Goal: Task Accomplishment & Management: Use online tool/utility

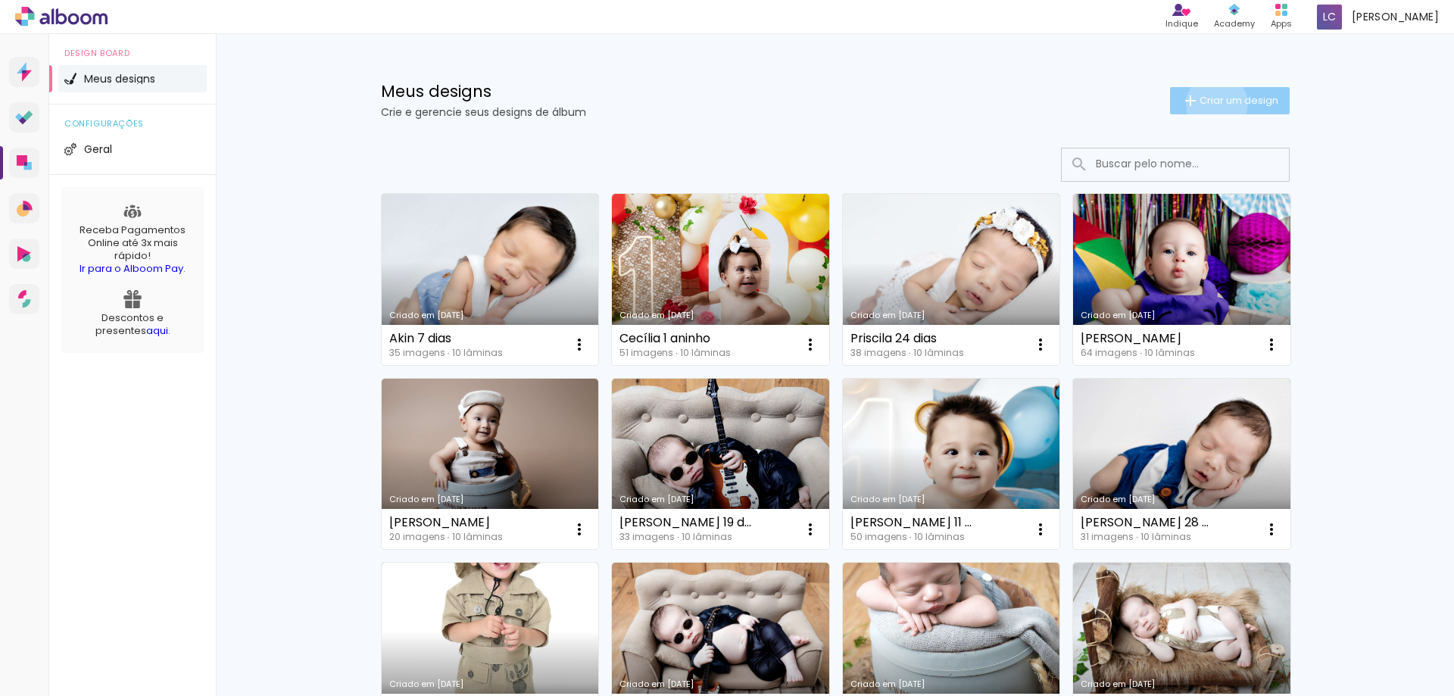
click at [1208, 104] on span "Criar um design" at bounding box center [1238, 100] width 79 height 10
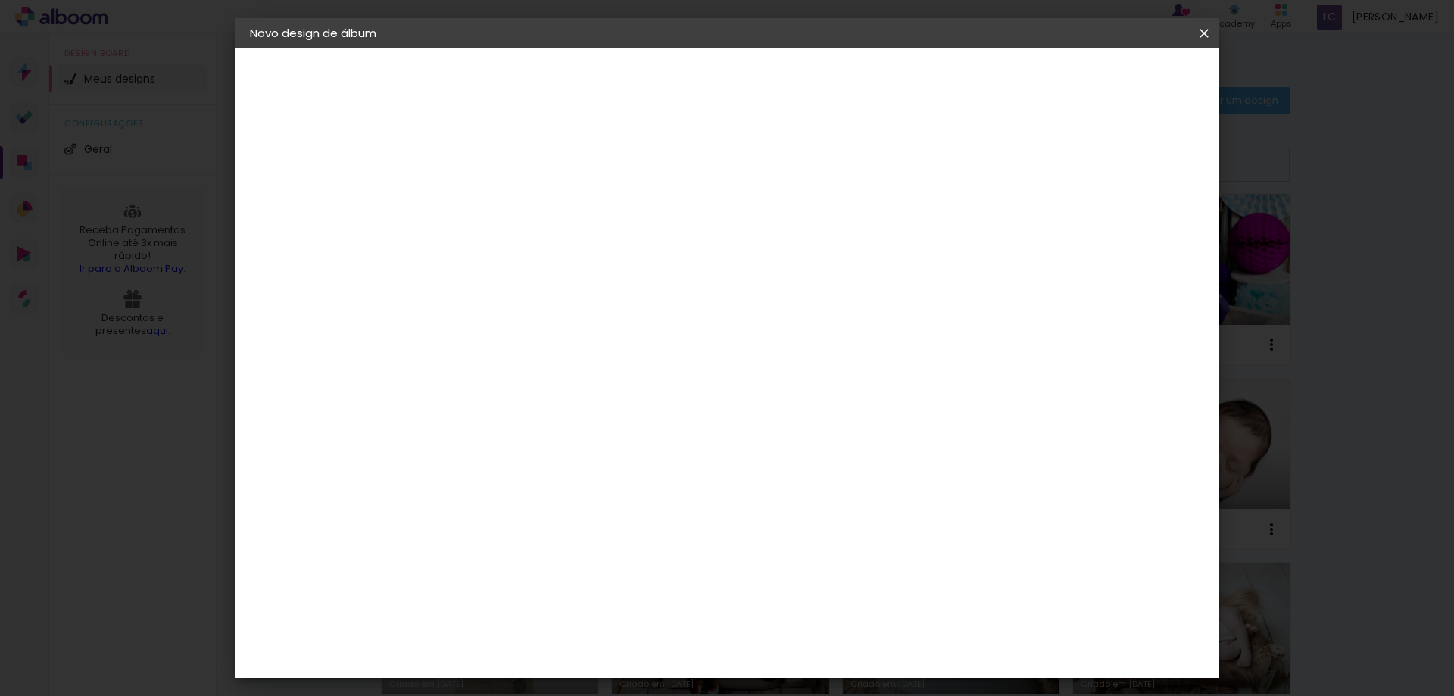
click at [497, 196] on input at bounding box center [497, 203] width 0 height 23
type input "[PERSON_NAME] e [PERSON_NAME]"
type paper-input "[PERSON_NAME] e [PERSON_NAME]"
click at [541, 230] on div at bounding box center [497, 204] width 86 height 114
click at [497, 206] on input "[PERSON_NAME] e [PERSON_NAME]" at bounding box center [497, 203] width 0 height 23
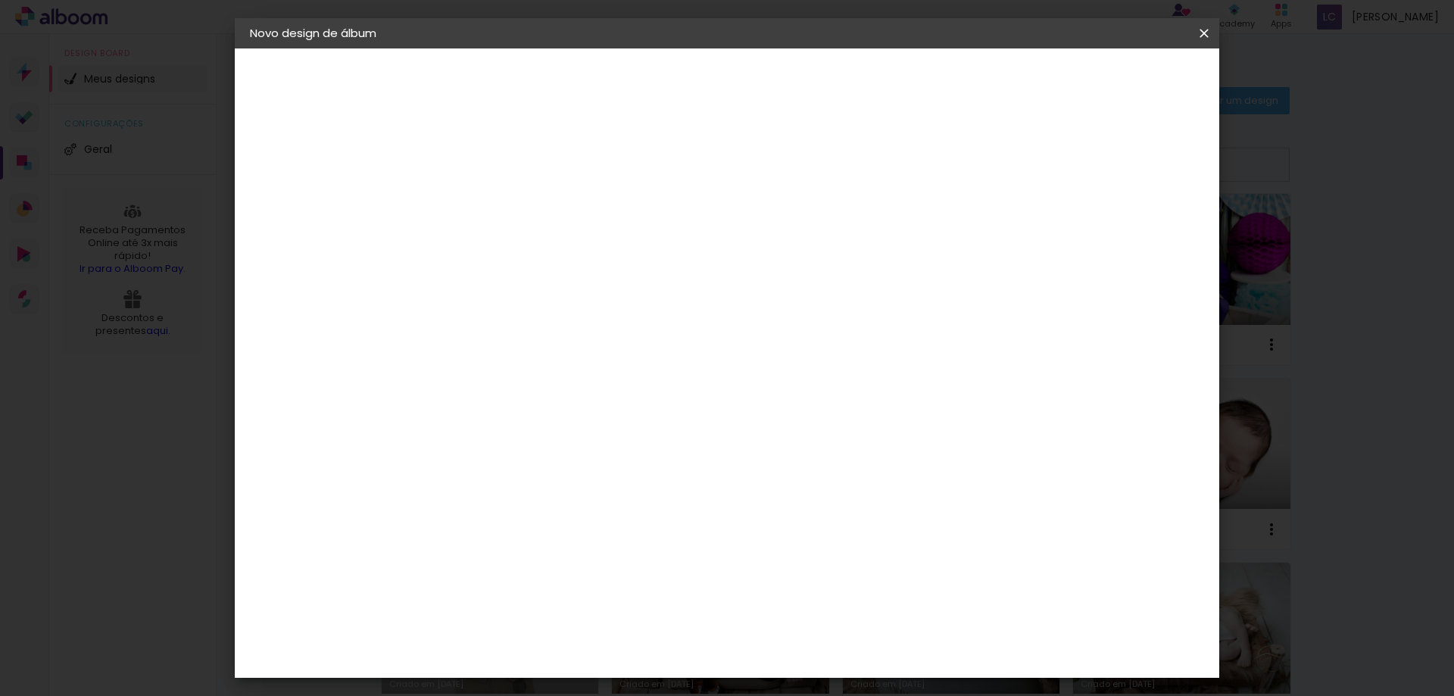
click at [653, 89] on paper-button "Avançar" at bounding box center [615, 80] width 74 height 26
click at [541, 298] on paper-item "Fênix Álbuns" at bounding box center [536, 317] width 164 height 39
click at [0, 0] on slot "Avançar" at bounding box center [0, 0] width 0 height 0
click at [600, 664] on span "20 × 20" at bounding box center [564, 684] width 70 height 40
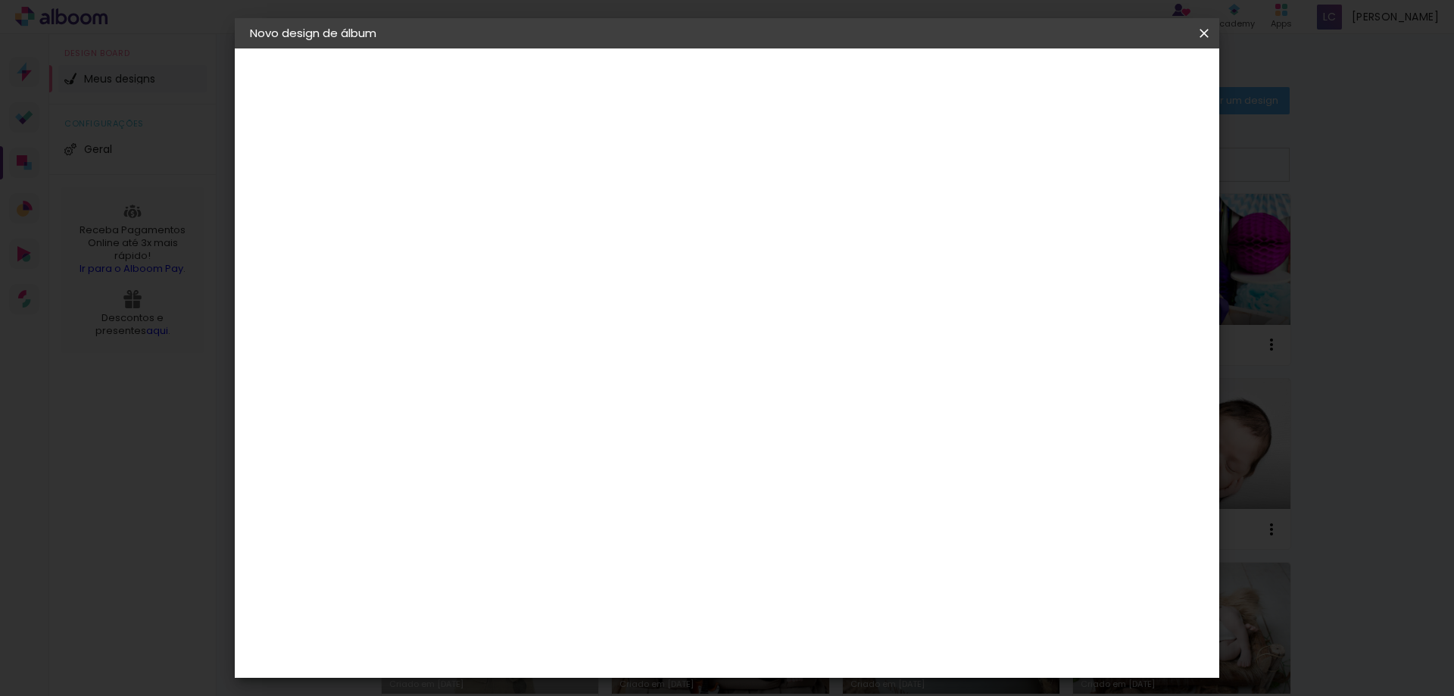
click at [0, 0] on slot "Avançar" at bounding box center [0, 0] width 0 height 0
click at [1024, 162] on div at bounding box center [1017, 164] width 14 height 14
type paper-checkbox "on"
click at [1124, 89] on paper-button "Iniciar design" at bounding box center [1074, 80] width 99 height 26
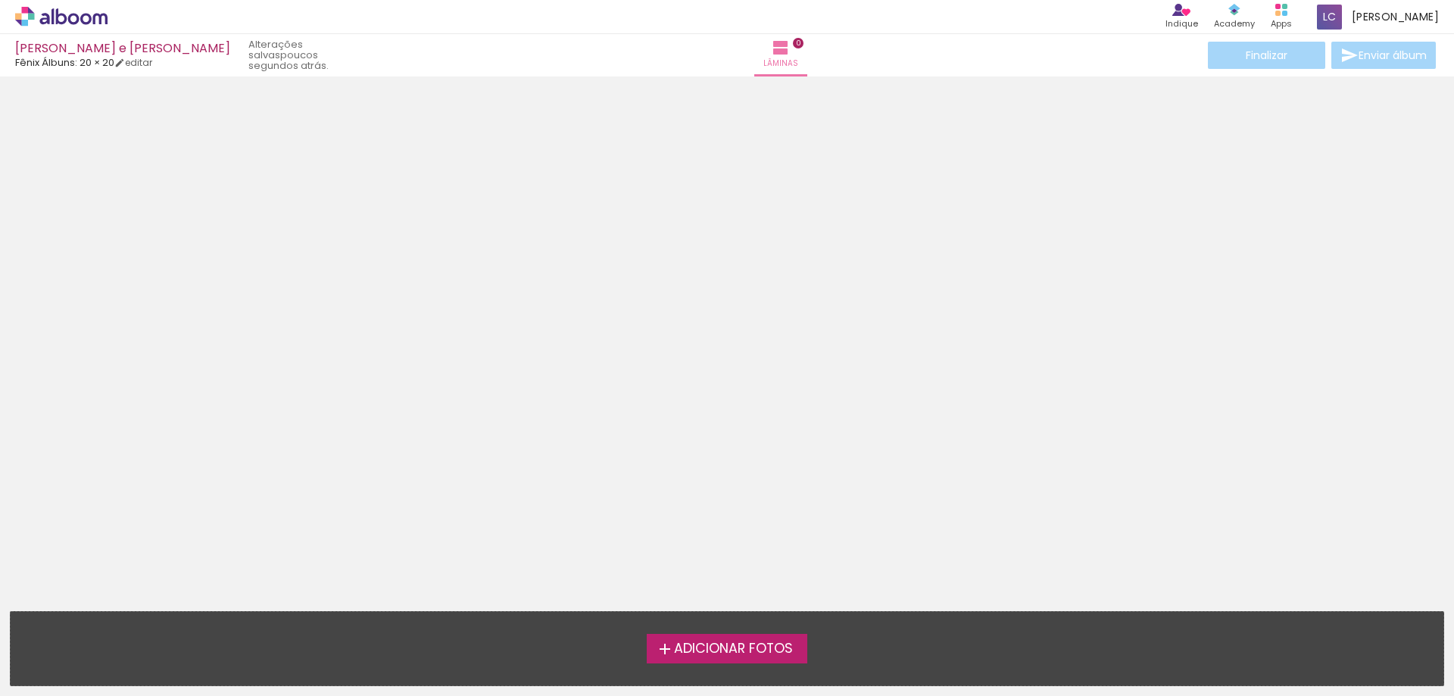
click at [697, 648] on span "Adicionar Fotos" at bounding box center [733, 649] width 119 height 14
click at [0, 0] on input "file" at bounding box center [0, 0] width 0 height 0
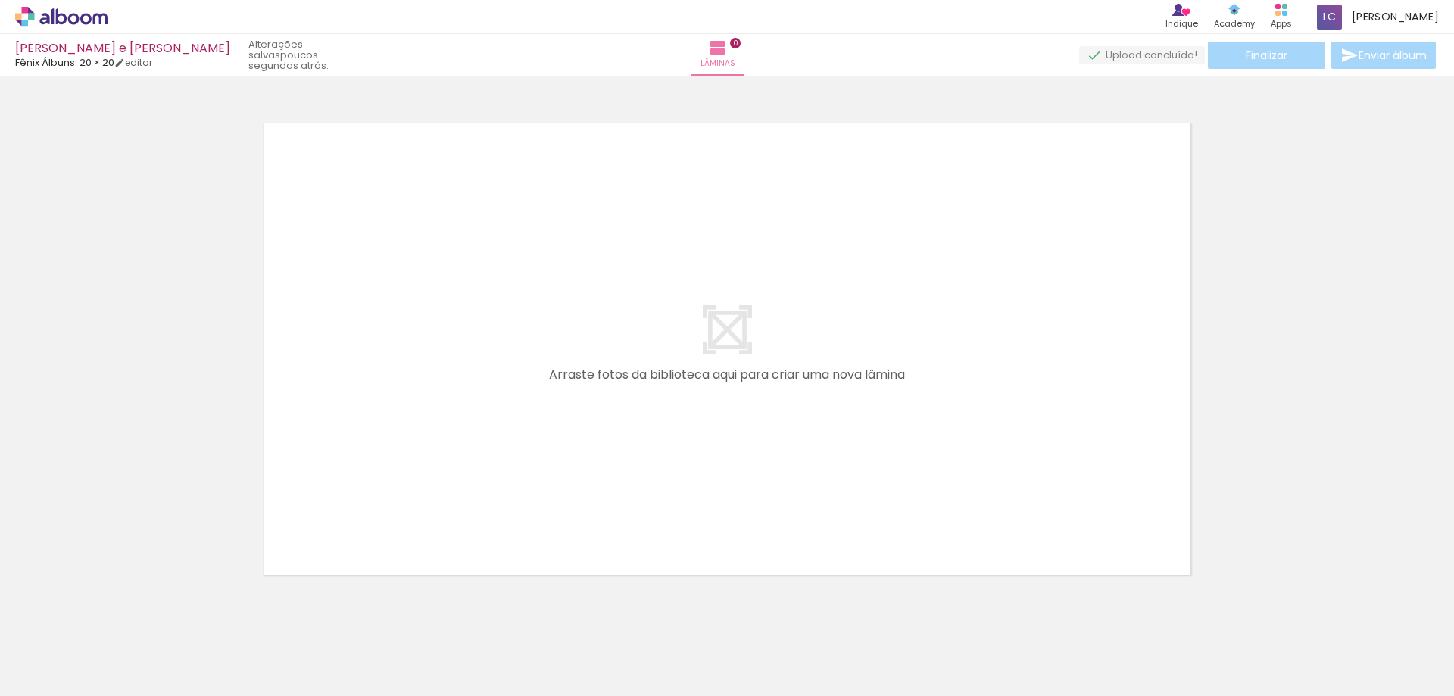
scroll to position [20, 0]
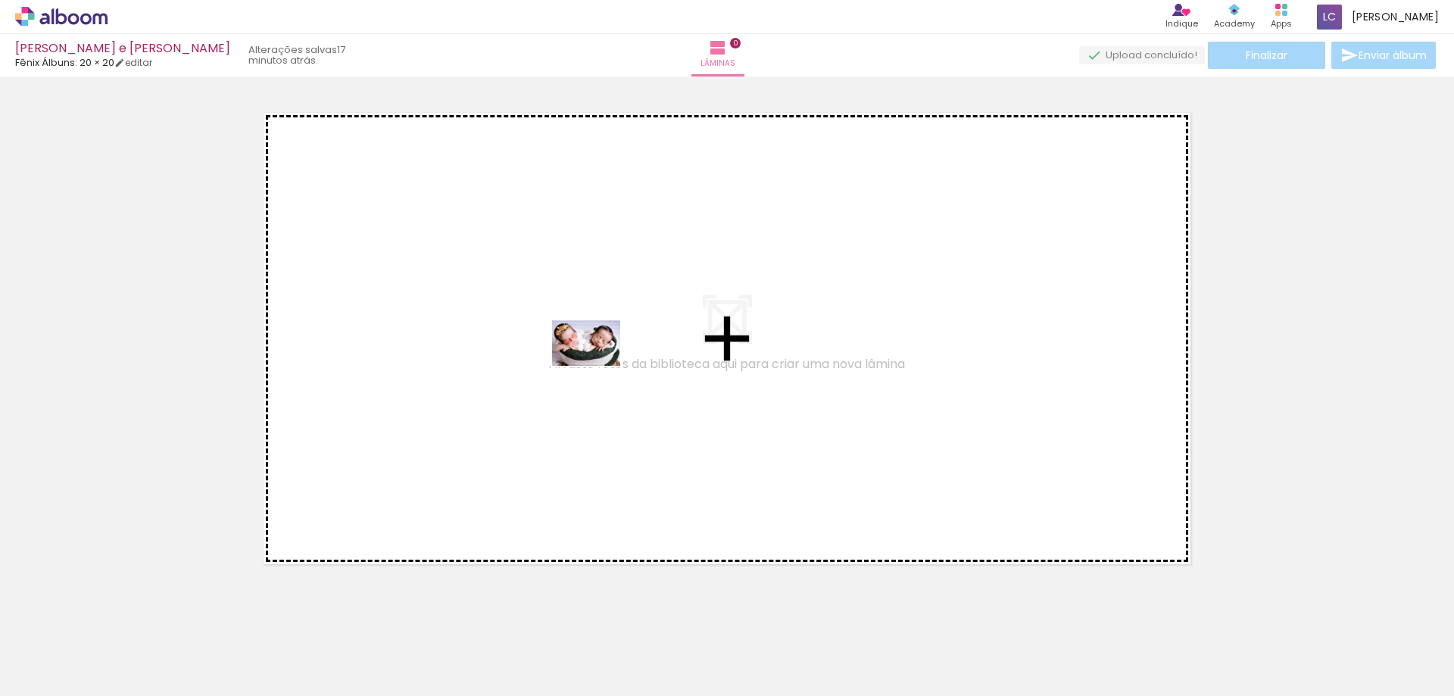
drag, startPoint x: 575, startPoint y: 666, endPoint x: 597, endPoint y: 366, distance: 301.4
click at [597, 366] on quentale-workspace at bounding box center [727, 348] width 1454 height 696
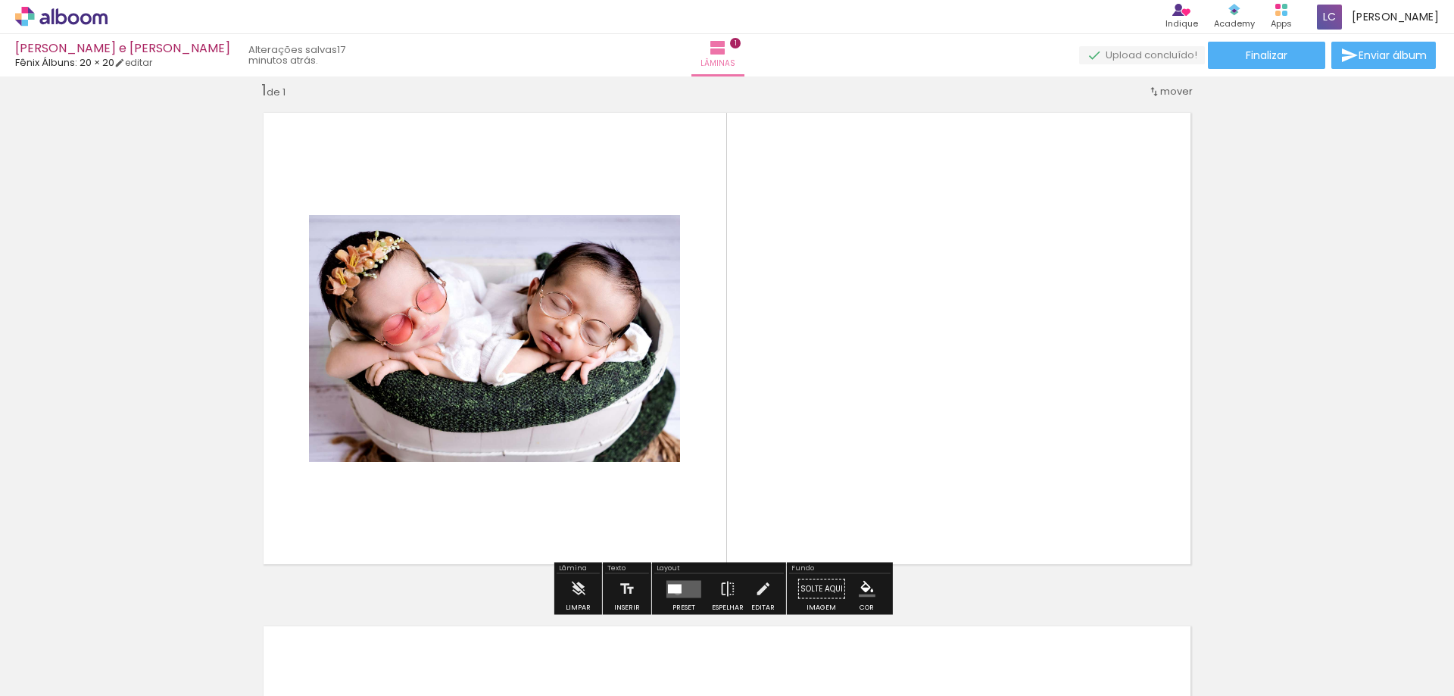
click at [674, 591] on div at bounding box center [675, 588] width 14 height 9
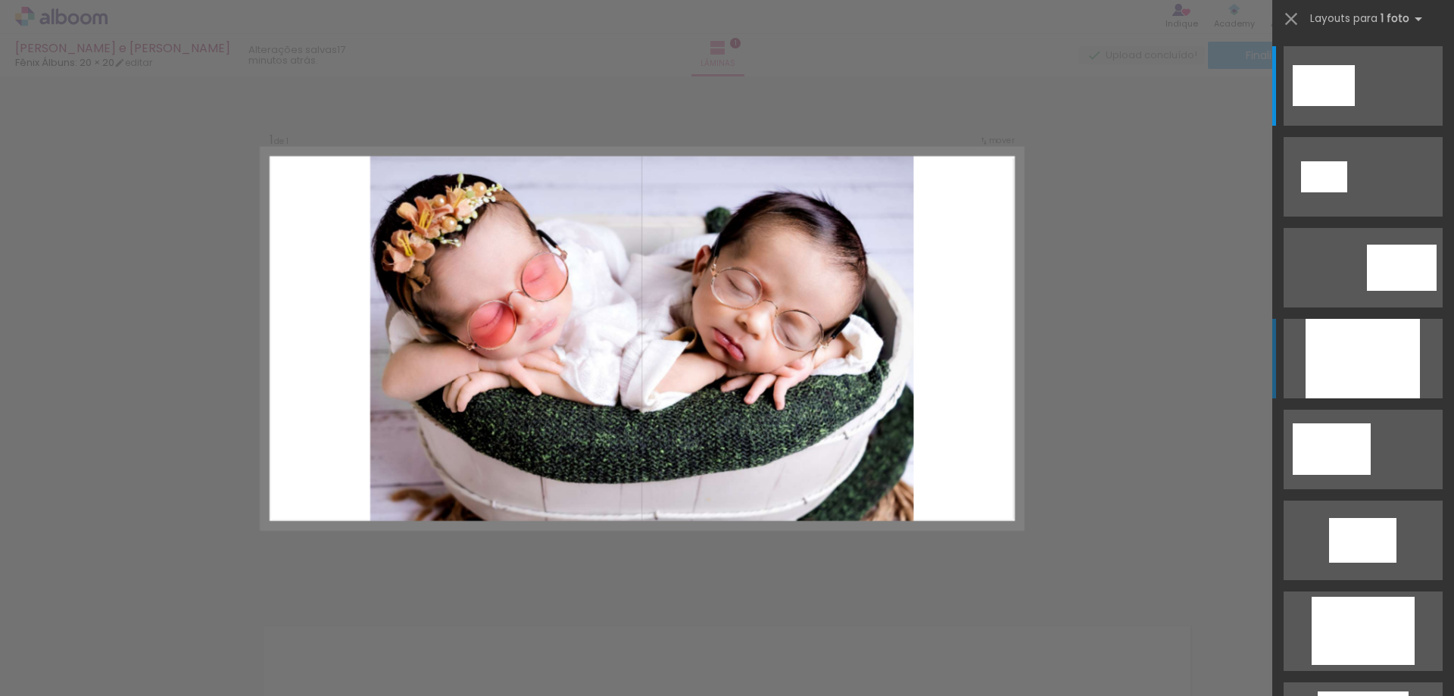
click at [1336, 354] on div at bounding box center [1362, 358] width 114 height 79
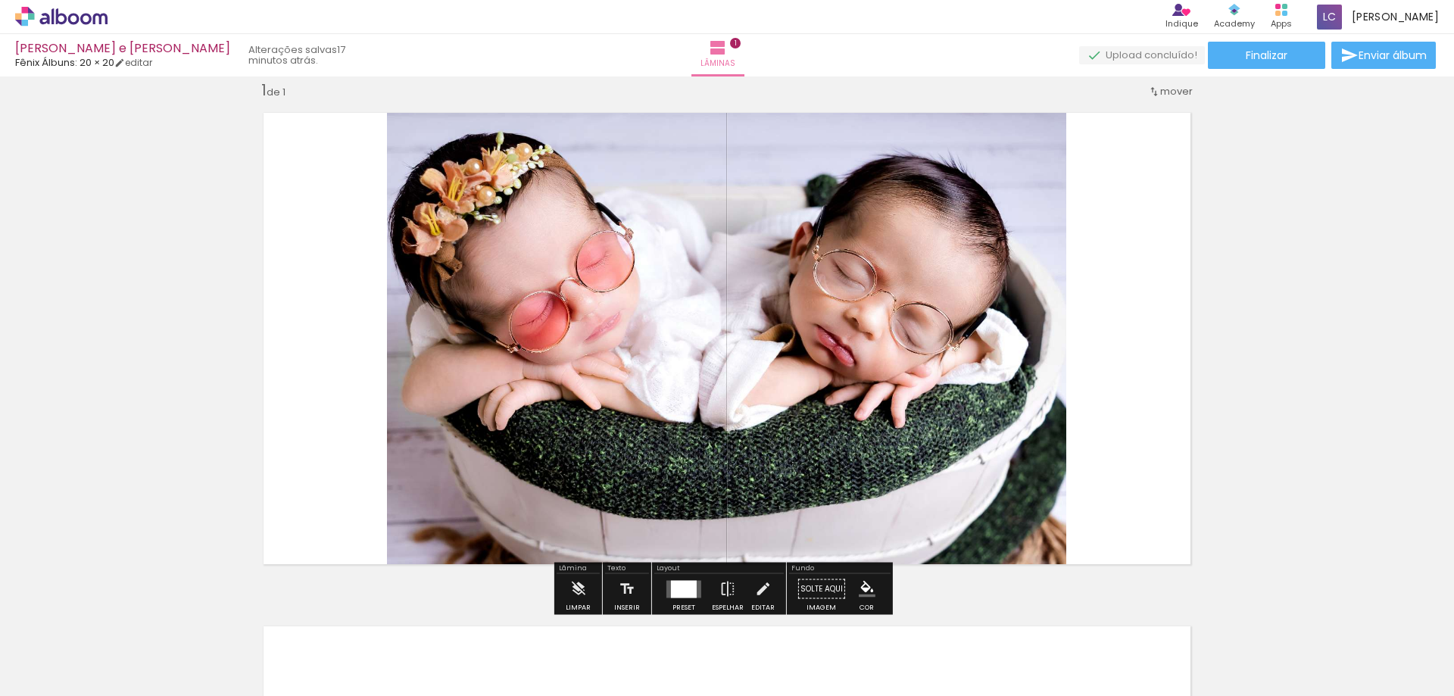
click at [1307, 351] on div "Inserir lâmina 1 de 1" at bounding box center [727, 575] width 1454 height 1027
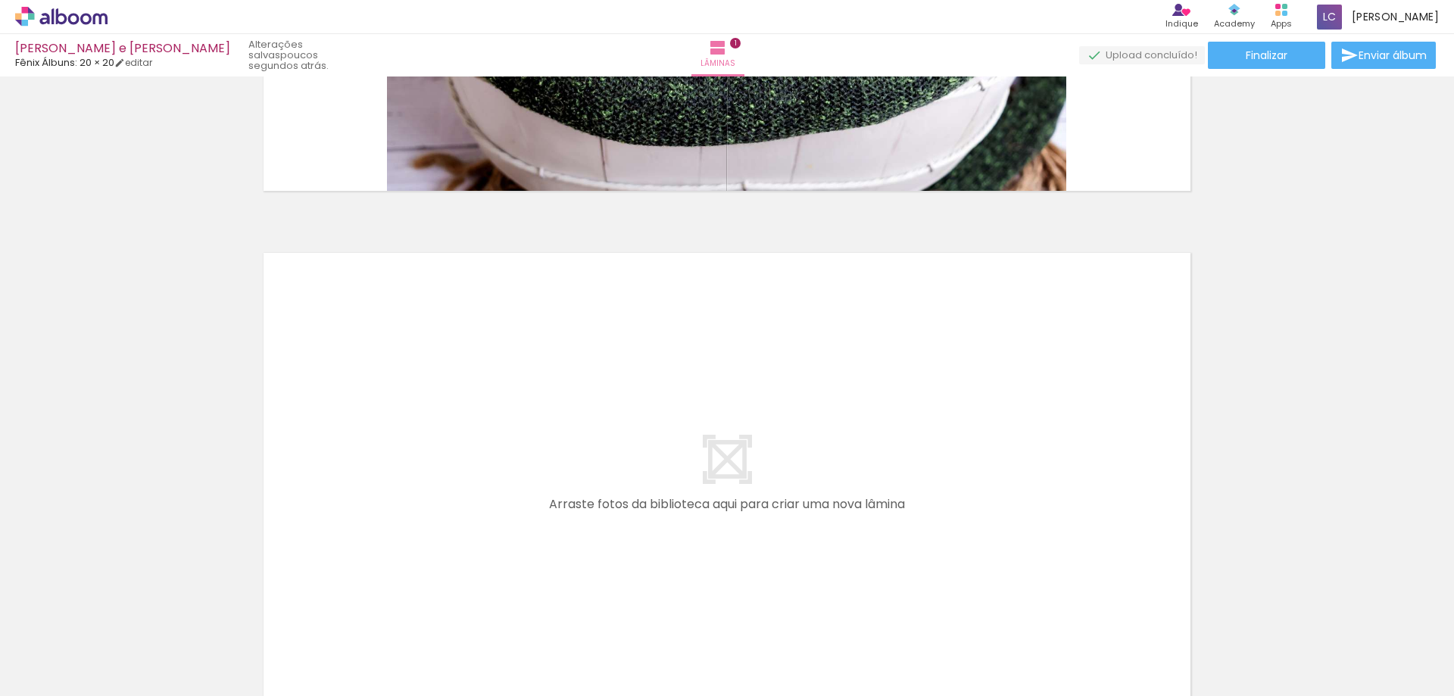
scroll to position [398, 0]
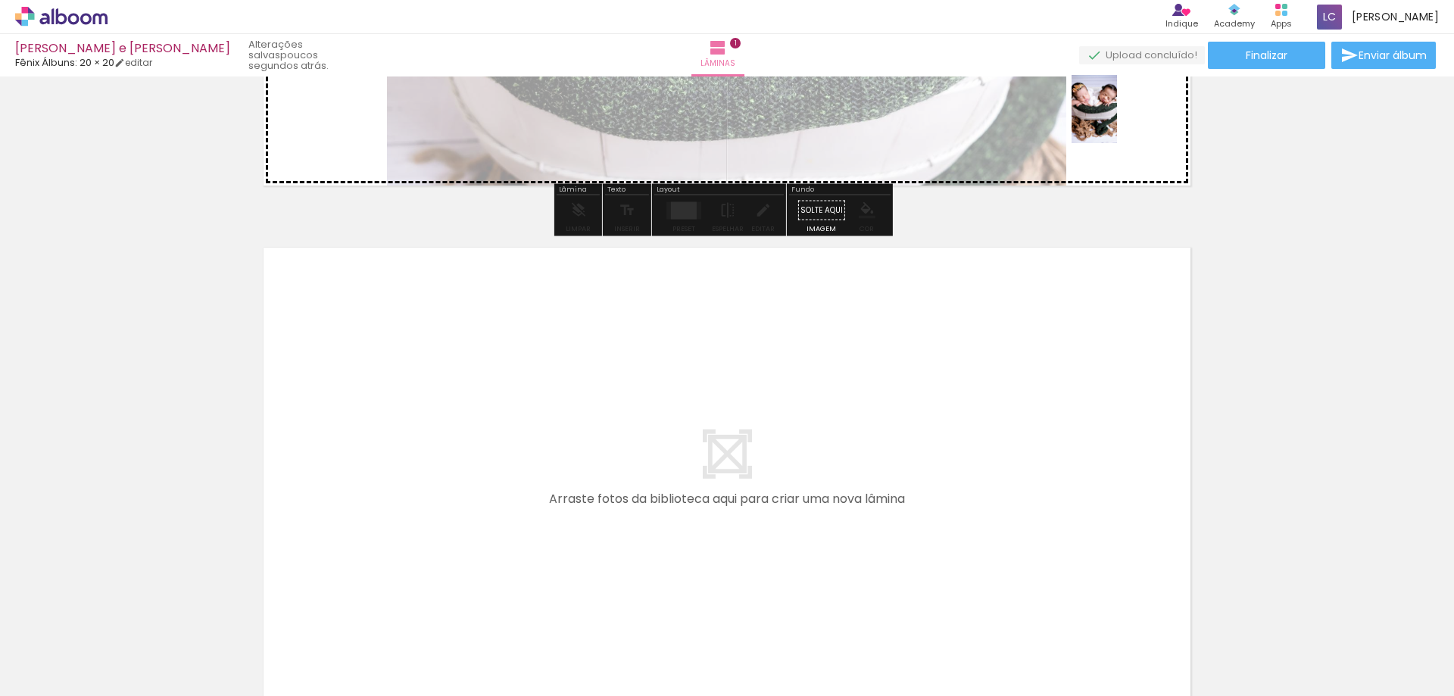
drag, startPoint x: 502, startPoint y: 650, endPoint x: 1121, endPoint y: 120, distance: 815.1
click at [1121, 120] on quentale-workspace at bounding box center [727, 348] width 1454 height 696
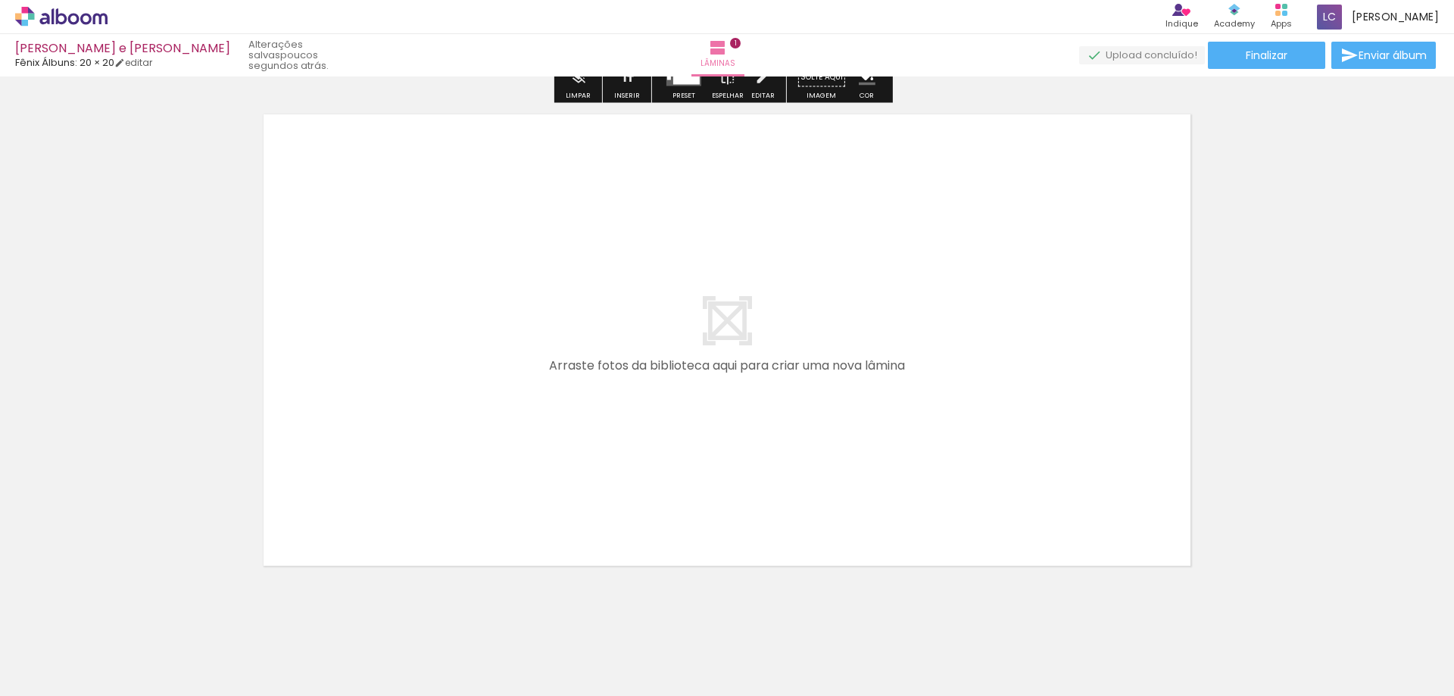
scroll to position [561, 0]
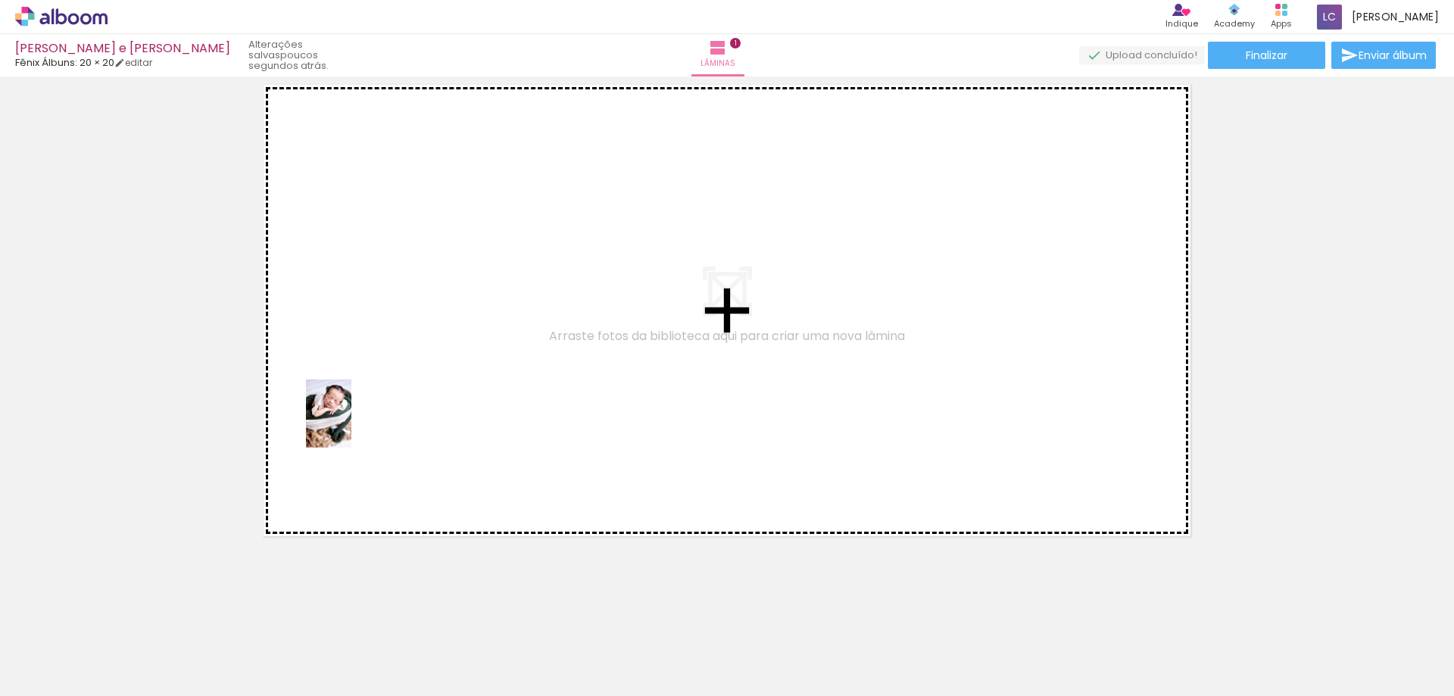
drag, startPoint x: 155, startPoint y: 653, endPoint x: 401, endPoint y: 371, distance: 374.6
click at [401, 371] on quentale-workspace at bounding box center [727, 348] width 1454 height 696
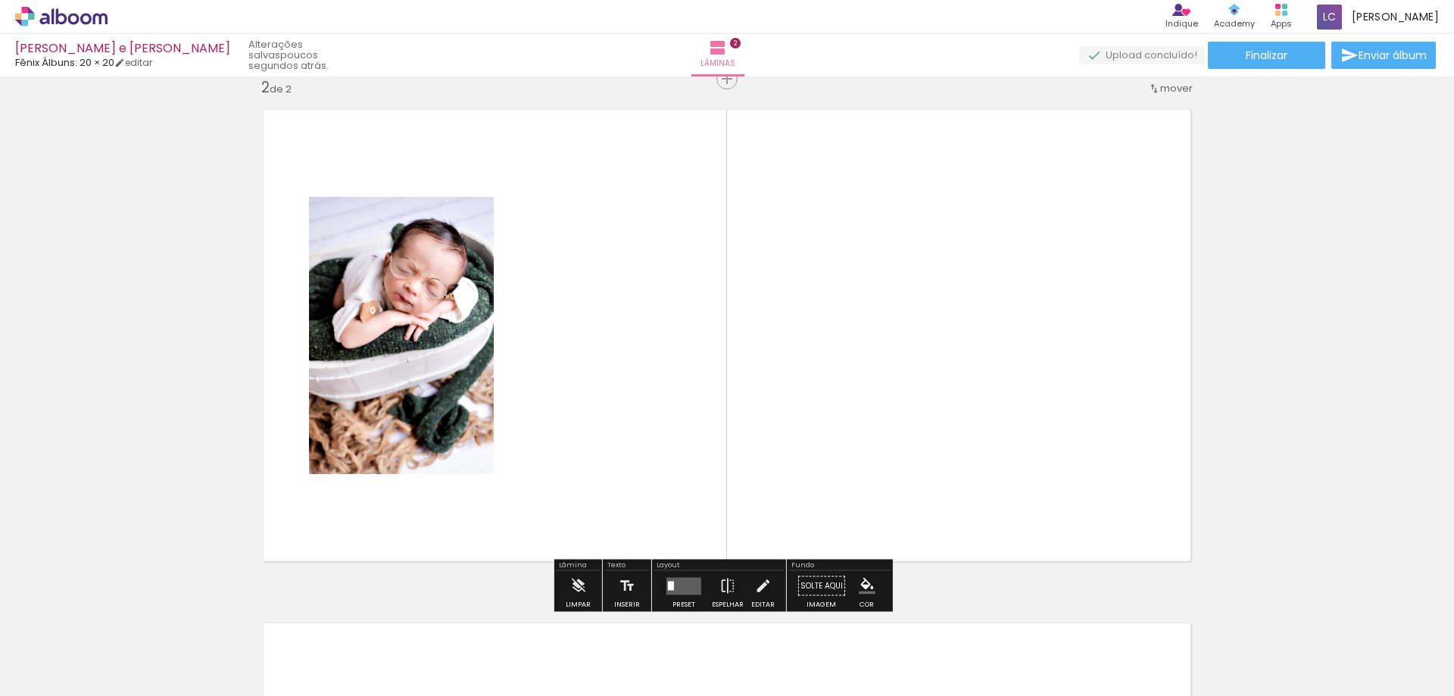
scroll to position [533, 0]
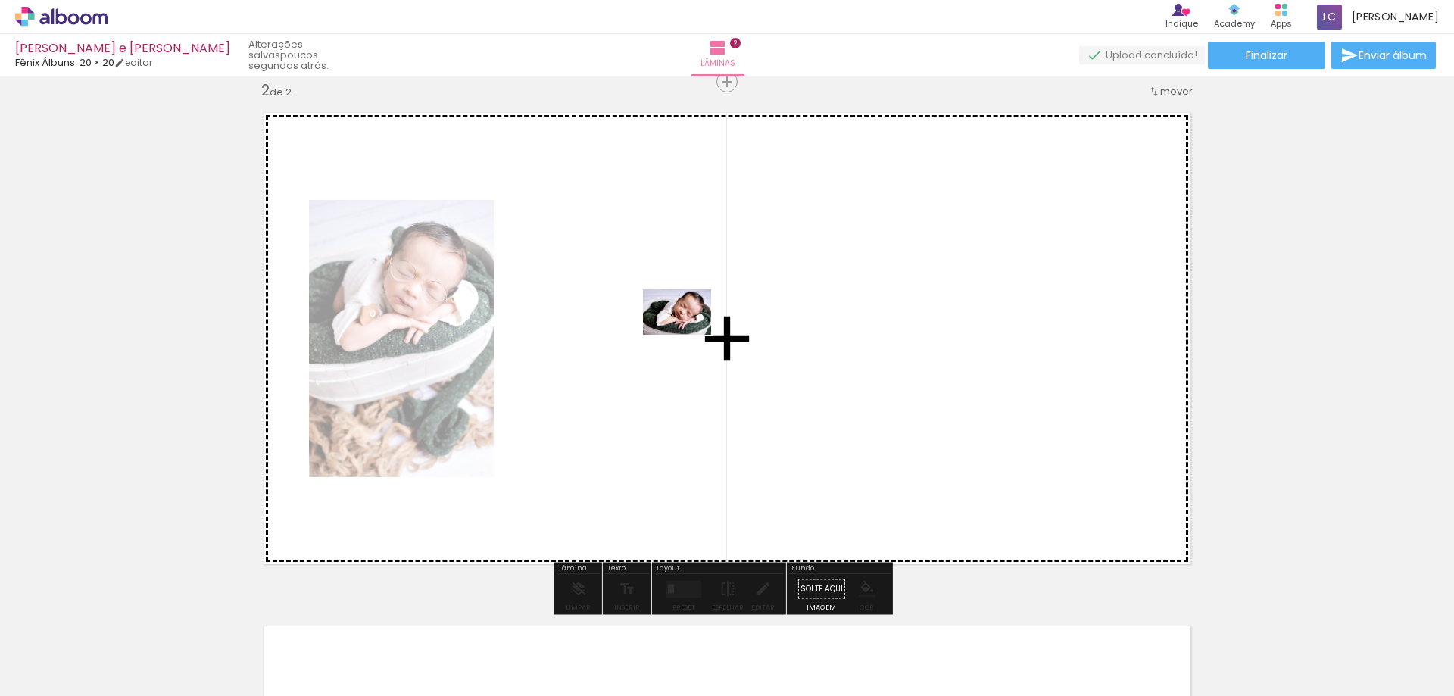
drag, startPoint x: 322, startPoint y: 647, endPoint x: 695, endPoint y: 329, distance: 490.3
click at [695, 329] on quentale-workspace at bounding box center [727, 348] width 1454 height 696
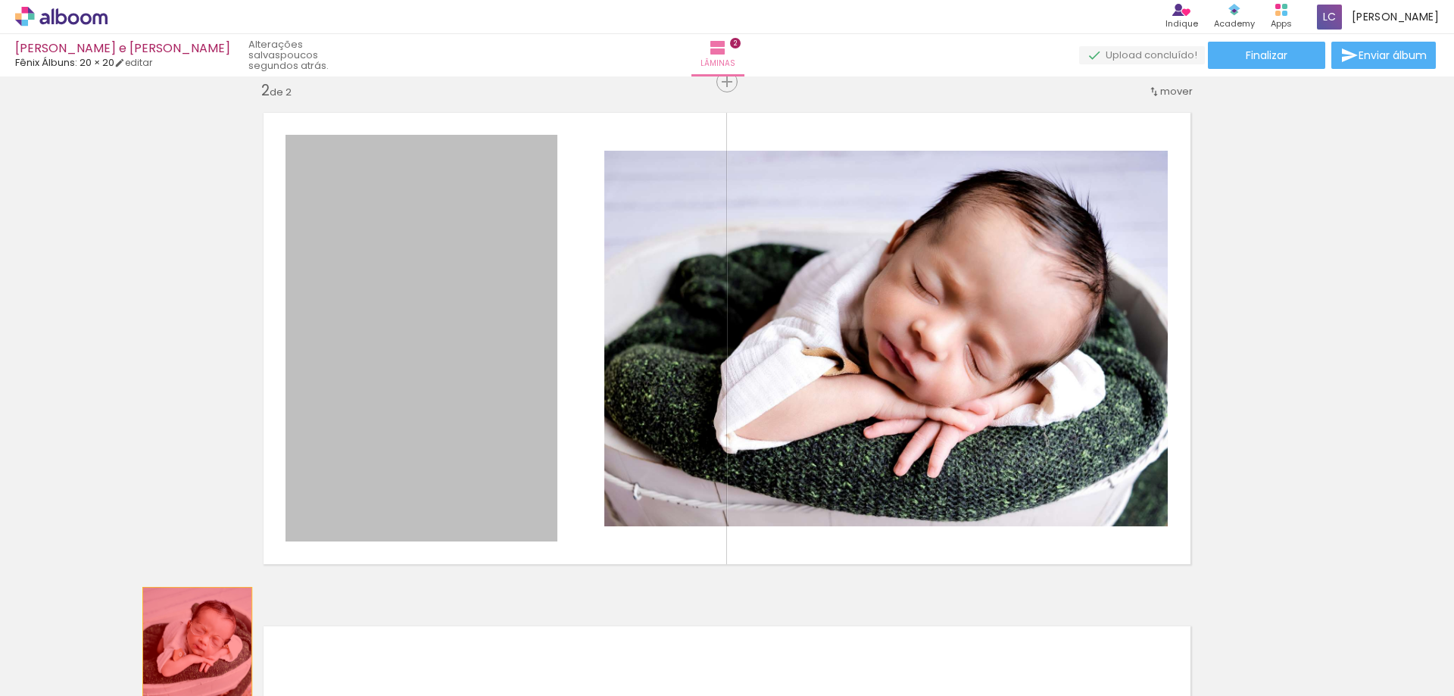
drag, startPoint x: 444, startPoint y: 397, endPoint x: 192, endPoint y: 669, distance: 370.7
click at [192, 669] on quentale-workspace at bounding box center [727, 348] width 1454 height 696
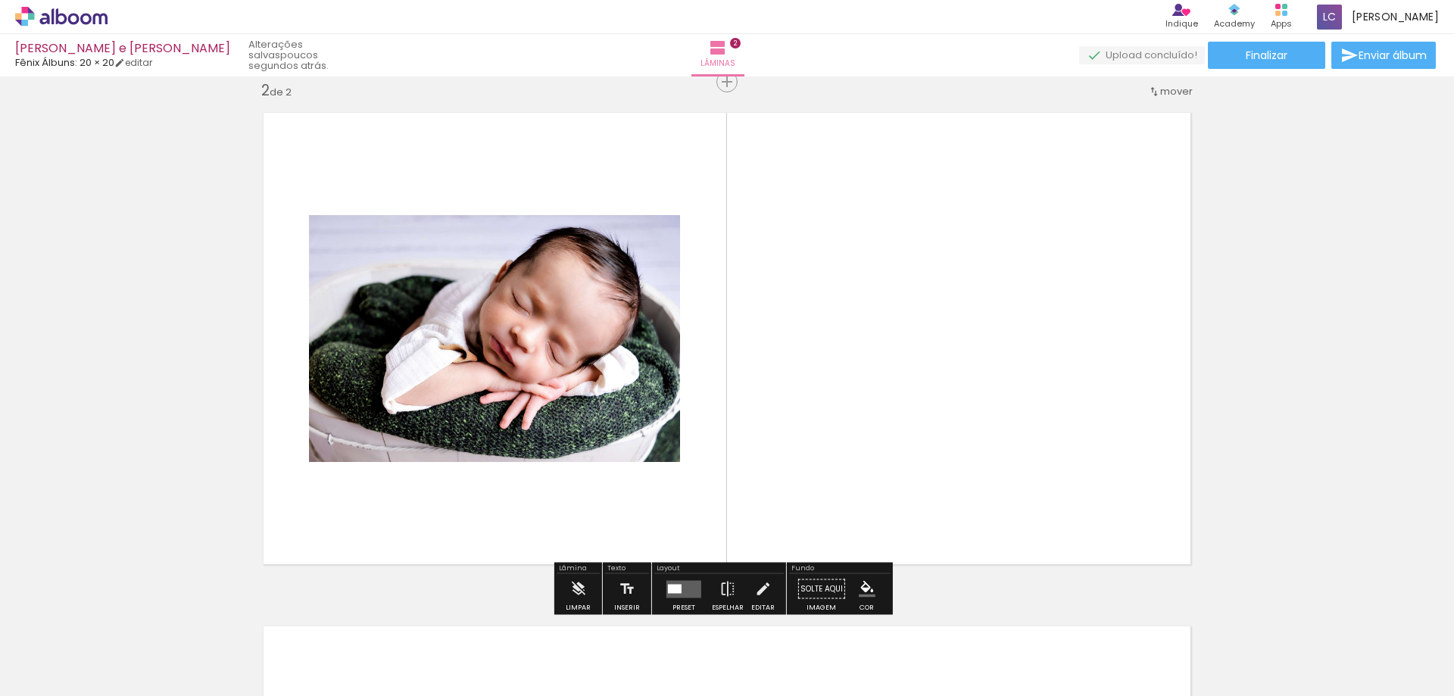
click at [483, 336] on quentale-photo at bounding box center [494, 338] width 371 height 247
click at [679, 586] on quentale-layouter at bounding box center [683, 588] width 35 height 17
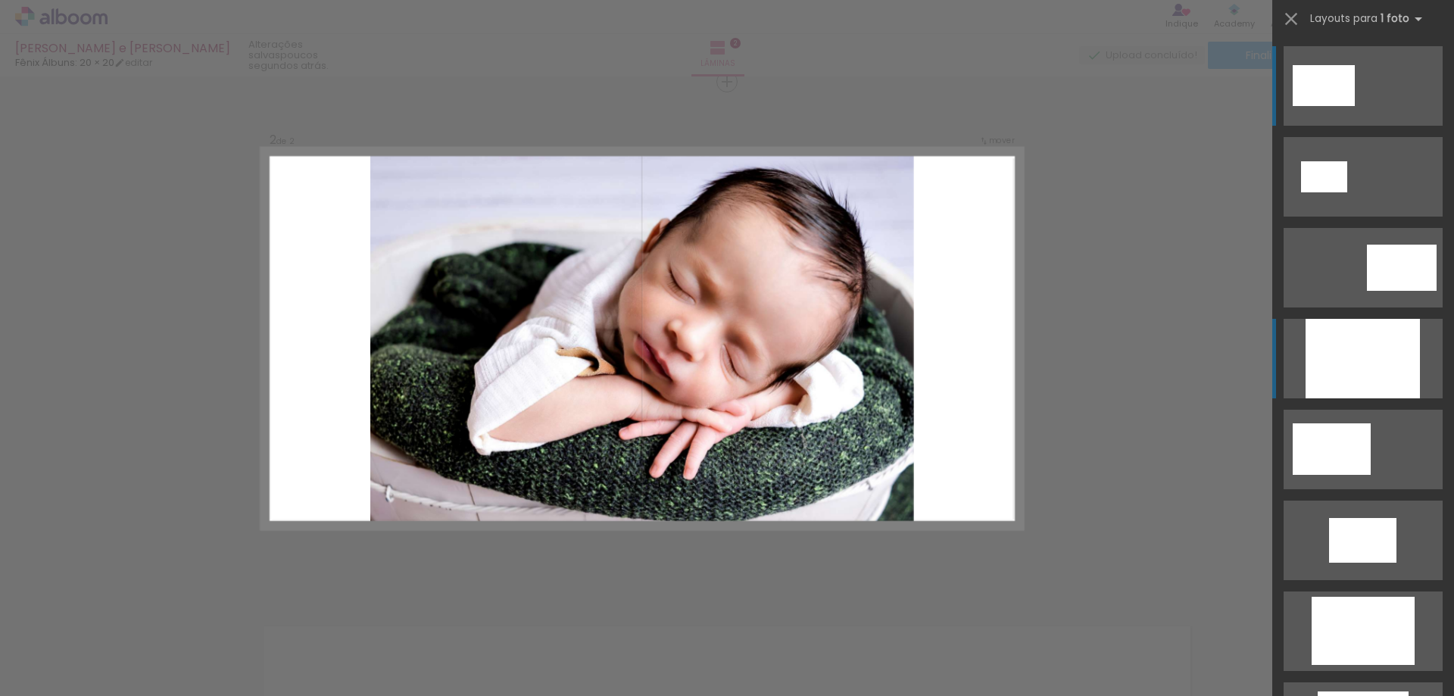
click at [1339, 349] on div at bounding box center [1362, 358] width 114 height 79
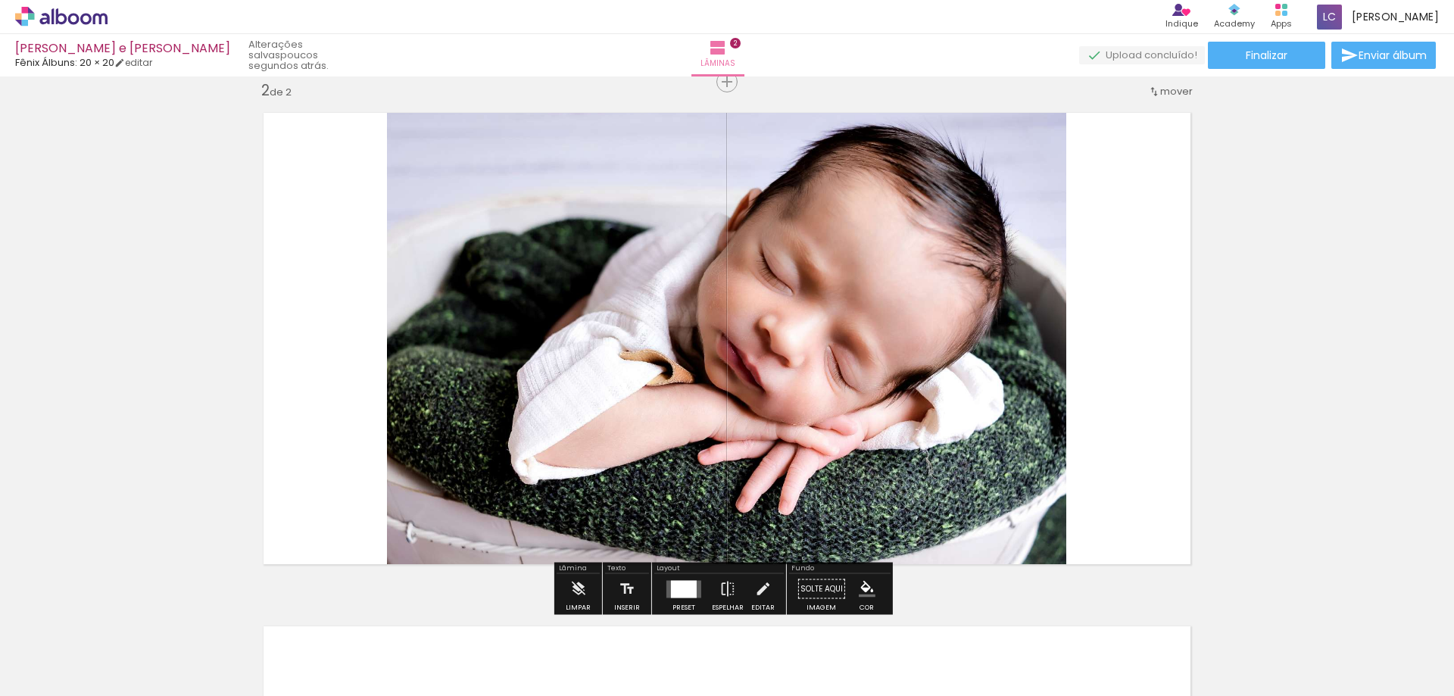
click at [1255, 267] on div "Inserir lâmina 1 de 2 Inserir lâmina 2 de 2" at bounding box center [727, 319] width 1454 height 1541
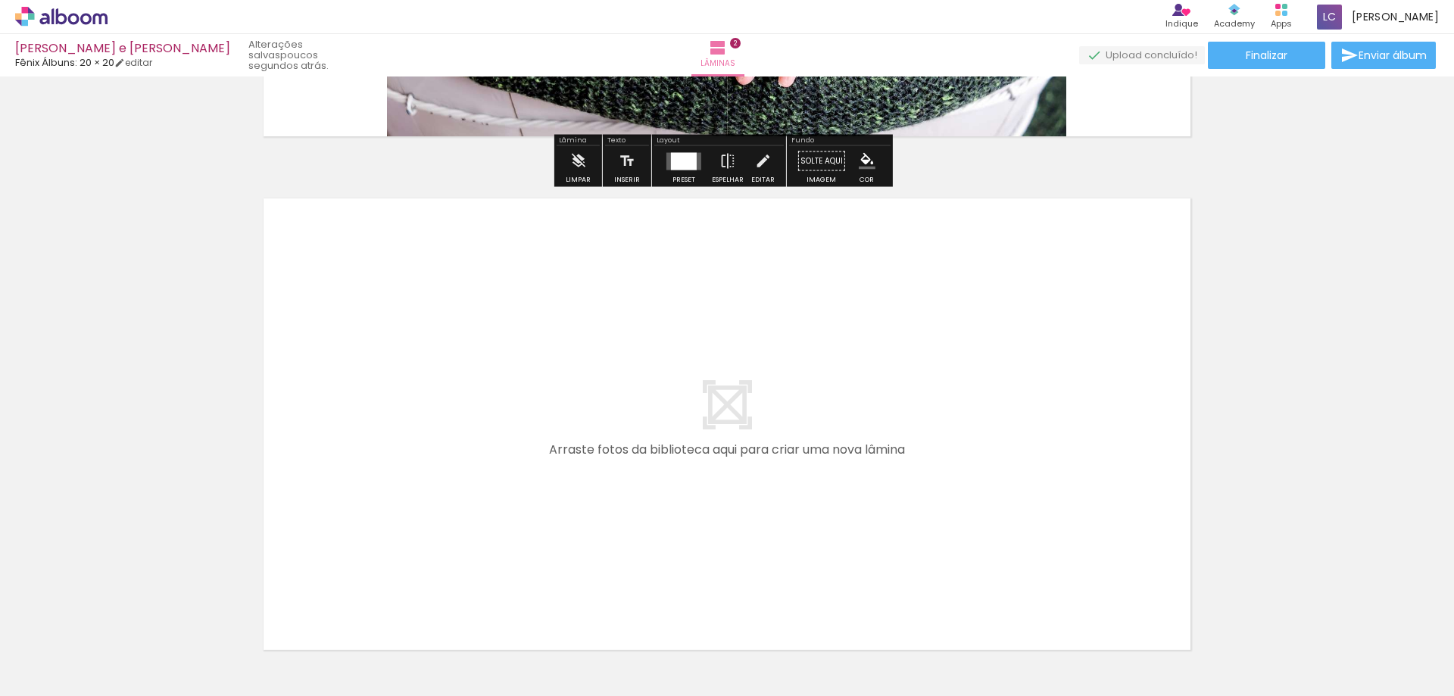
scroll to position [987, 0]
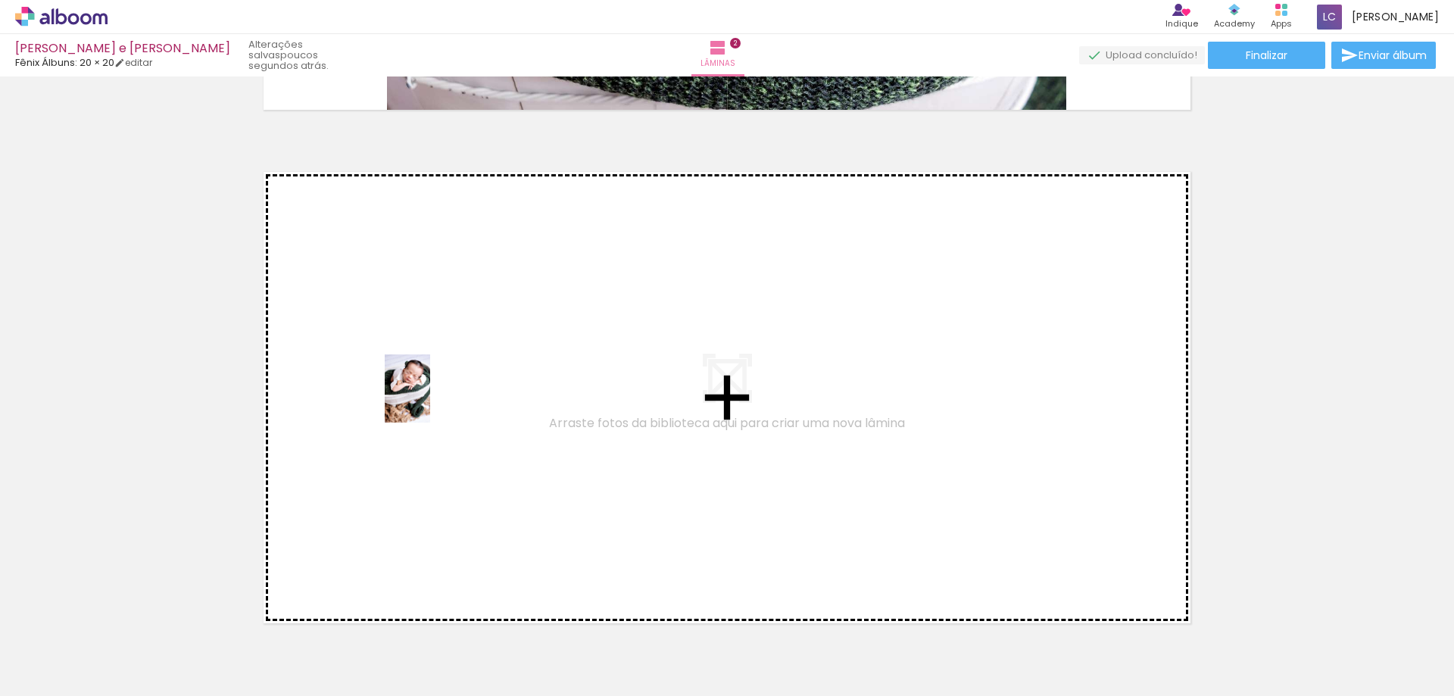
drag, startPoint x: 154, startPoint y: 639, endPoint x: 491, endPoint y: 386, distance: 421.9
click at [491, 386] on quentale-workspace at bounding box center [727, 348] width 1454 height 696
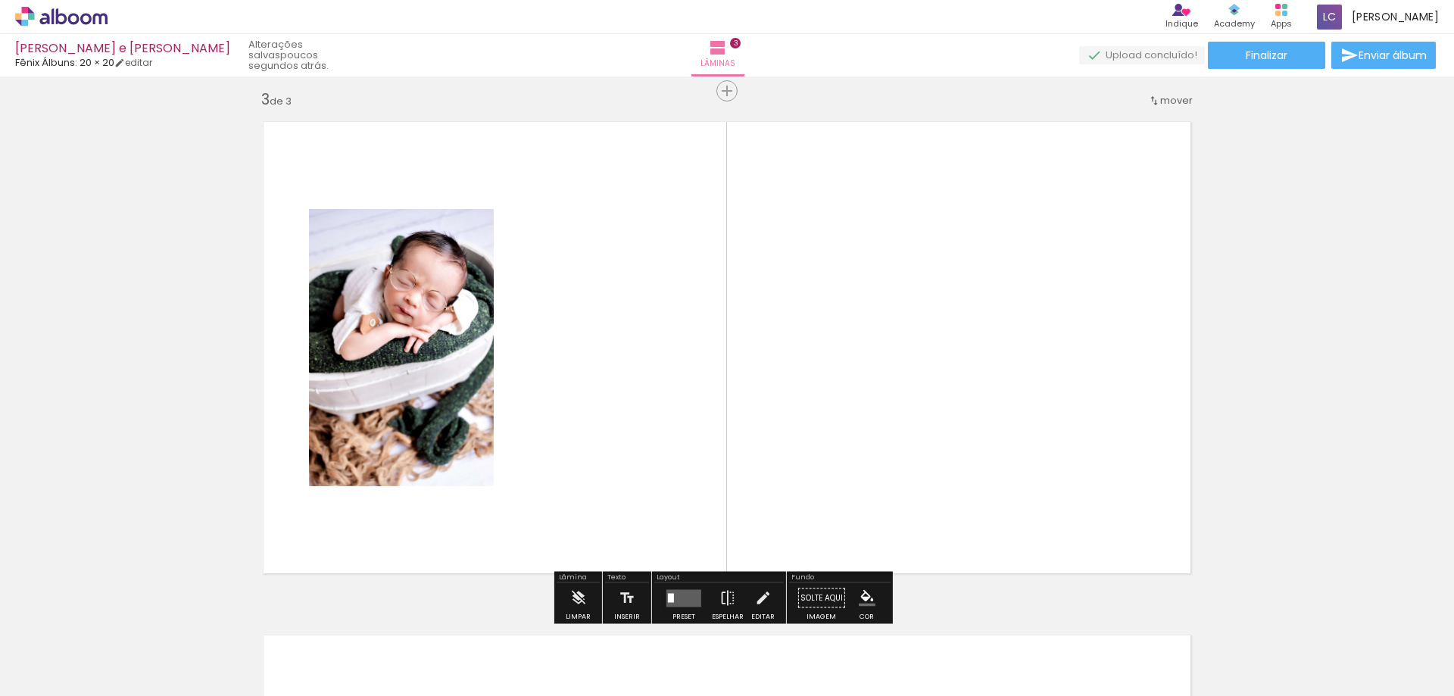
scroll to position [1046, 0]
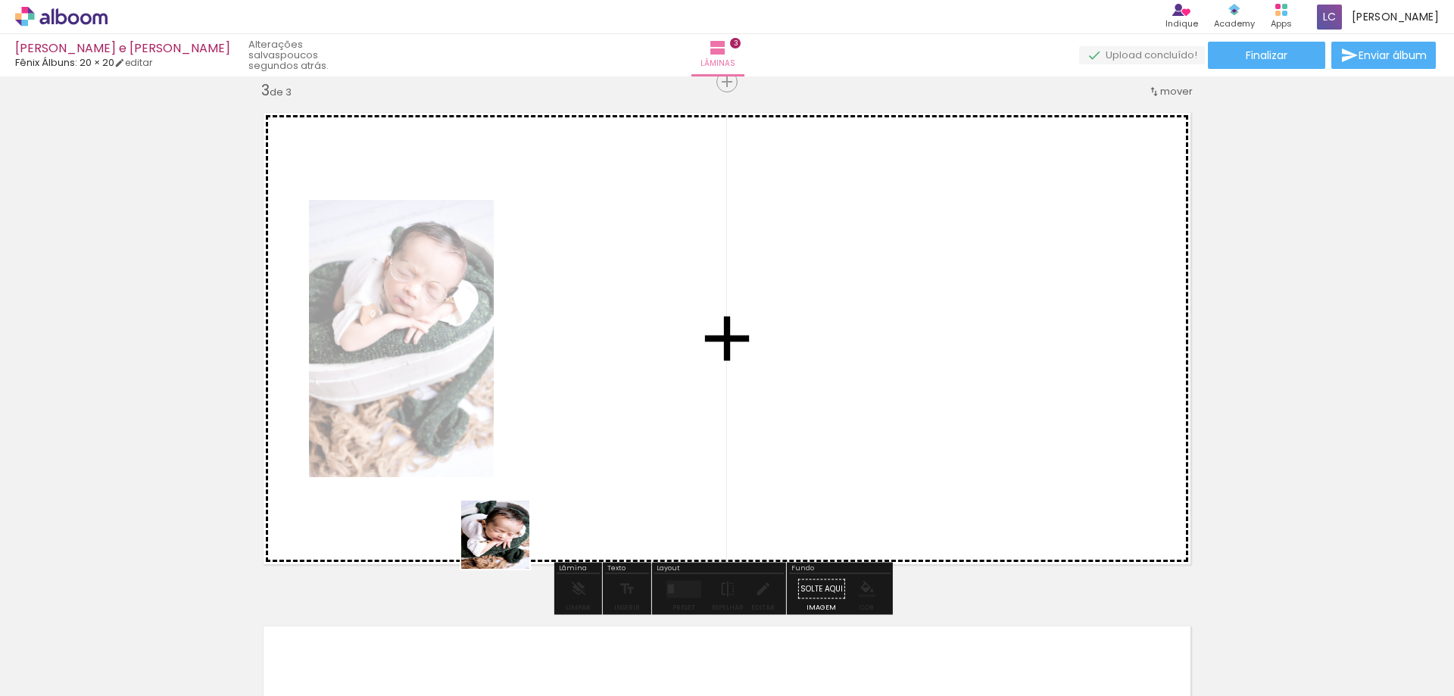
drag, startPoint x: 507, startPoint y: 546, endPoint x: 636, endPoint y: 401, distance: 194.7
click at [636, 401] on quentale-workspace at bounding box center [727, 348] width 1454 height 696
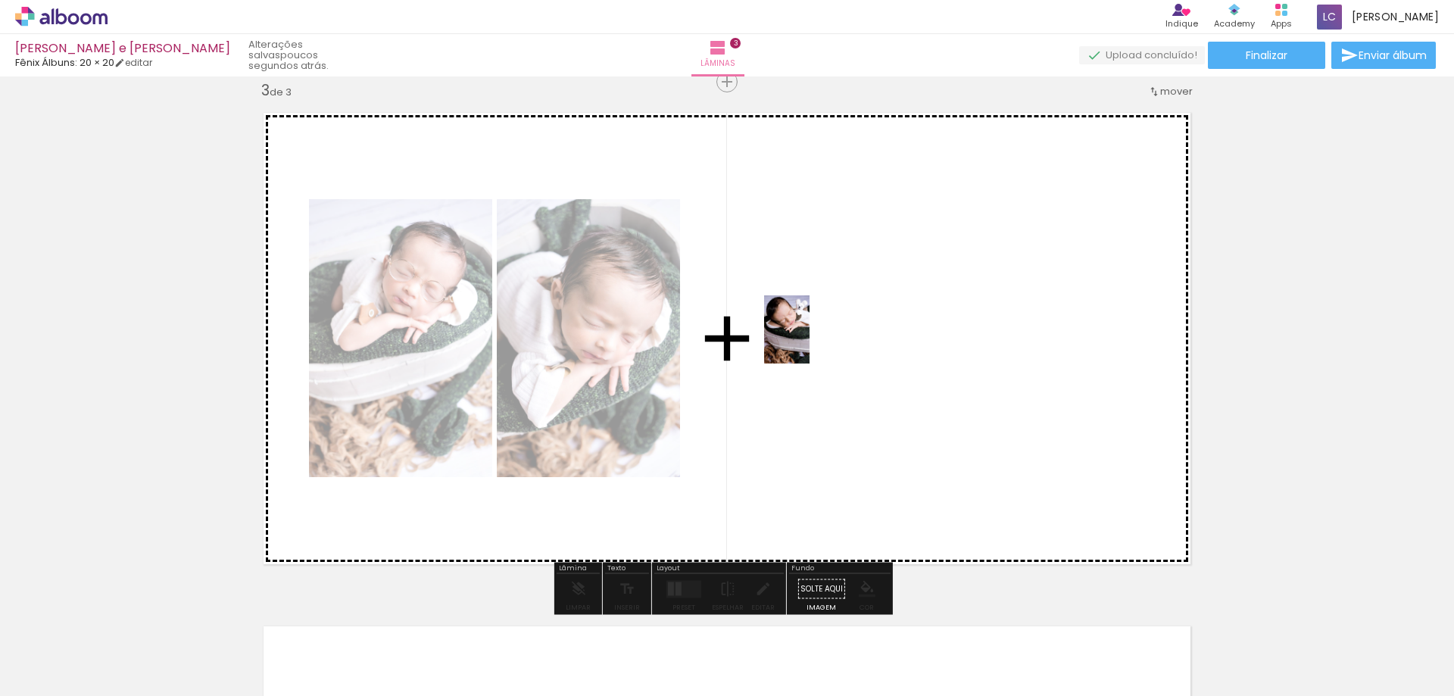
drag, startPoint x: 671, startPoint y: 655, endPoint x: 809, endPoint y: 338, distance: 346.2
click at [809, 338] on quentale-workspace at bounding box center [727, 348] width 1454 height 696
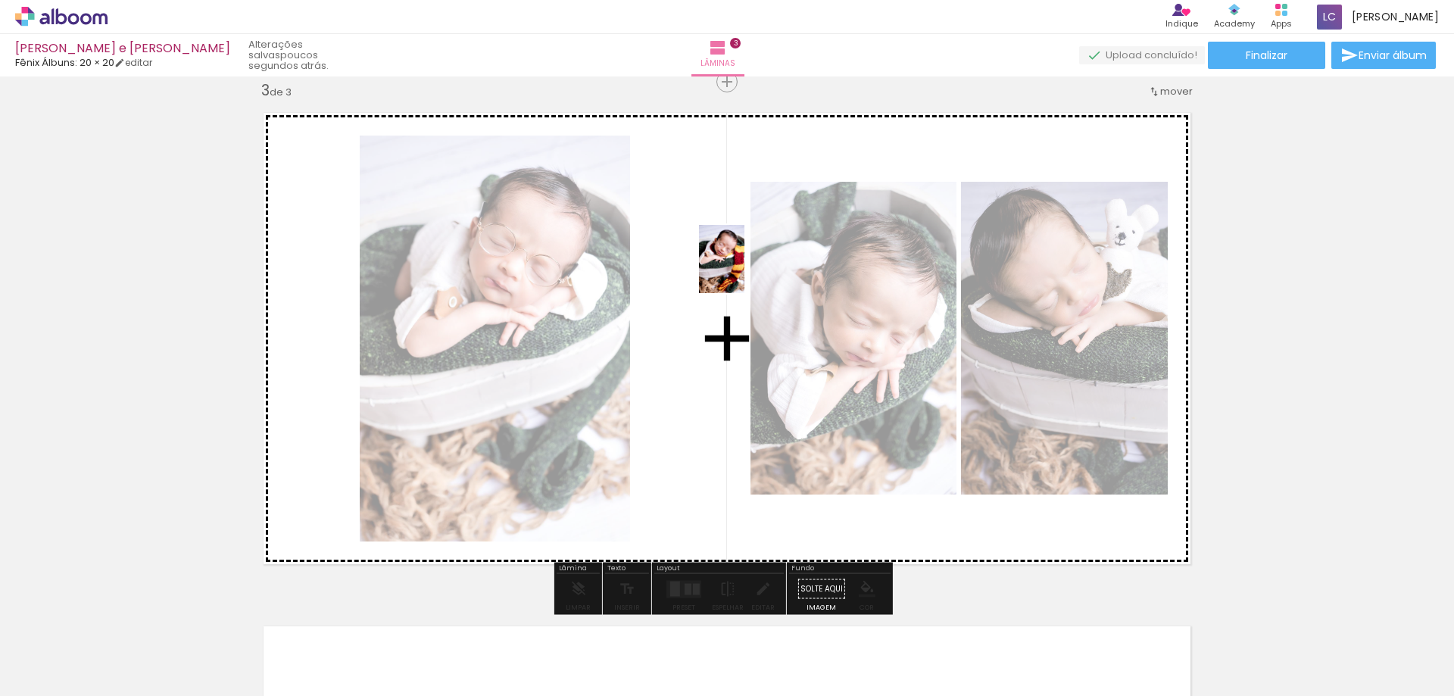
drag, startPoint x: 254, startPoint y: 645, endPoint x: 738, endPoint y: 271, distance: 612.1
click at [738, 271] on quentale-workspace at bounding box center [727, 348] width 1454 height 696
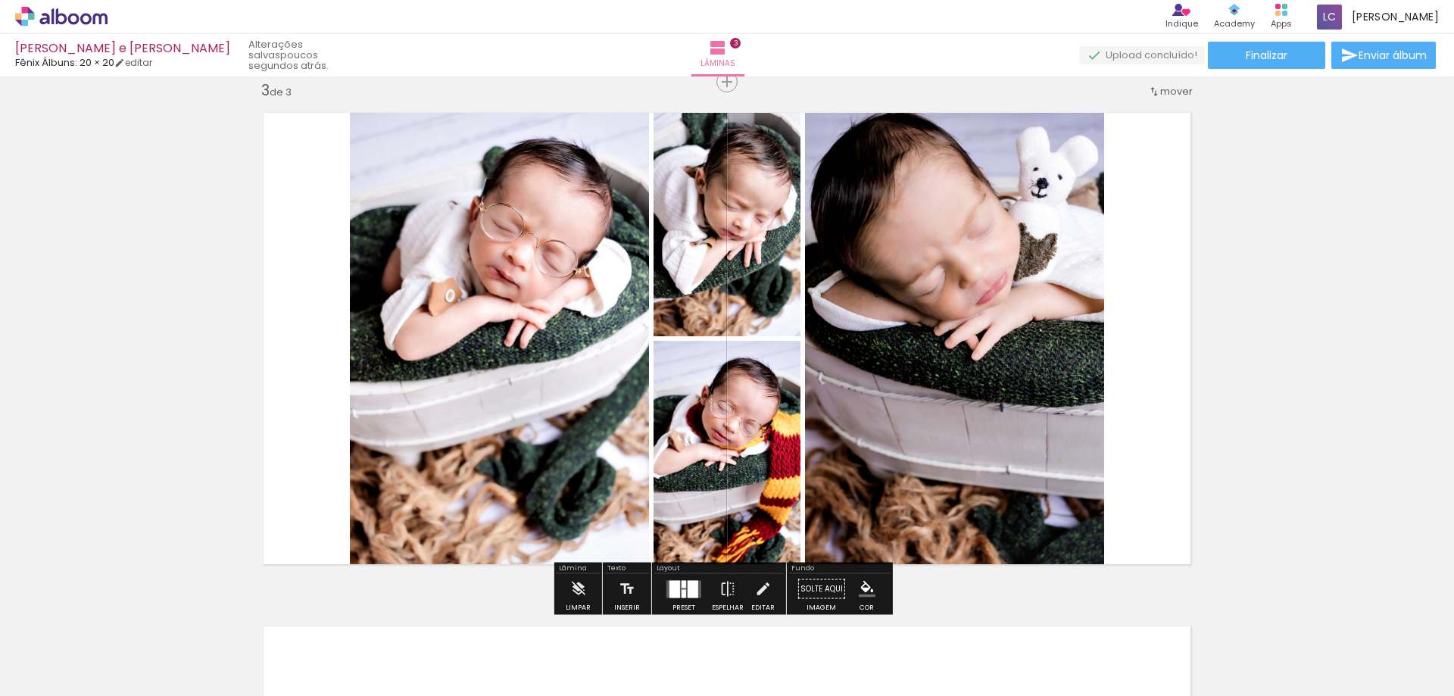
click at [1229, 357] on div "Inserir lâmina 1 de 3 Inserir lâmina 2 de 3 Inserir lâmina 3 de 3" at bounding box center [727, 62] width 1454 height 2054
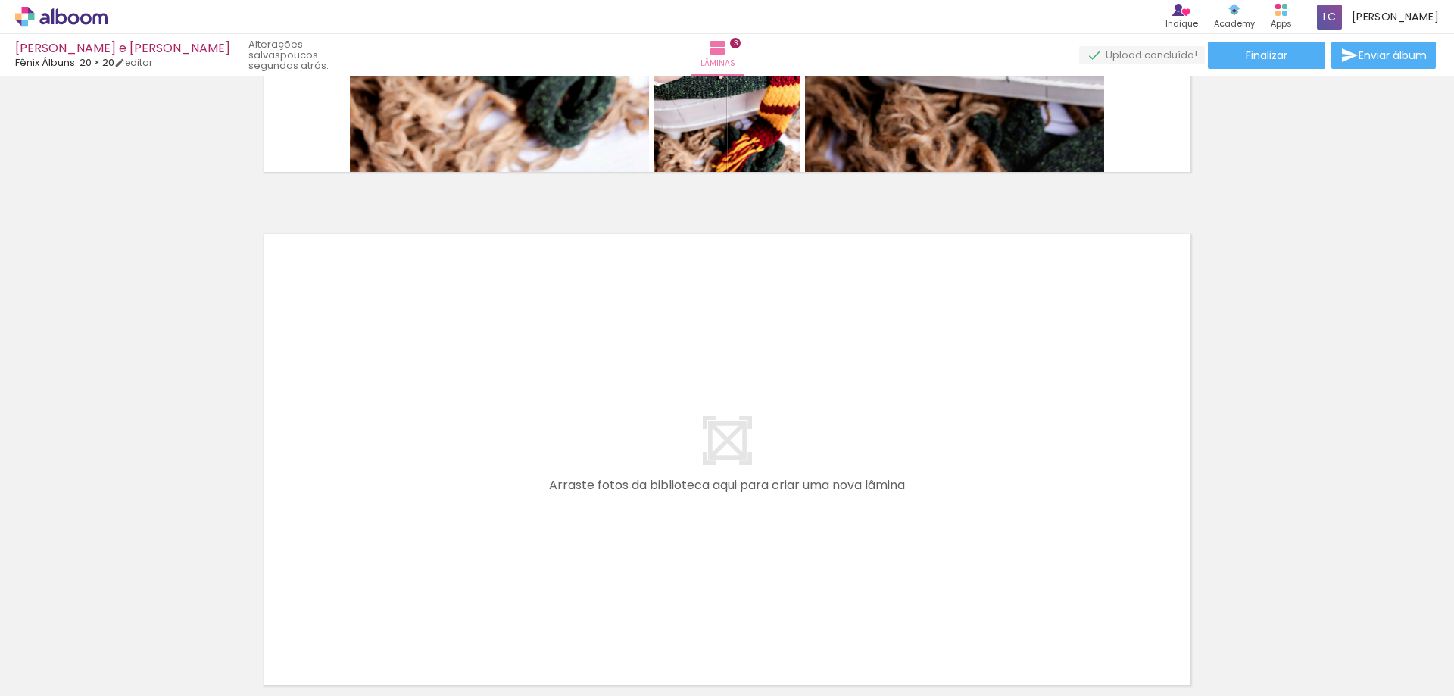
scroll to position [1501, 0]
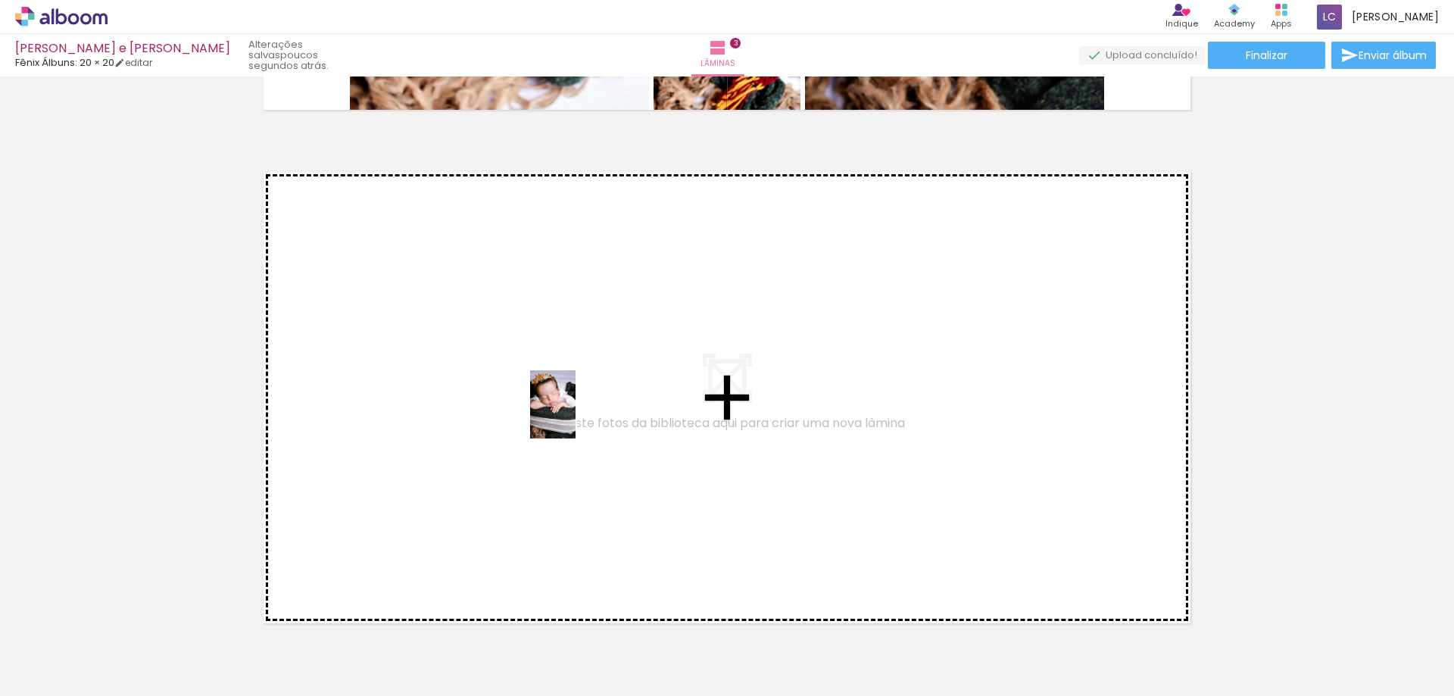
drag, startPoint x: 763, startPoint y: 643, endPoint x: 575, endPoint y: 416, distance: 294.7
click at [575, 416] on quentale-workspace at bounding box center [727, 348] width 1454 height 696
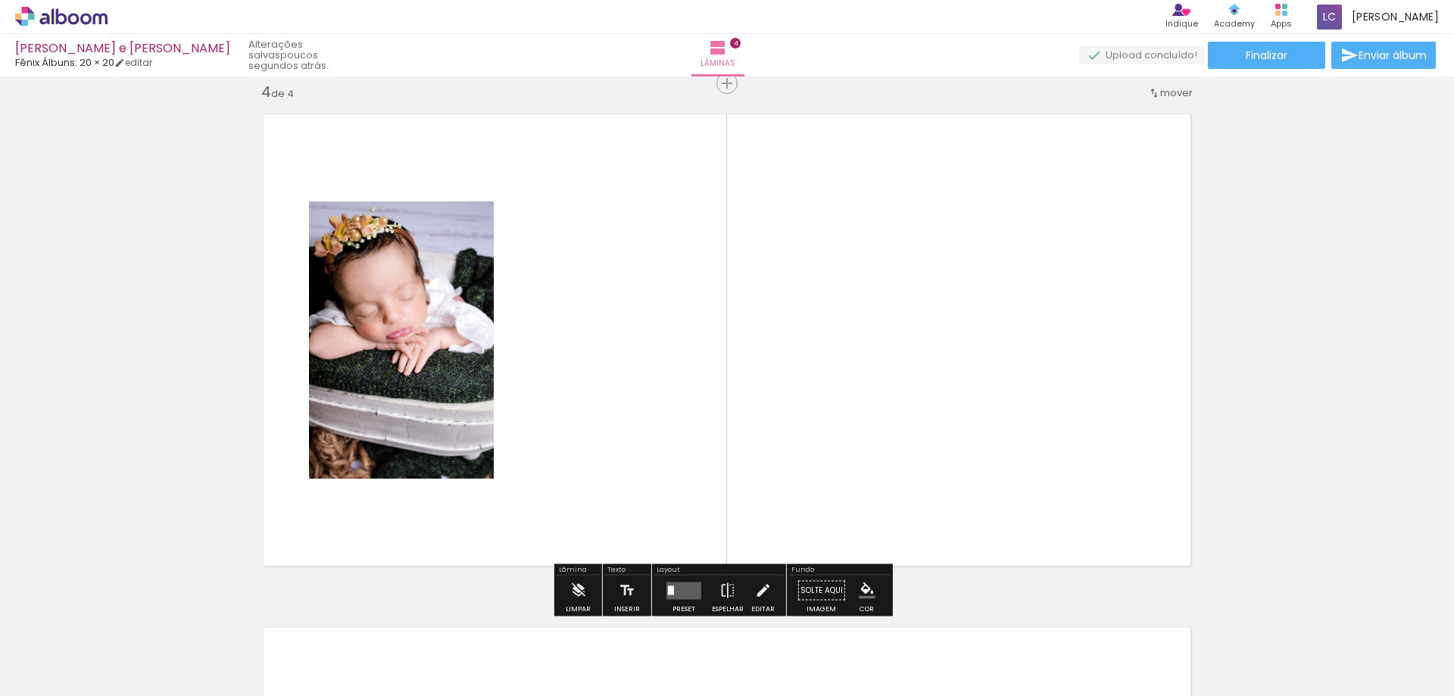
scroll to position [1560, 0]
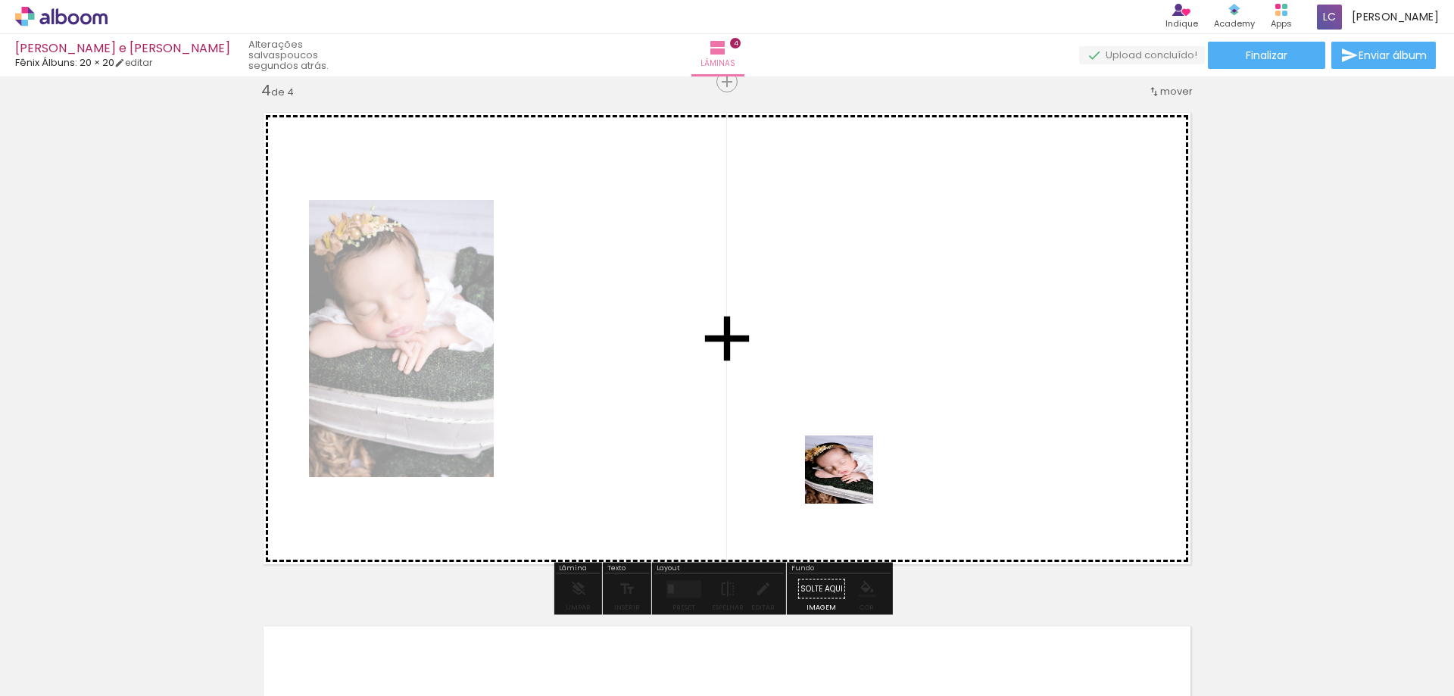
drag, startPoint x: 849, startPoint y: 562, endPoint x: 883, endPoint y: 452, distance: 114.9
click at [873, 404] on quentale-workspace at bounding box center [727, 348] width 1454 height 696
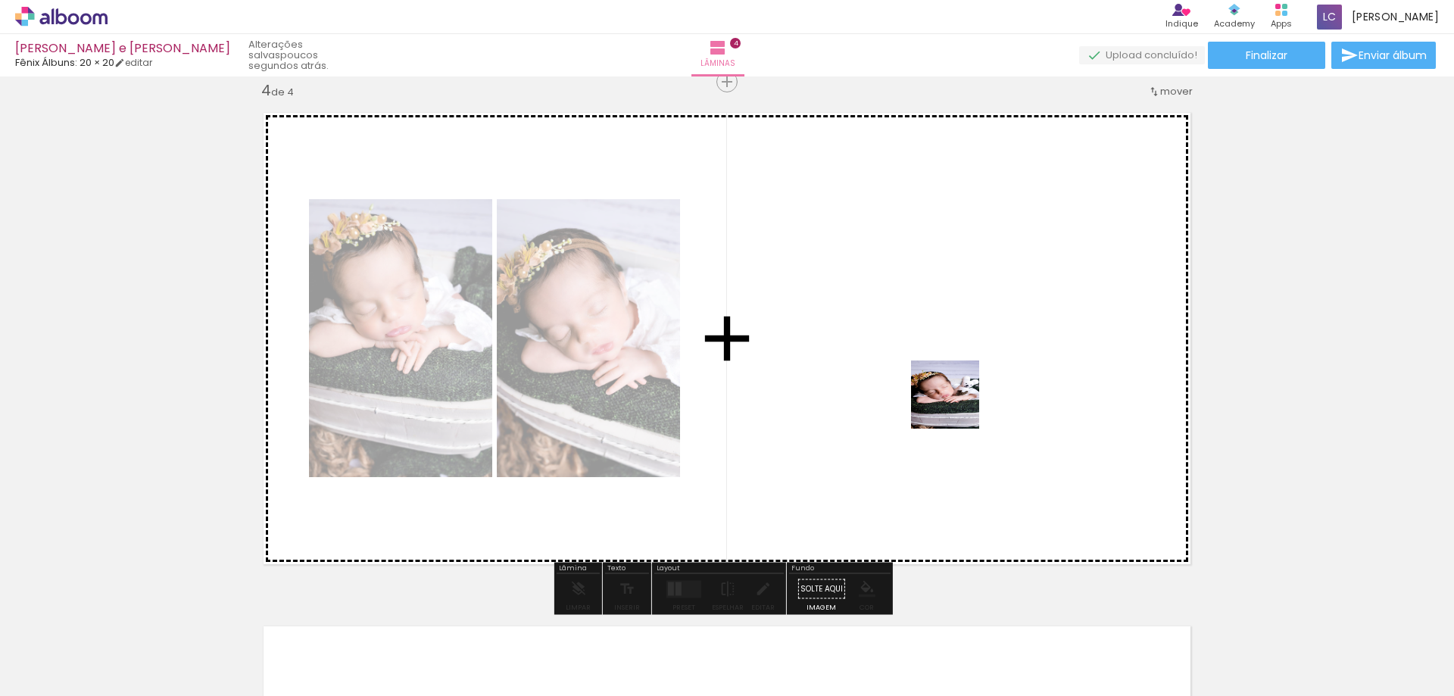
drag, startPoint x: 933, startPoint y: 656, endPoint x: 950, endPoint y: 376, distance: 279.9
click at [950, 376] on quentale-workspace at bounding box center [727, 348] width 1454 height 696
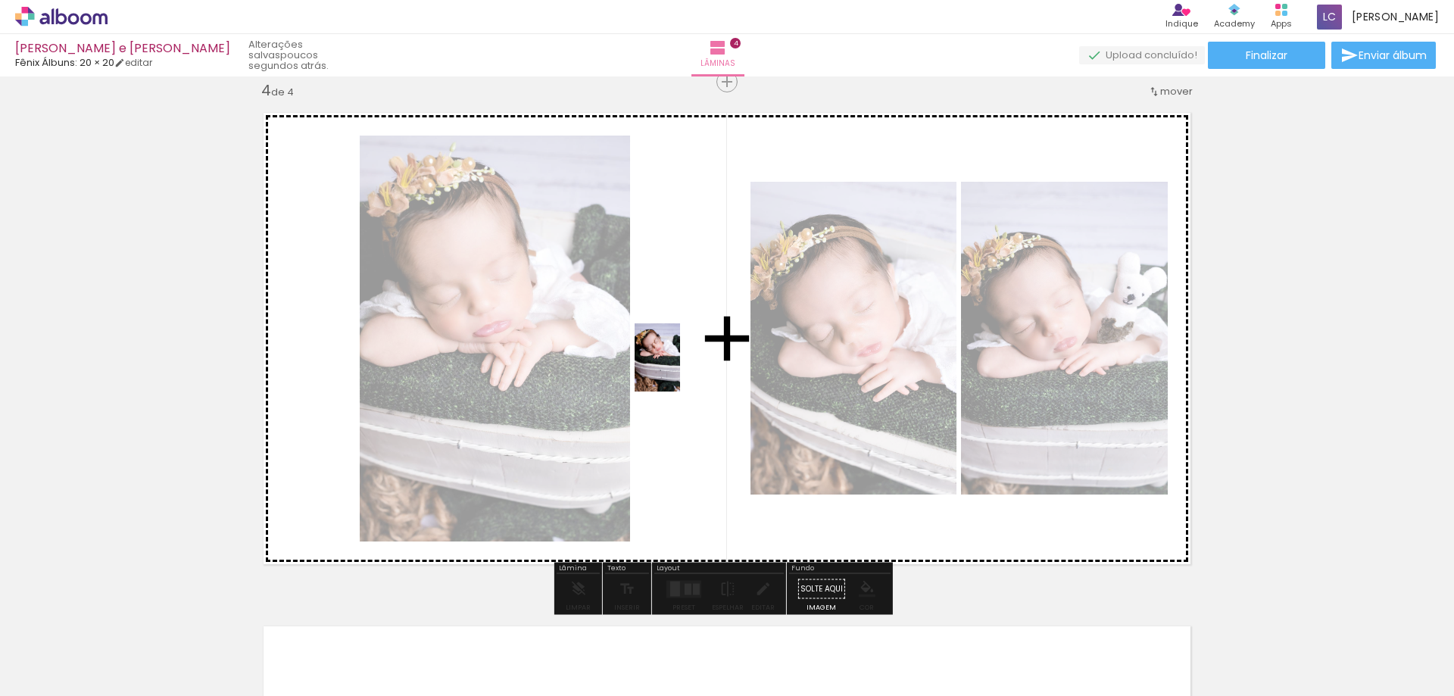
drag, startPoint x: 1080, startPoint y: 656, endPoint x: 680, endPoint y: 369, distance: 492.7
click at [680, 369] on quentale-workspace at bounding box center [727, 348] width 1454 height 696
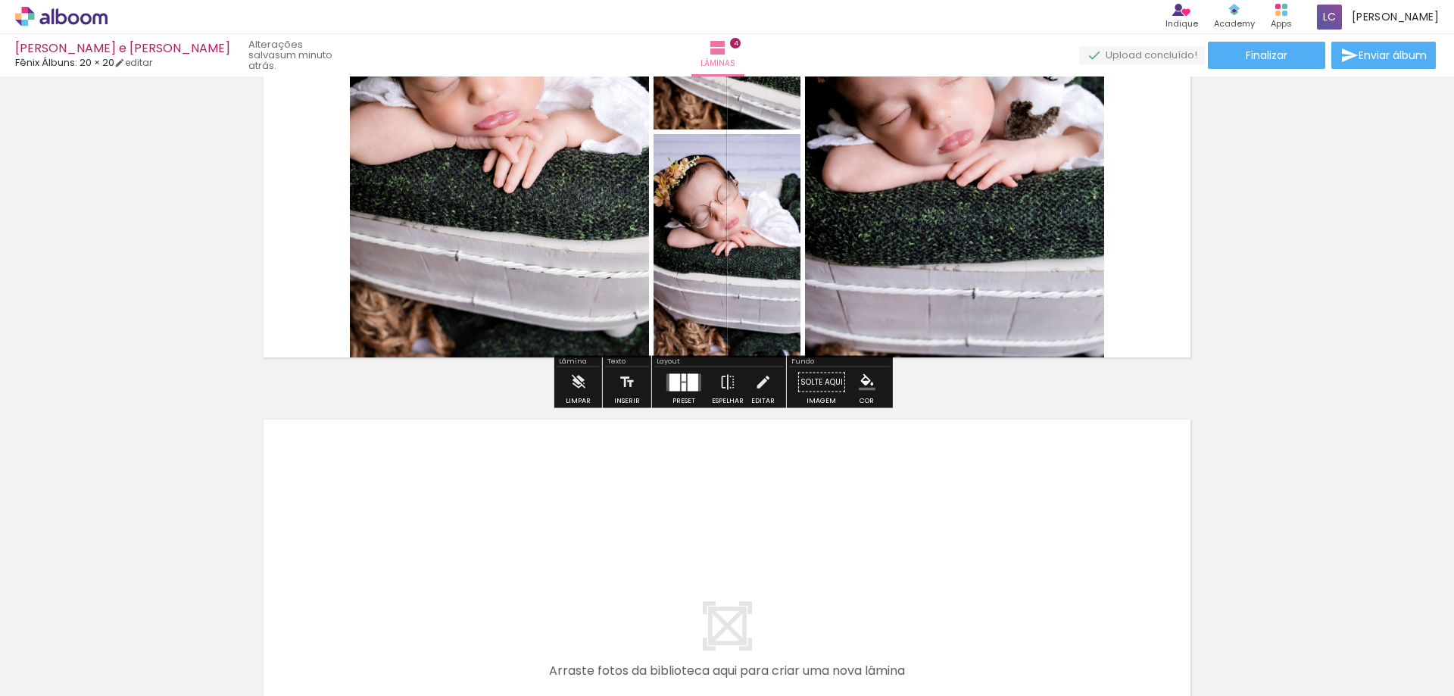
scroll to position [1862, 0]
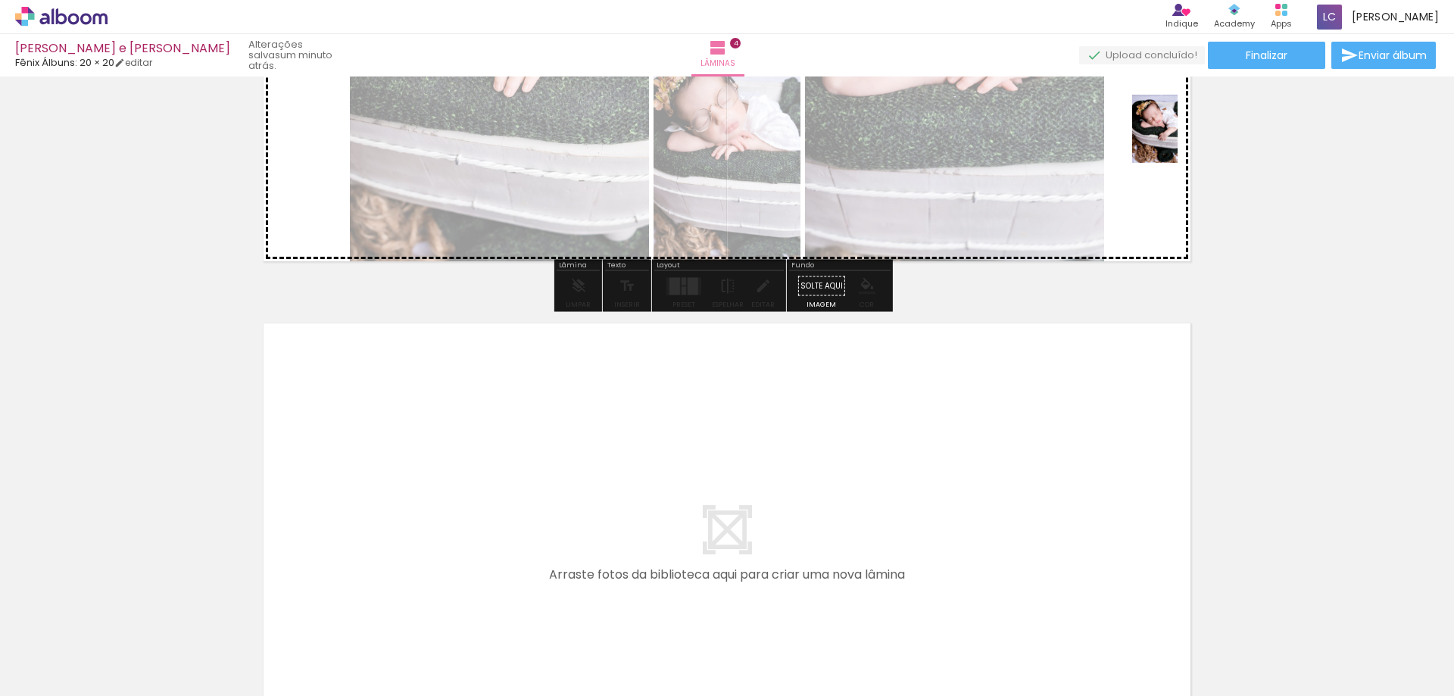
drag, startPoint x: 1018, startPoint y: 649, endPoint x: 1177, endPoint y: 140, distance: 533.0
click at [1177, 140] on quentale-workspace at bounding box center [727, 348] width 1454 height 696
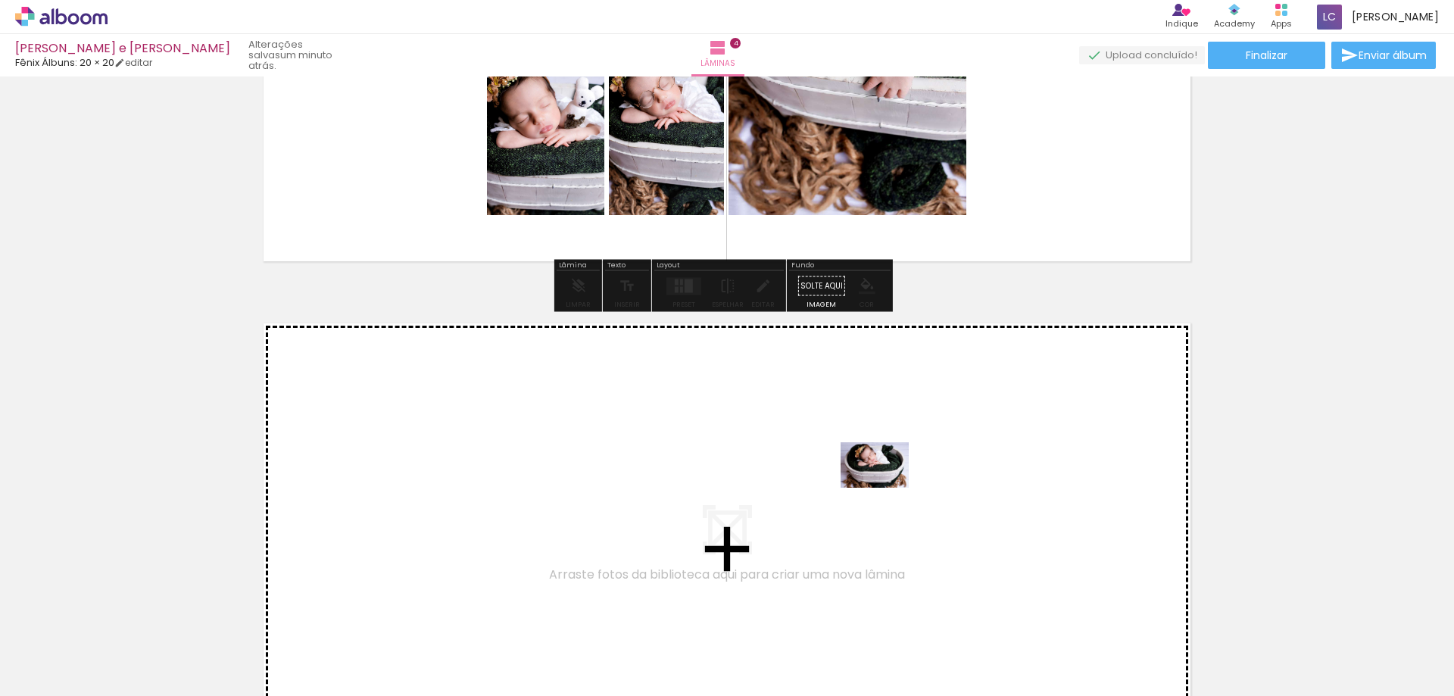
drag, startPoint x: 1170, startPoint y: 637, endPoint x: 886, endPoint y: 488, distance: 321.4
click at [886, 488] on quentale-workspace at bounding box center [727, 348] width 1454 height 696
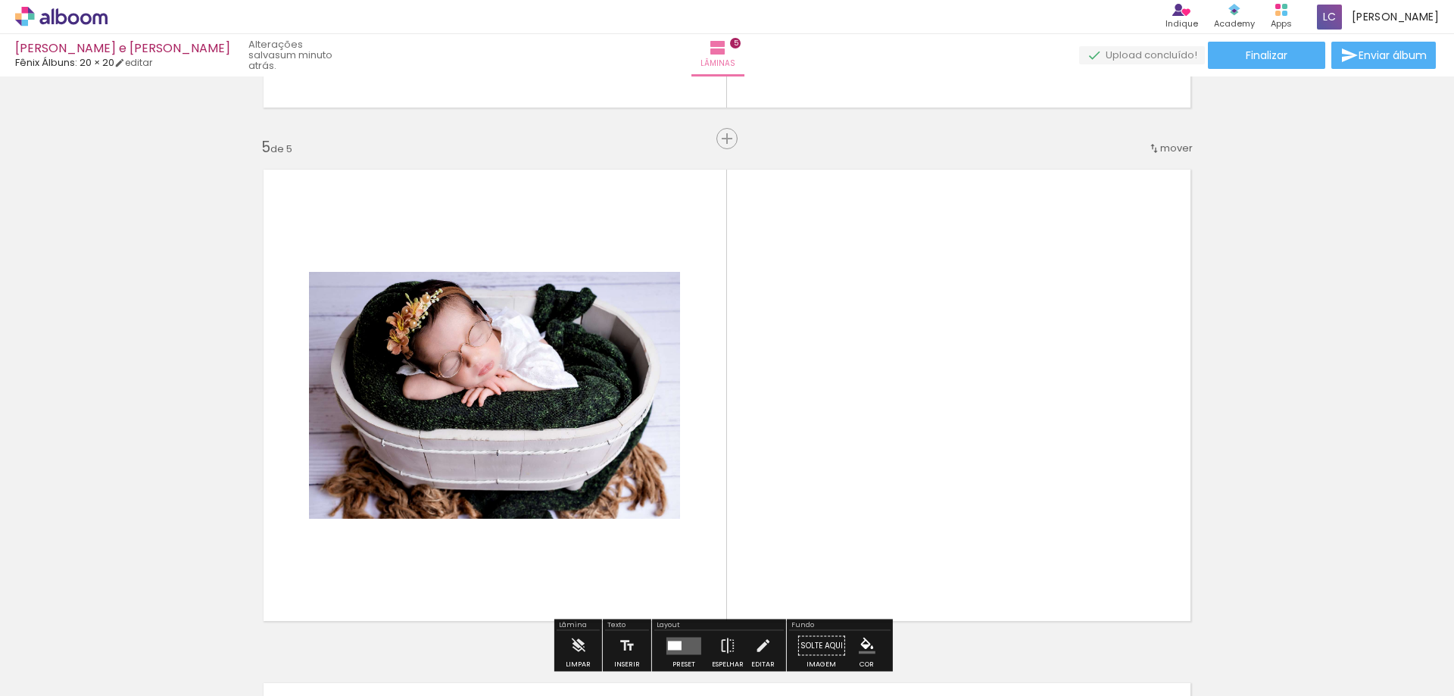
scroll to position [2073, 0]
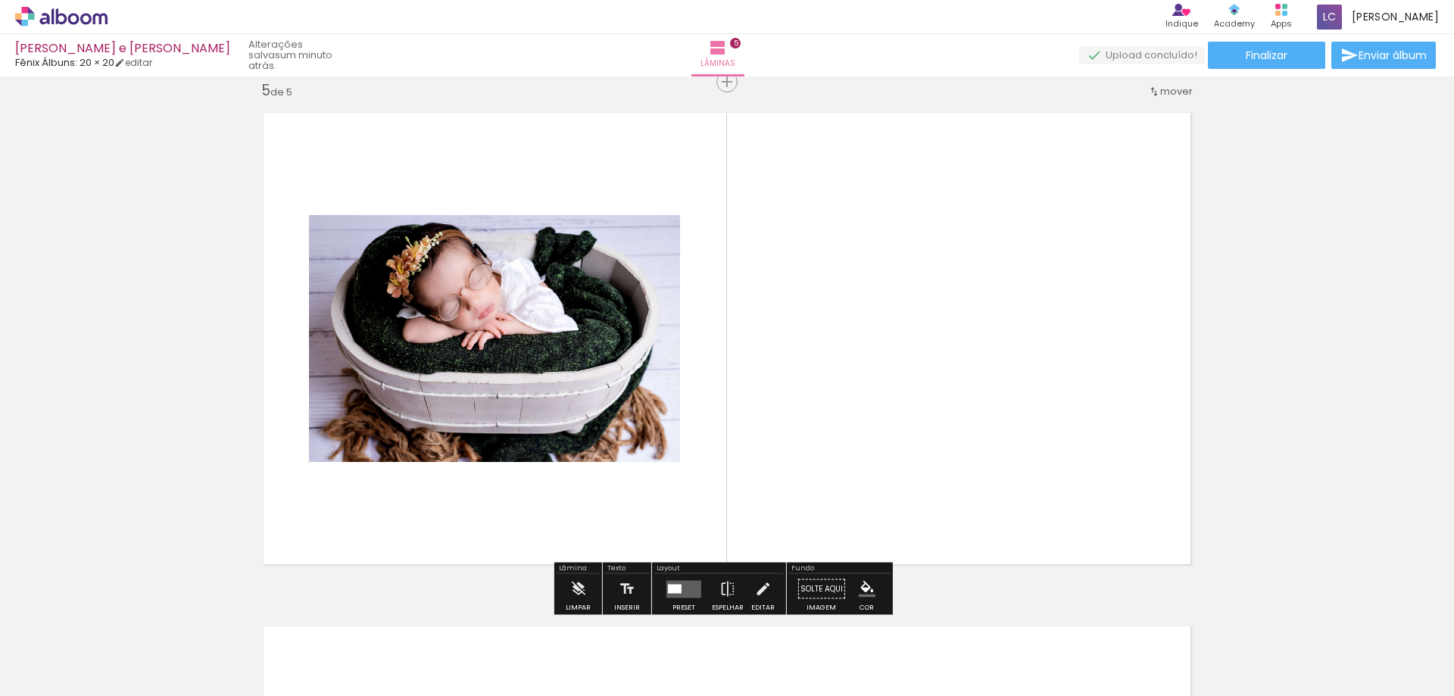
click at [693, 584] on quentale-layouter at bounding box center [683, 588] width 35 height 17
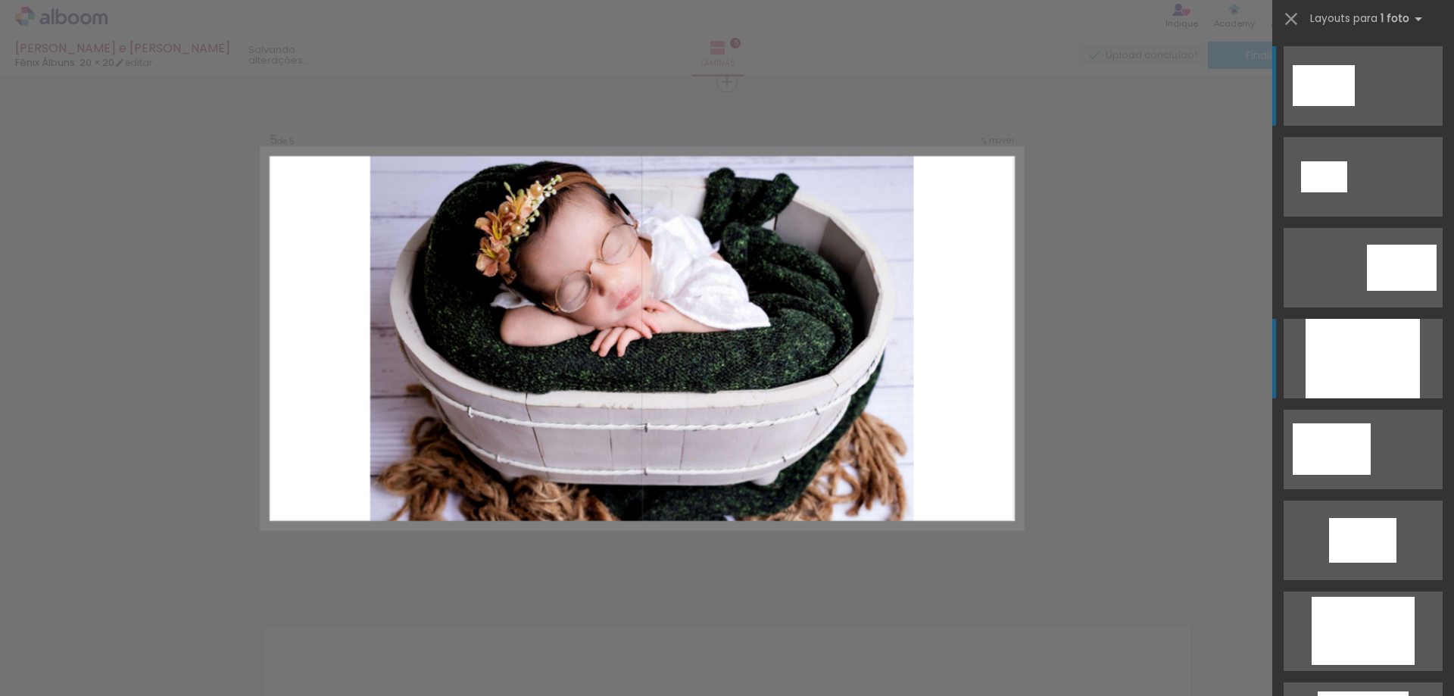
click at [1355, 370] on div at bounding box center [1362, 358] width 114 height 79
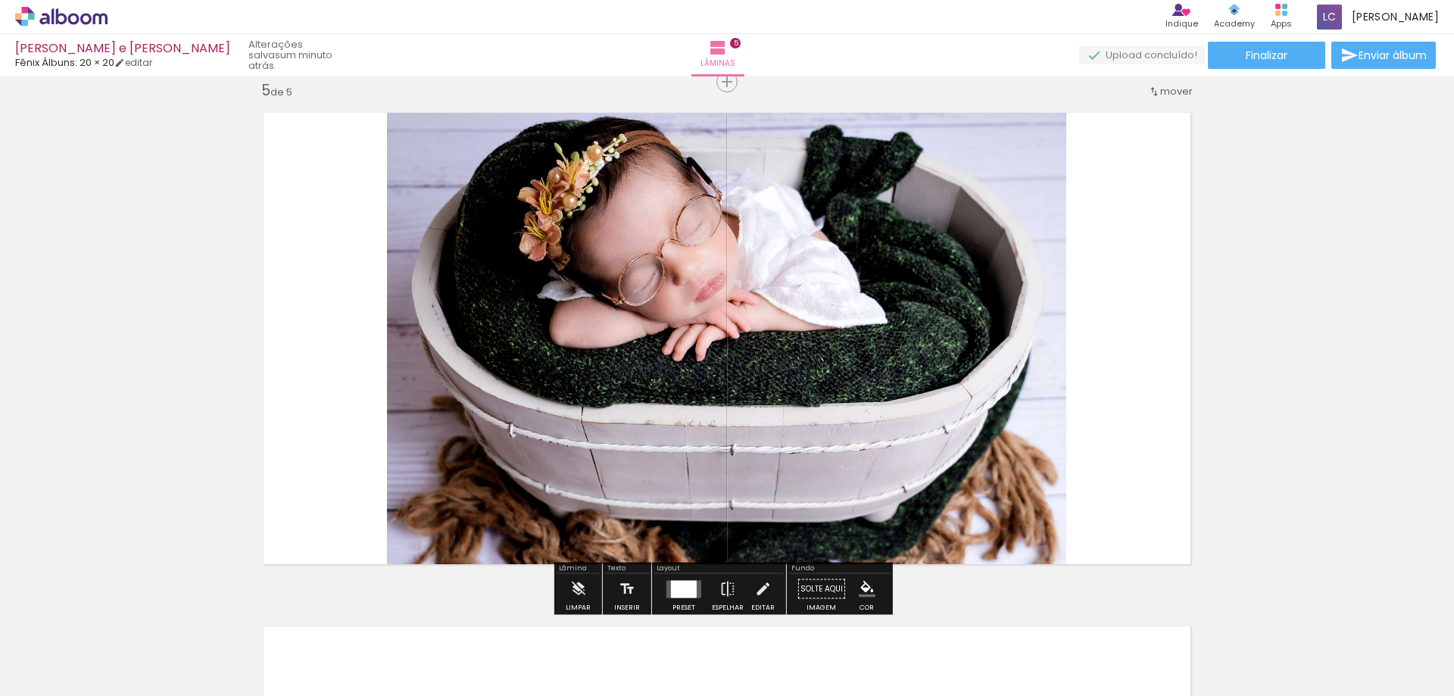
click at [1148, 83] on div "mover" at bounding box center [1170, 91] width 45 height 25
click at [1114, 165] on span "antes da" at bounding box center [1108, 163] width 44 height 25
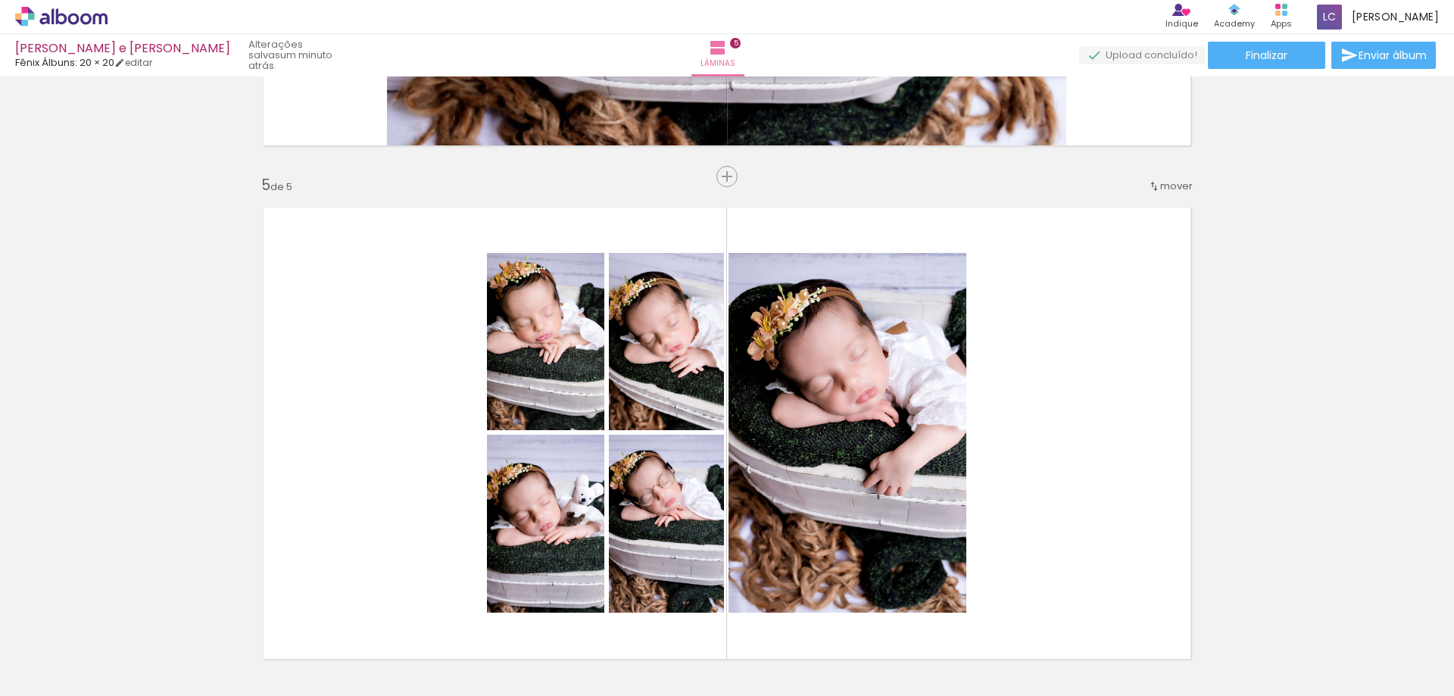
scroll to position [2165, 0]
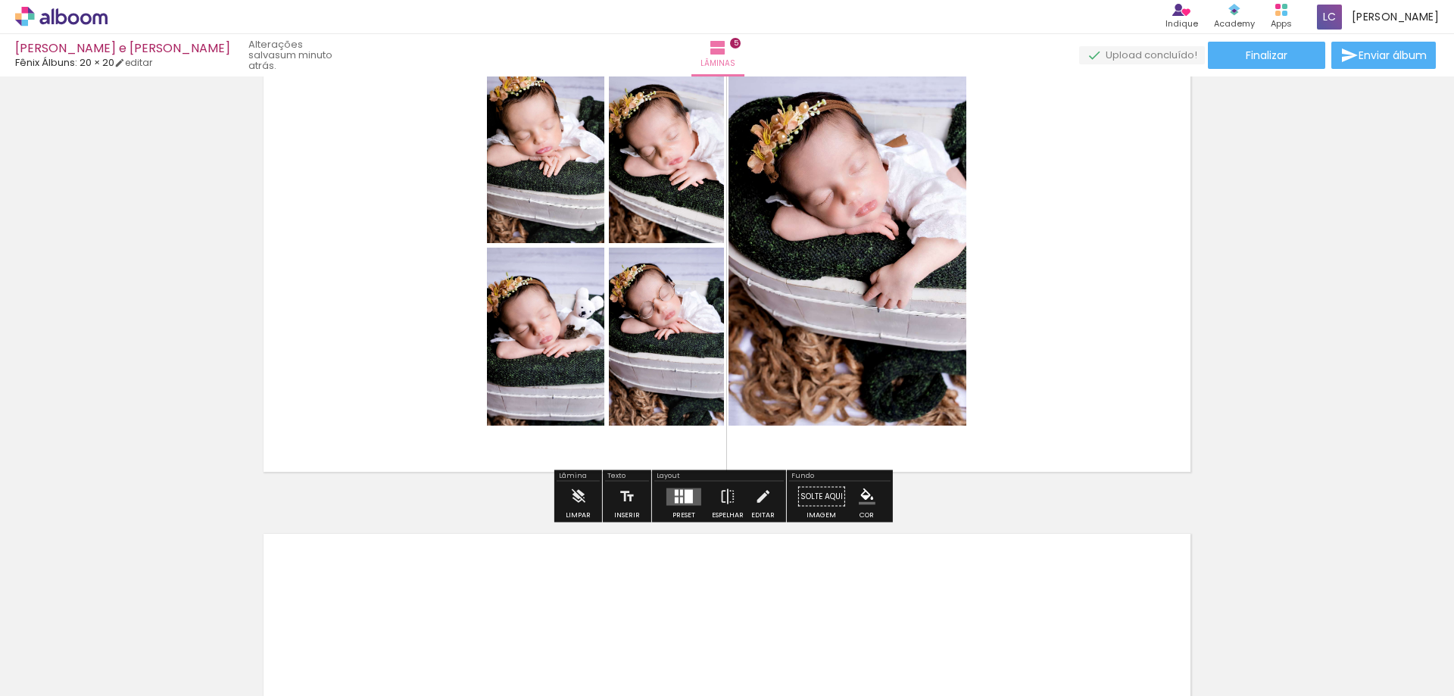
click at [684, 495] on div at bounding box center [688, 496] width 8 height 14
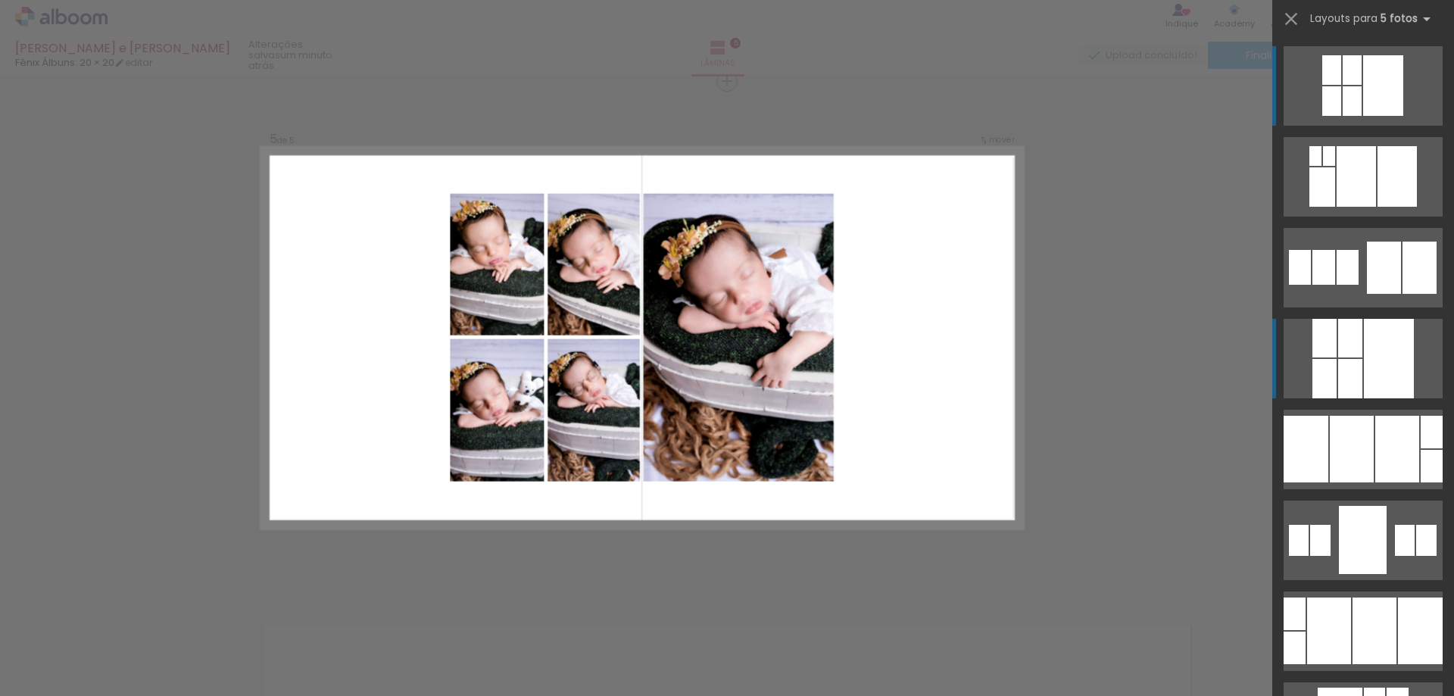
scroll to position [2073, 0]
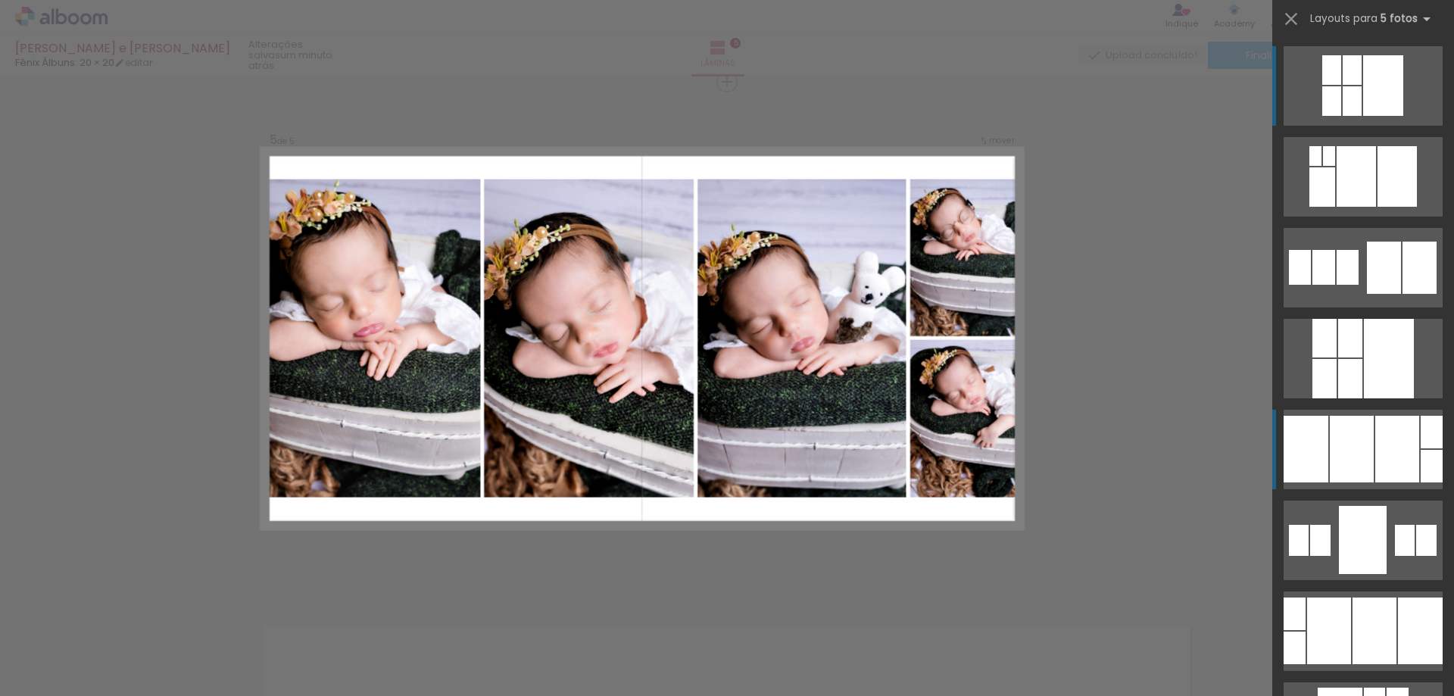
click at [1340, 466] on div at bounding box center [1351, 449] width 44 height 67
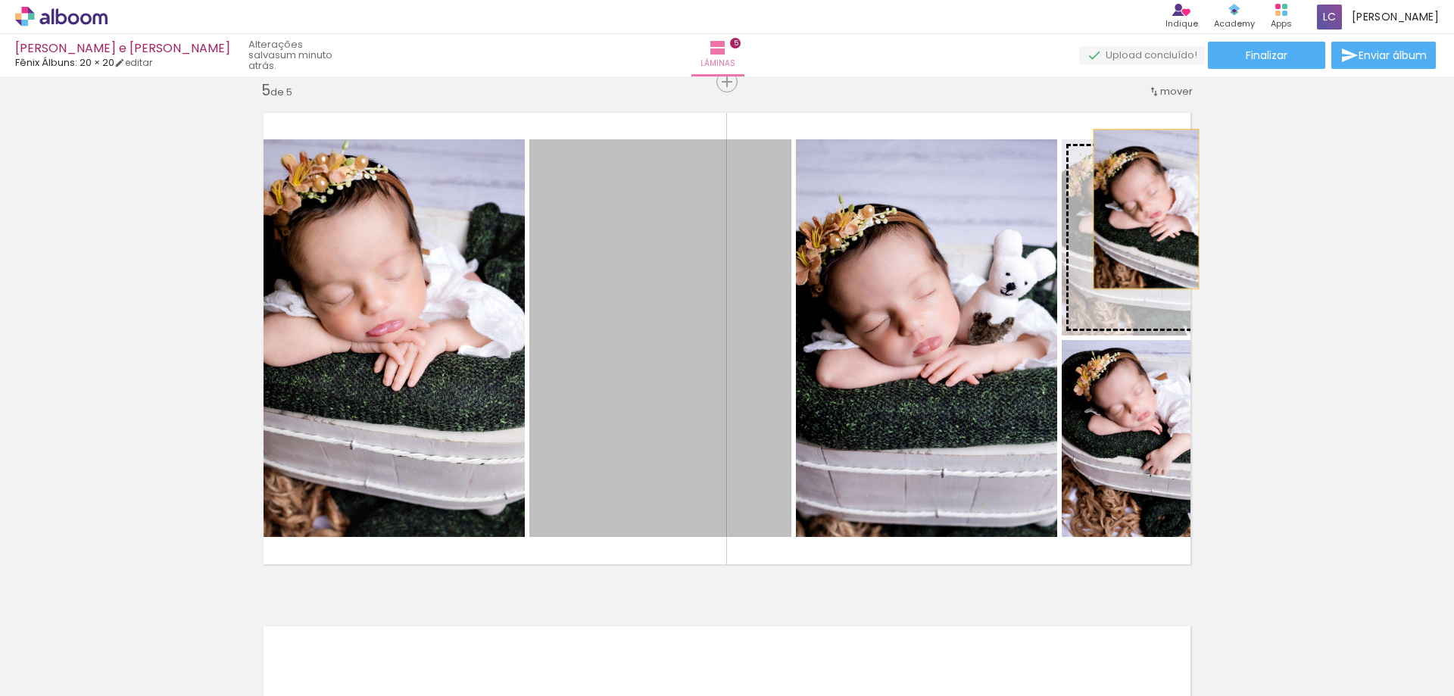
drag, startPoint x: 653, startPoint y: 370, endPoint x: 1140, endPoint y: 209, distance: 513.5
click at [0, 0] on slot at bounding box center [0, 0] width 0 height 0
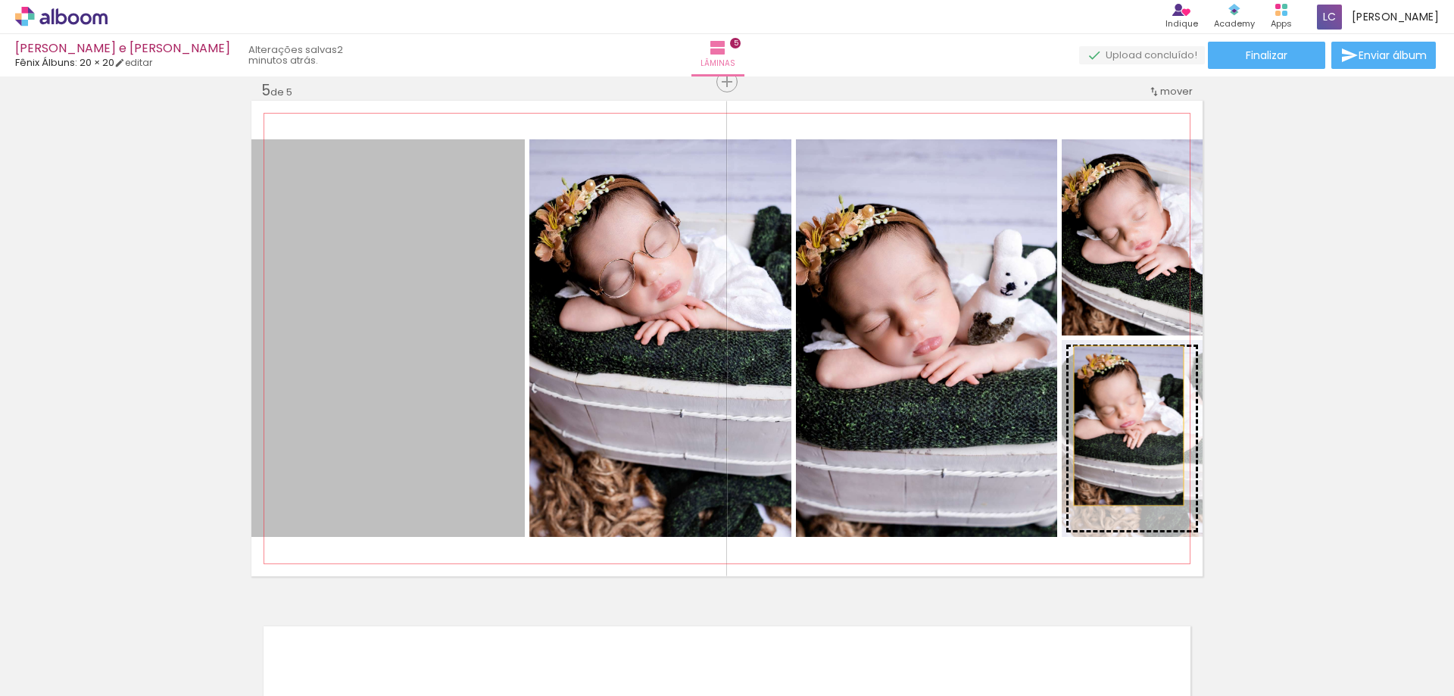
drag, startPoint x: 408, startPoint y: 359, endPoint x: 1123, endPoint y: 425, distance: 717.8
click at [0, 0] on slot at bounding box center [0, 0] width 0 height 0
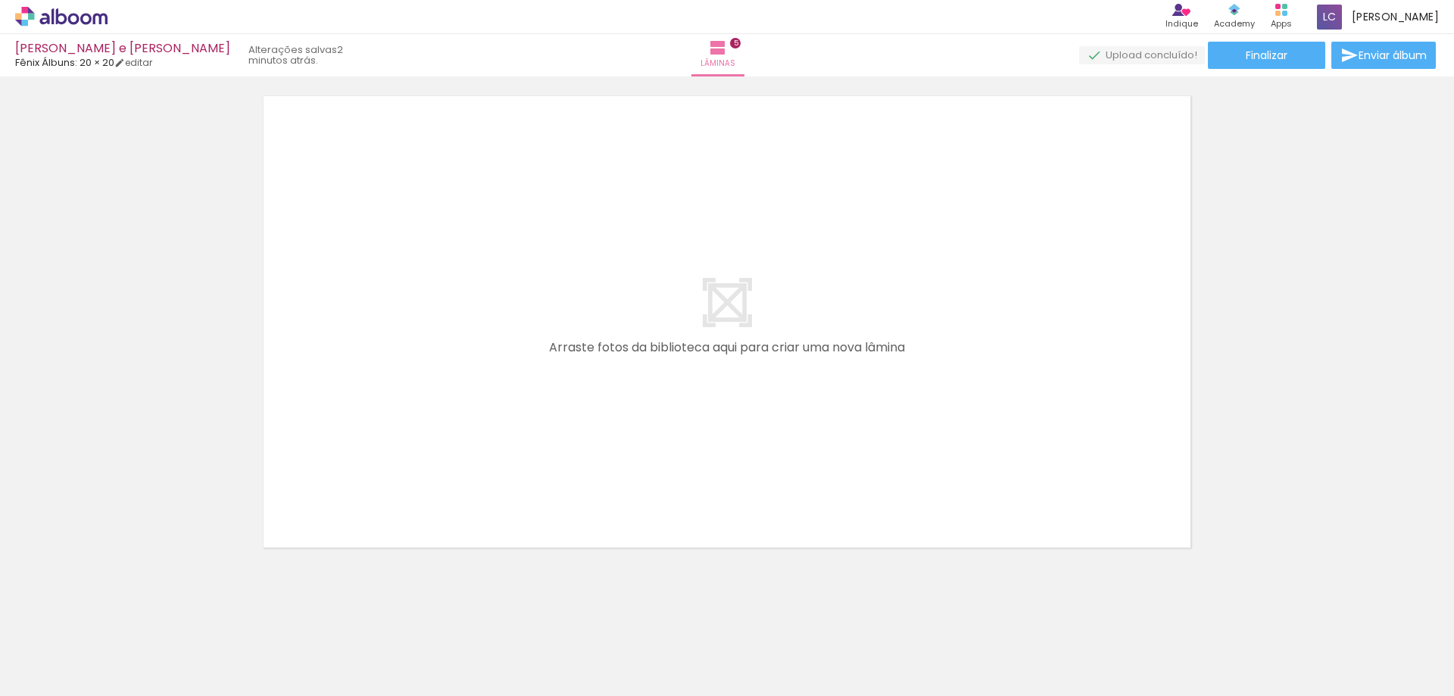
scroll to position [0, 597]
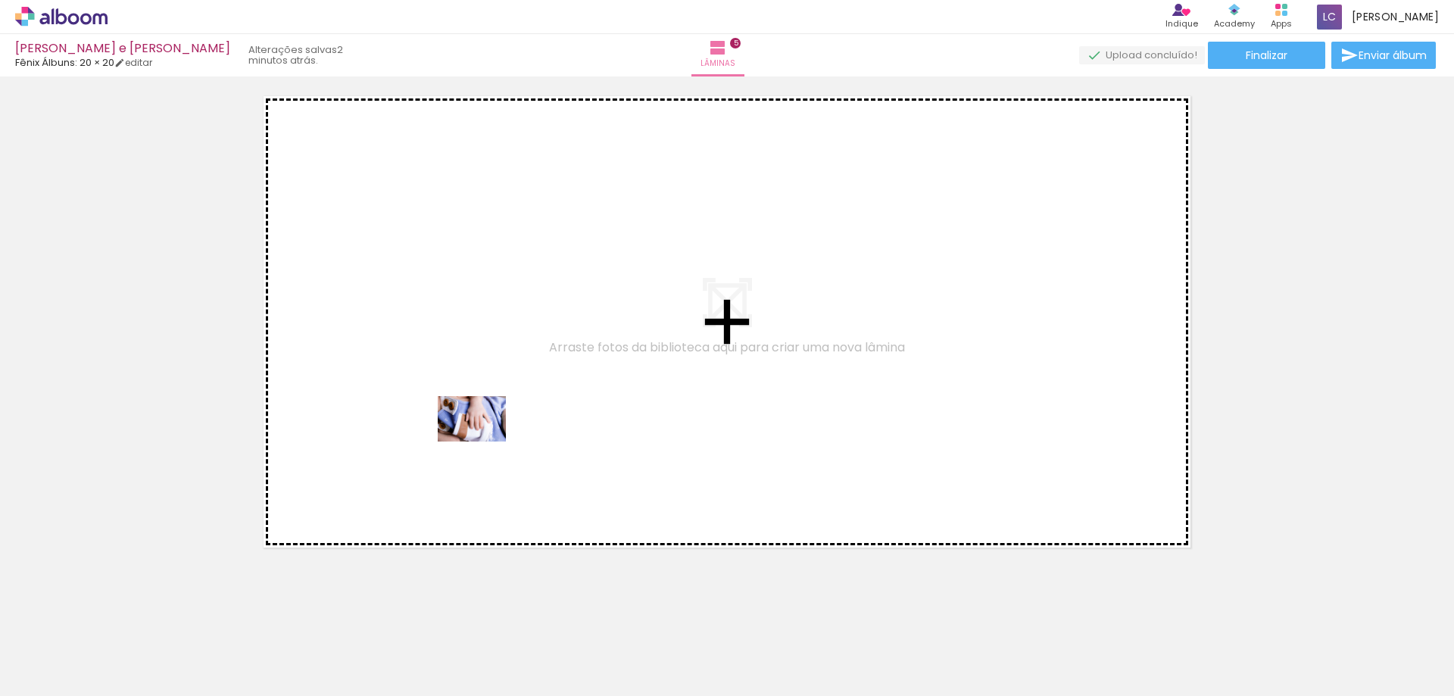
drag, startPoint x: 672, startPoint y: 659, endPoint x: 483, endPoint y: 441, distance: 288.2
click at [483, 441] on quentale-workspace at bounding box center [727, 348] width 1454 height 696
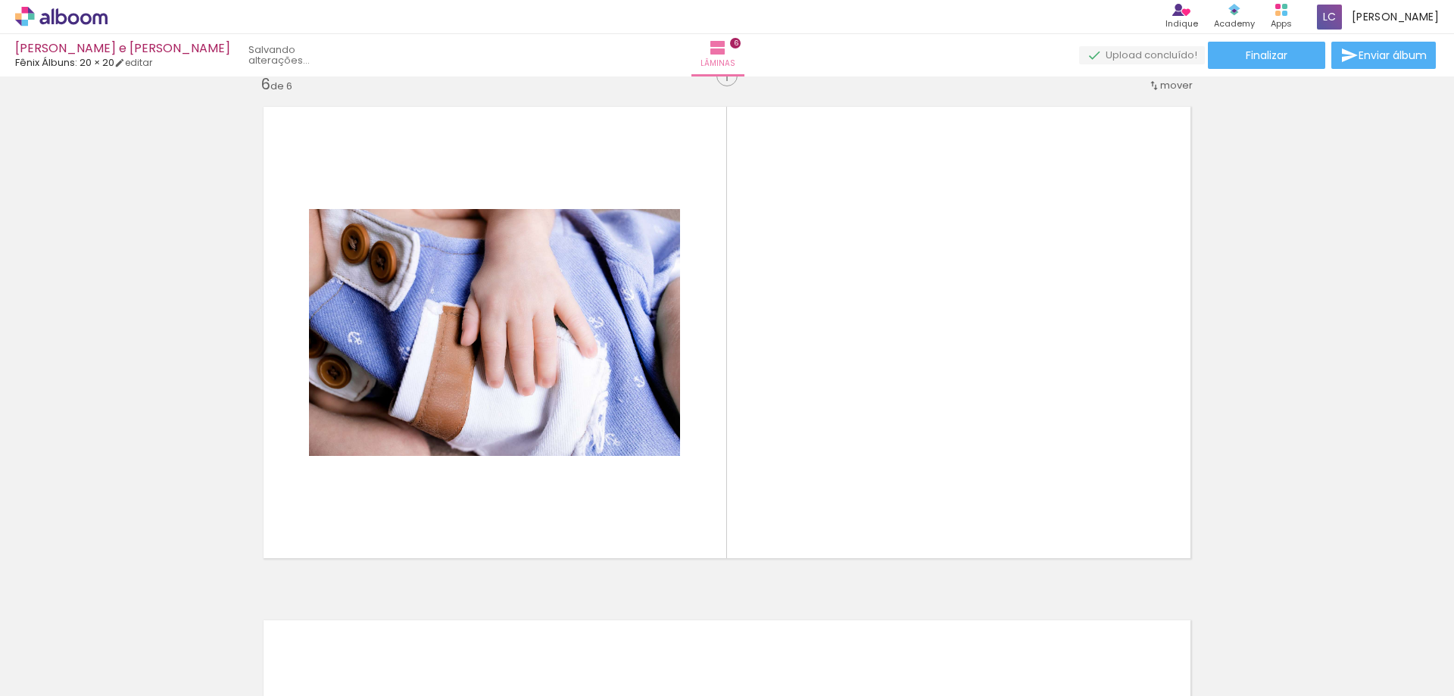
scroll to position [2586, 0]
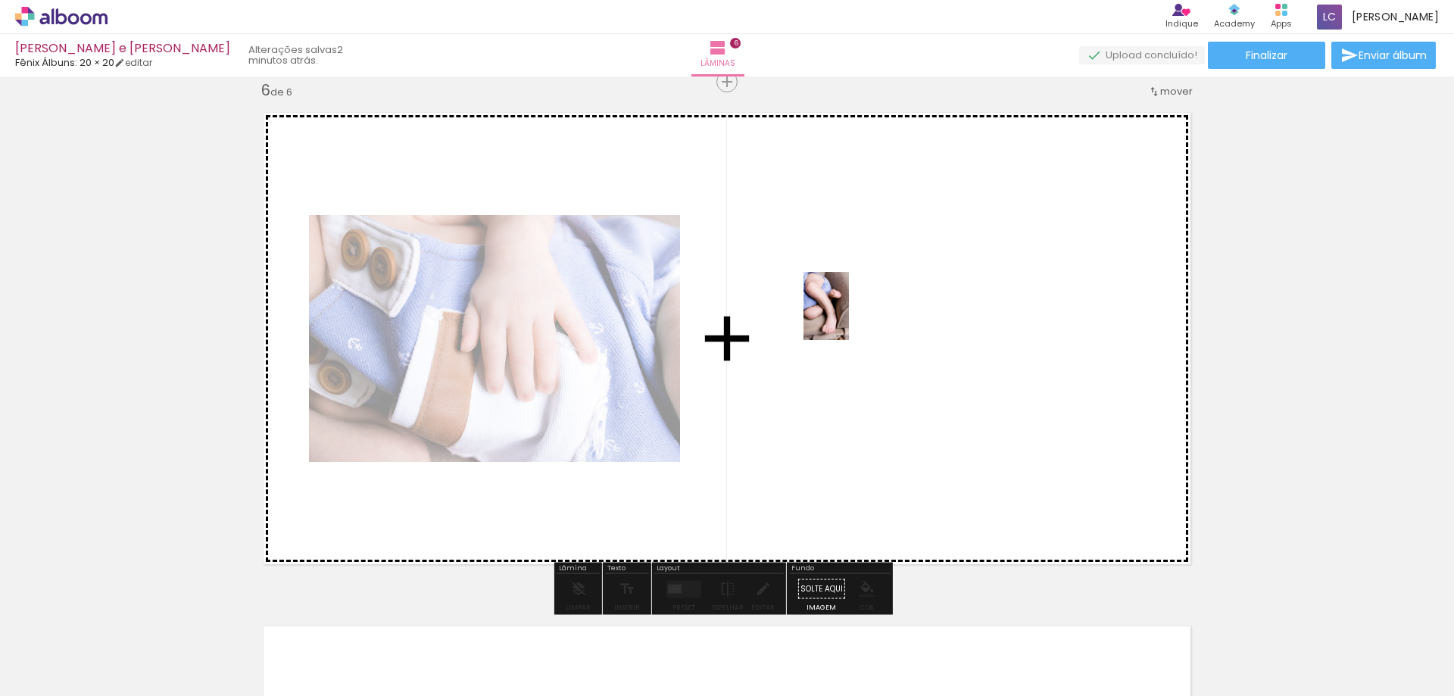
drag, startPoint x: 771, startPoint y: 612, endPoint x: 848, endPoint y: 316, distance: 305.9
click at [848, 316] on quentale-workspace at bounding box center [727, 348] width 1454 height 696
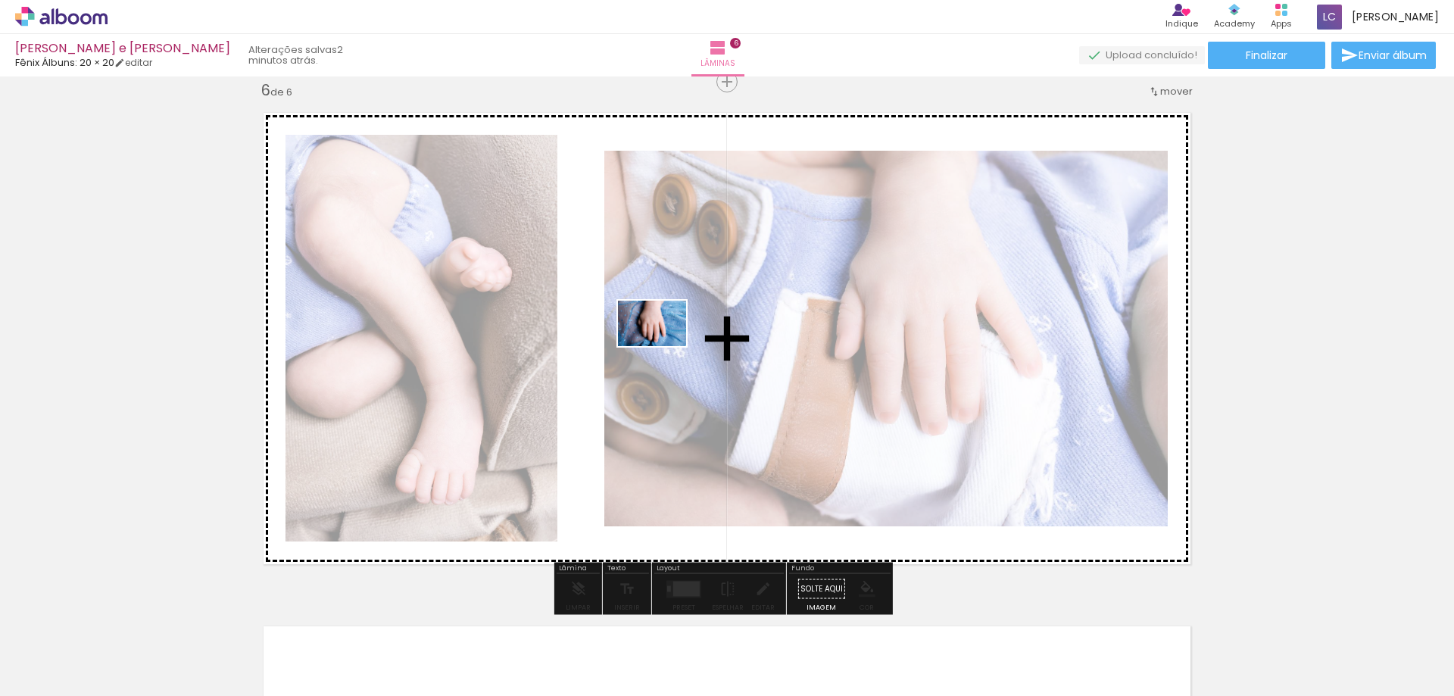
drag, startPoint x: 1180, startPoint y: 649, endPoint x: 815, endPoint y: 387, distance: 449.2
click at [662, 346] on quentale-workspace at bounding box center [727, 348] width 1454 height 696
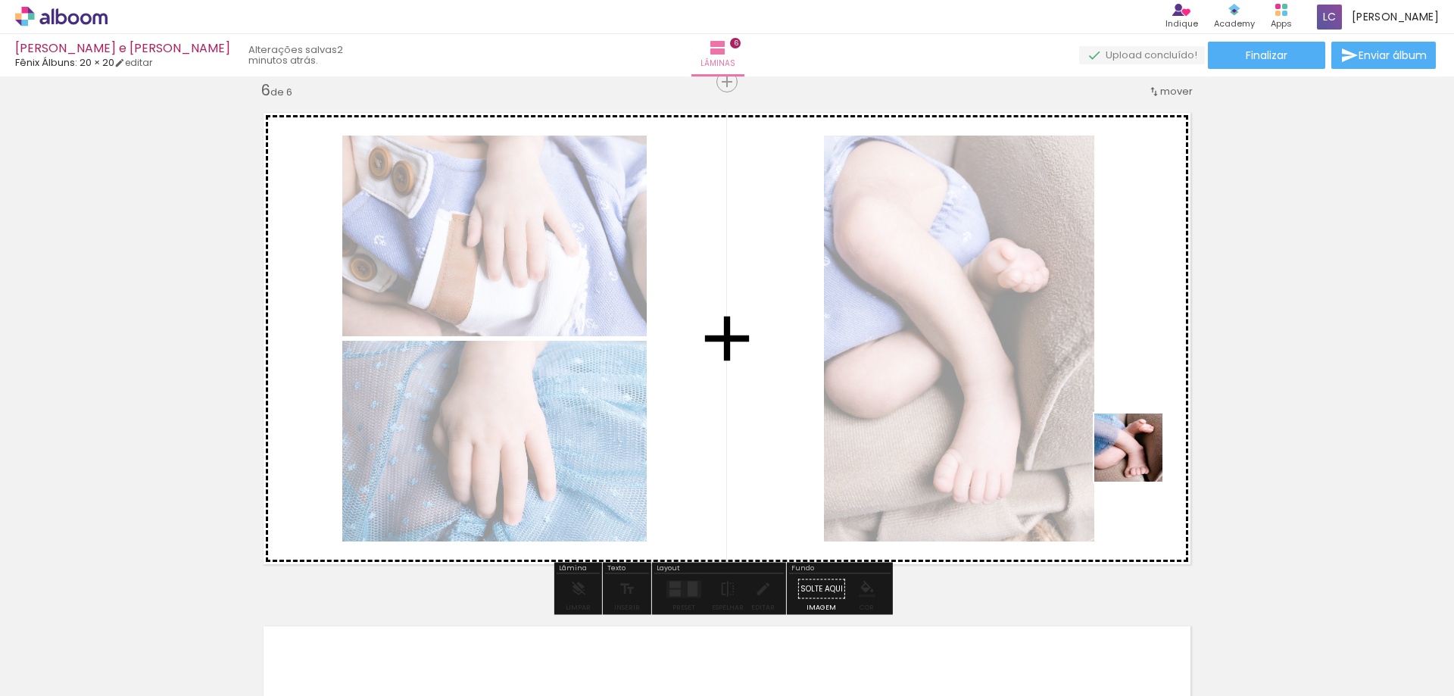
drag, startPoint x: 1263, startPoint y: 647, endPoint x: 1108, endPoint y: 382, distance: 306.1
click at [1108, 384] on quentale-workspace at bounding box center [727, 348] width 1454 height 696
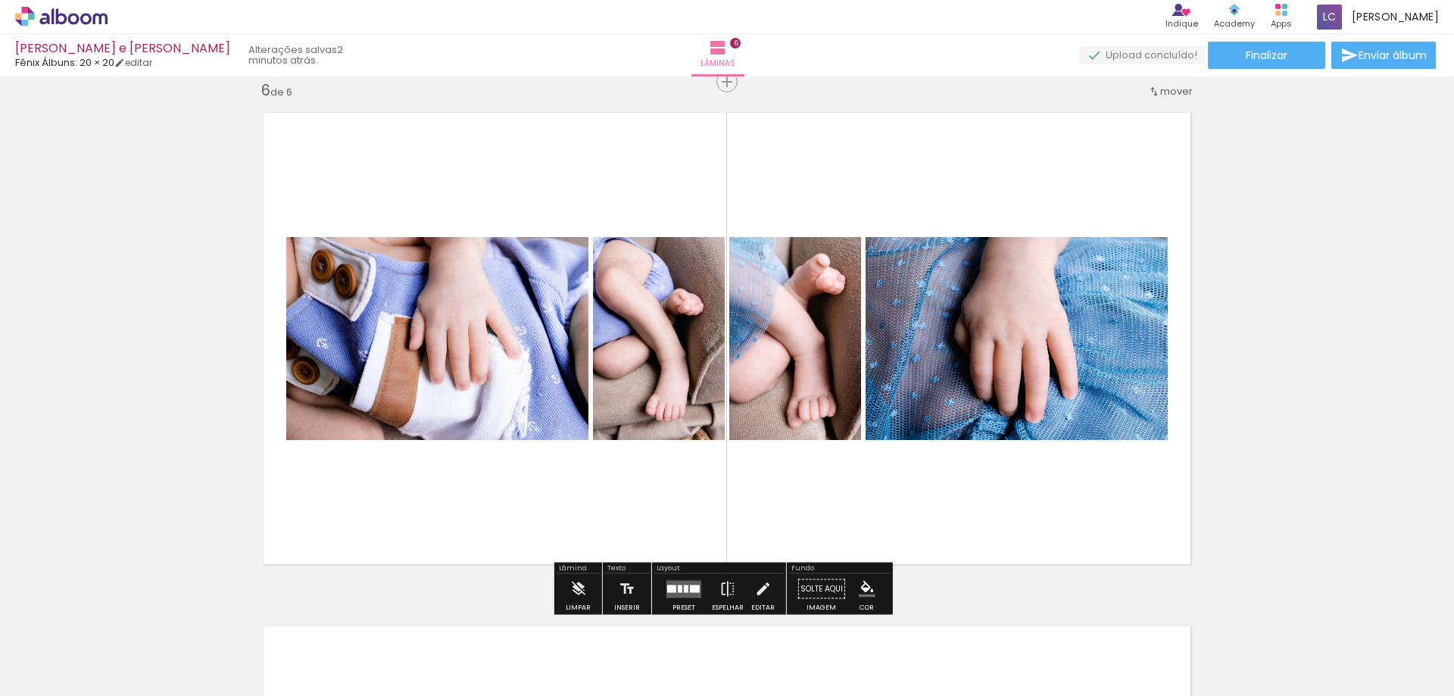
click at [678, 590] on div at bounding box center [680, 588] width 5 height 8
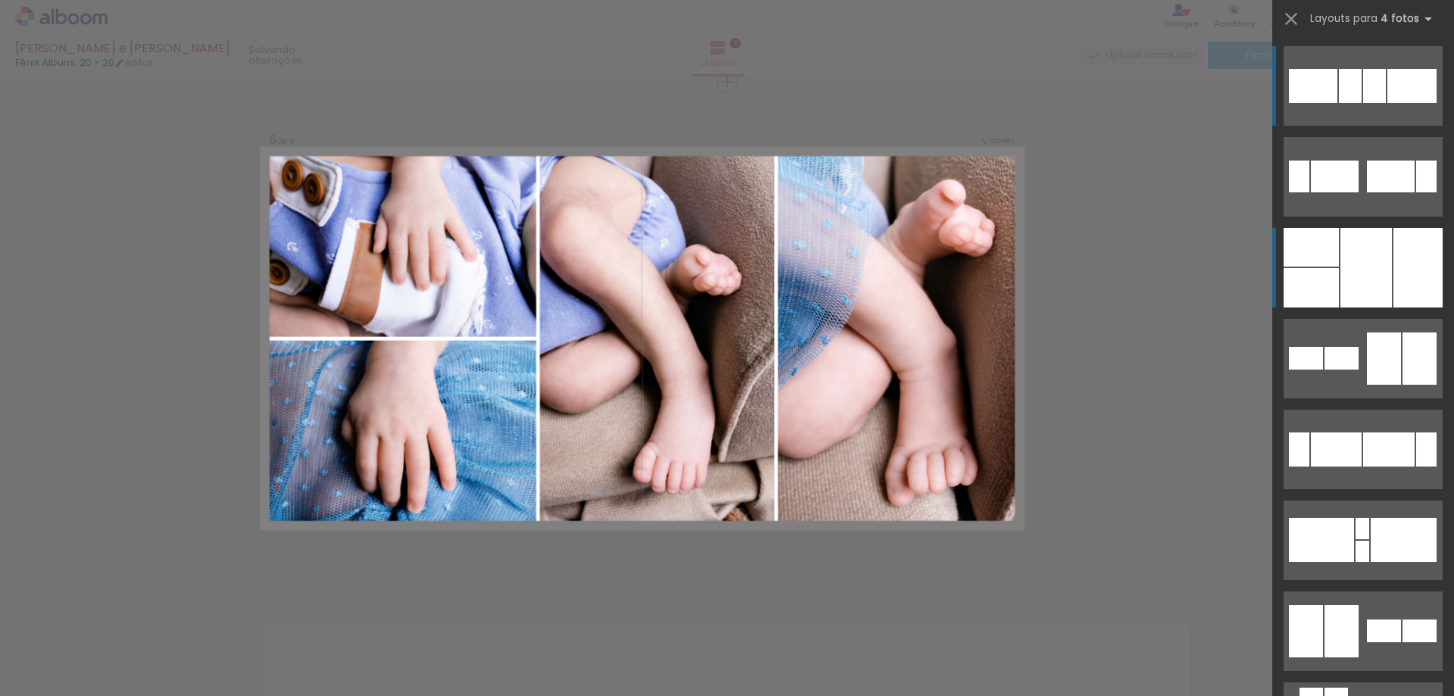
click at [1327, 269] on div at bounding box center [1310, 287] width 55 height 39
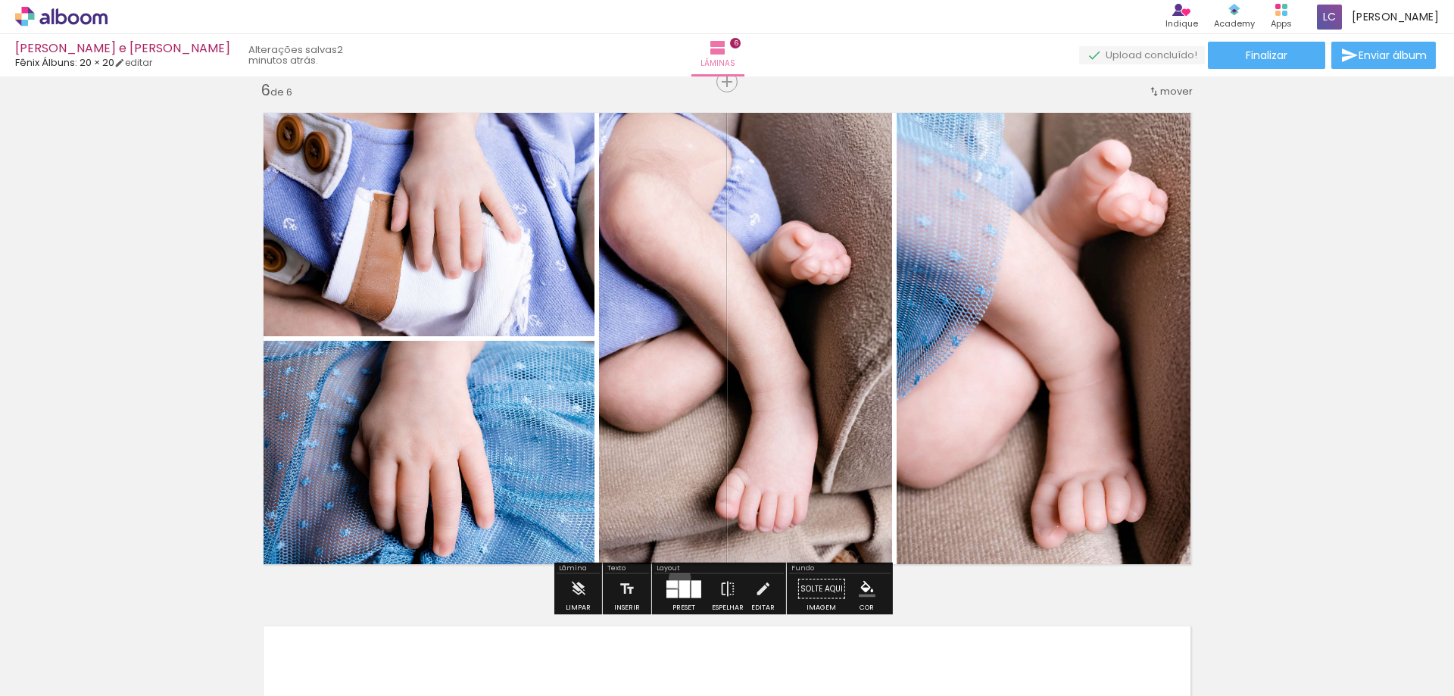
click at [676, 578] on div at bounding box center [683, 589] width 41 height 30
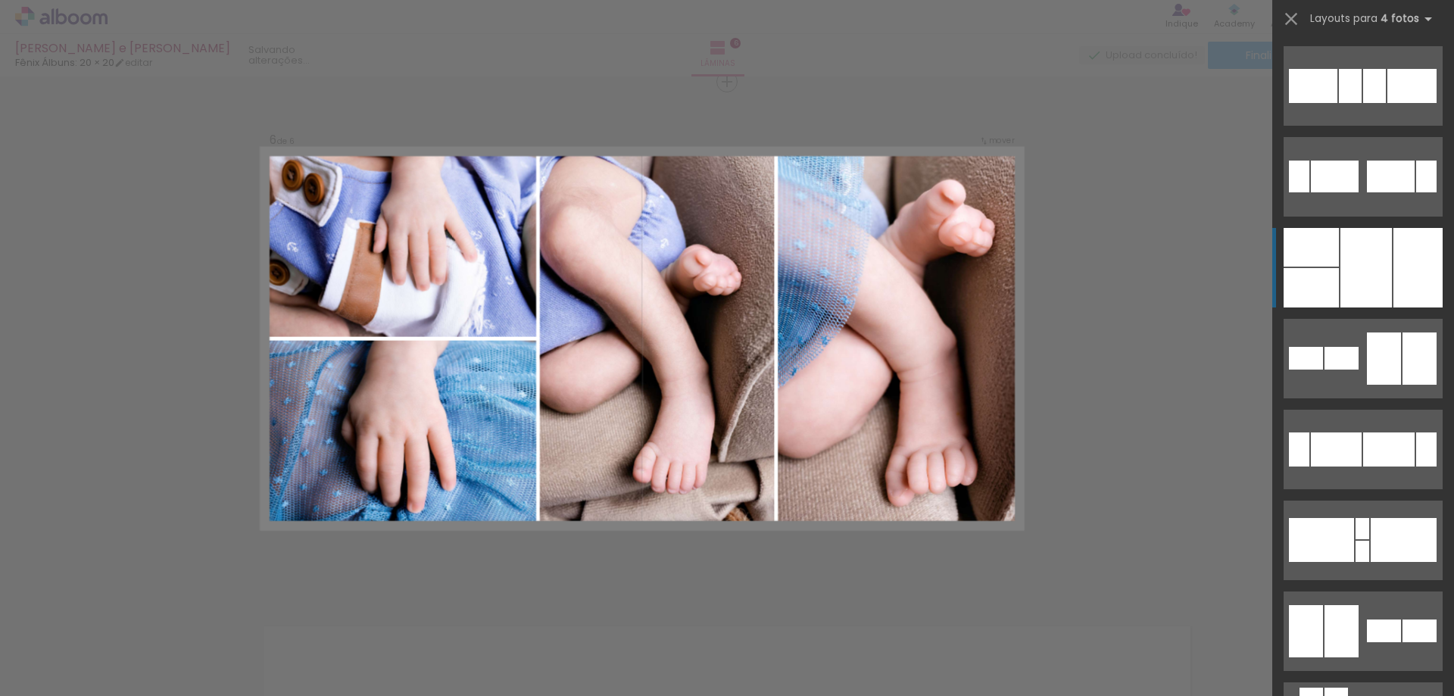
scroll to position [182, 0]
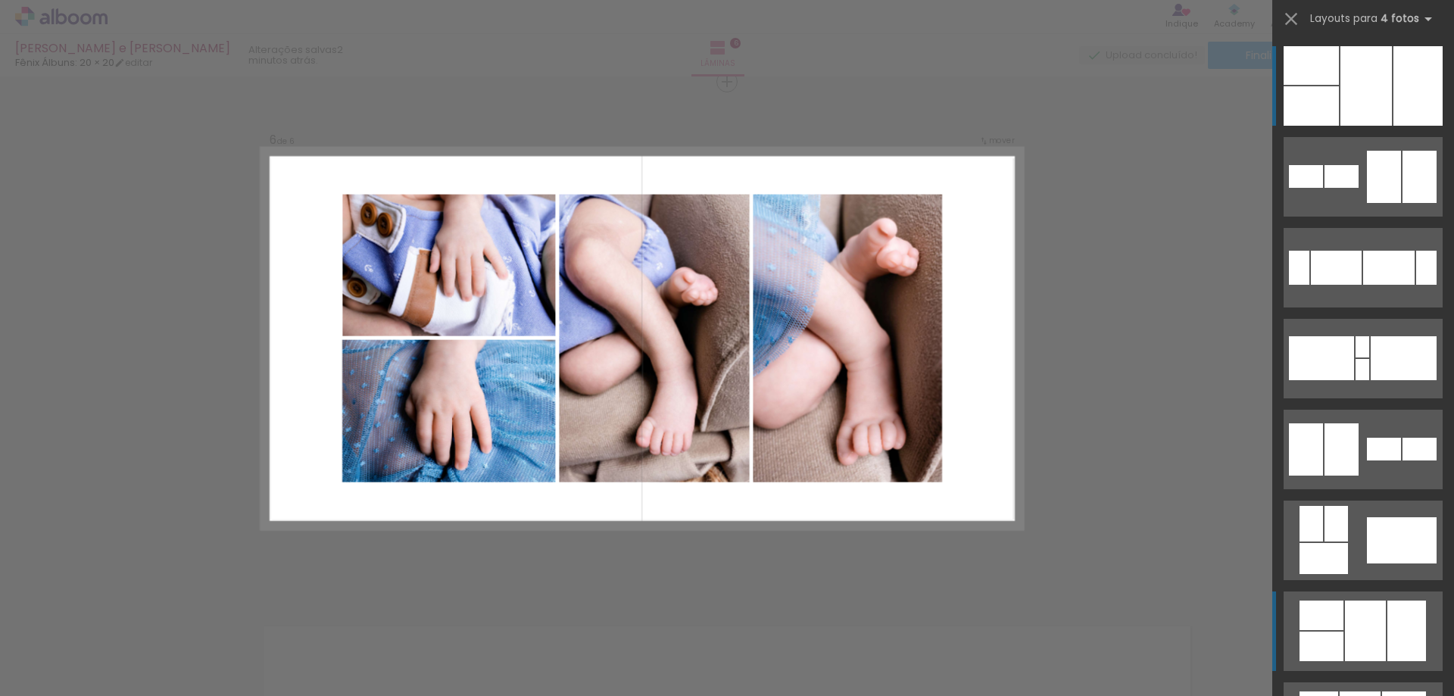
click at [1372, 610] on div at bounding box center [1365, 630] width 41 height 61
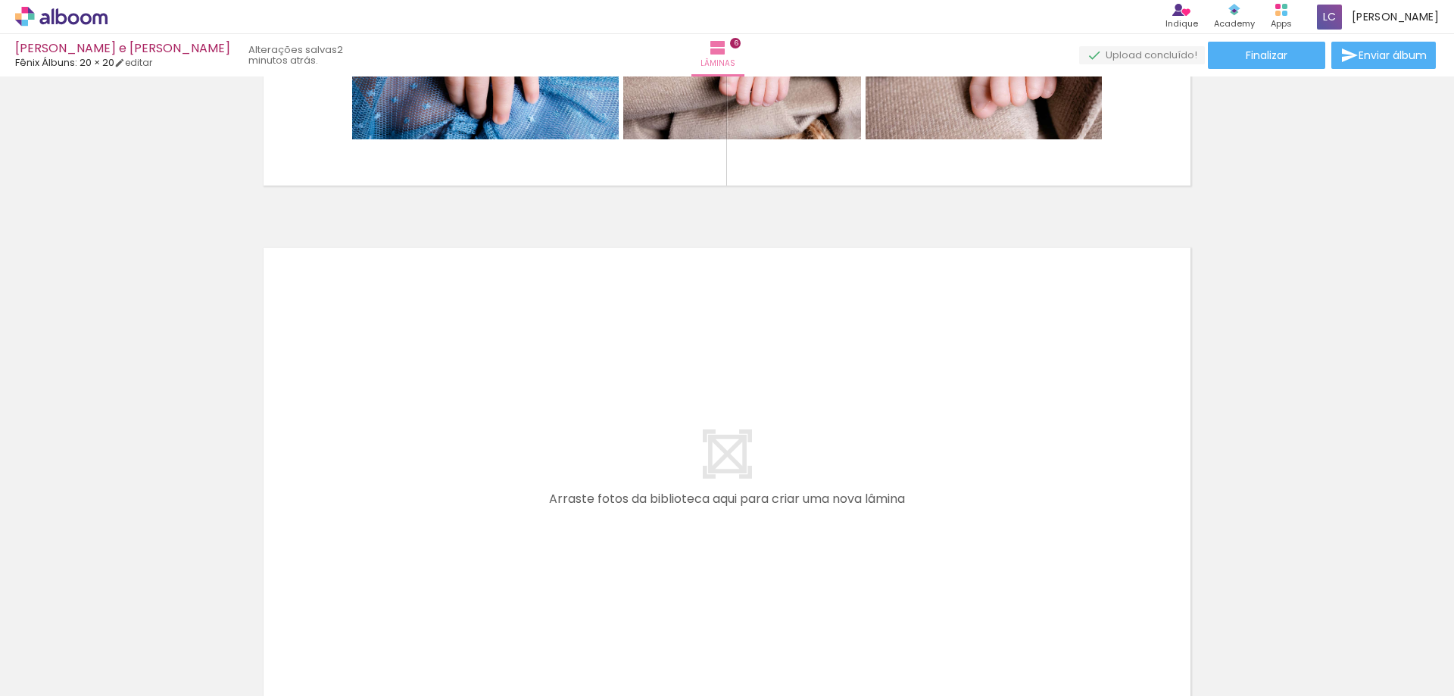
scroll to position [0, 1473]
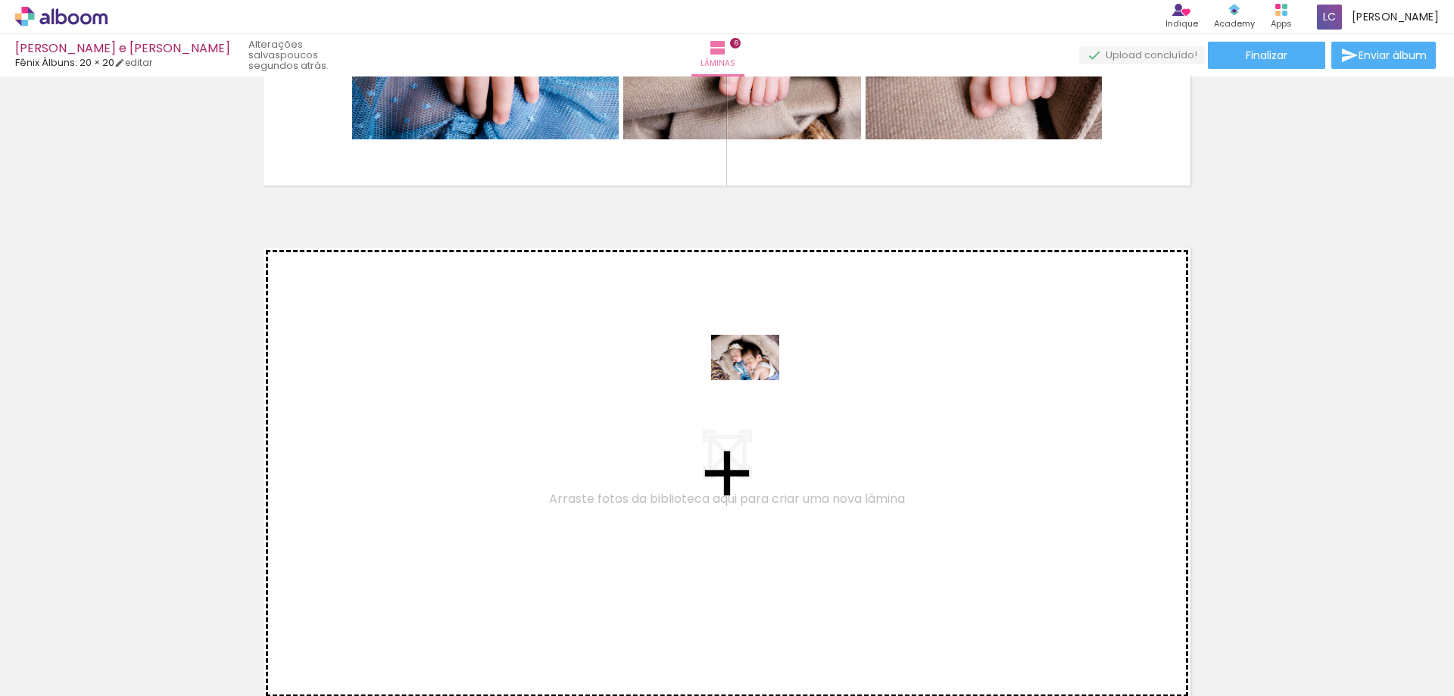
drag, startPoint x: 975, startPoint y: 664, endPoint x: 756, endPoint y: 380, distance: 358.4
click at [756, 380] on quentale-workspace at bounding box center [727, 348] width 1454 height 696
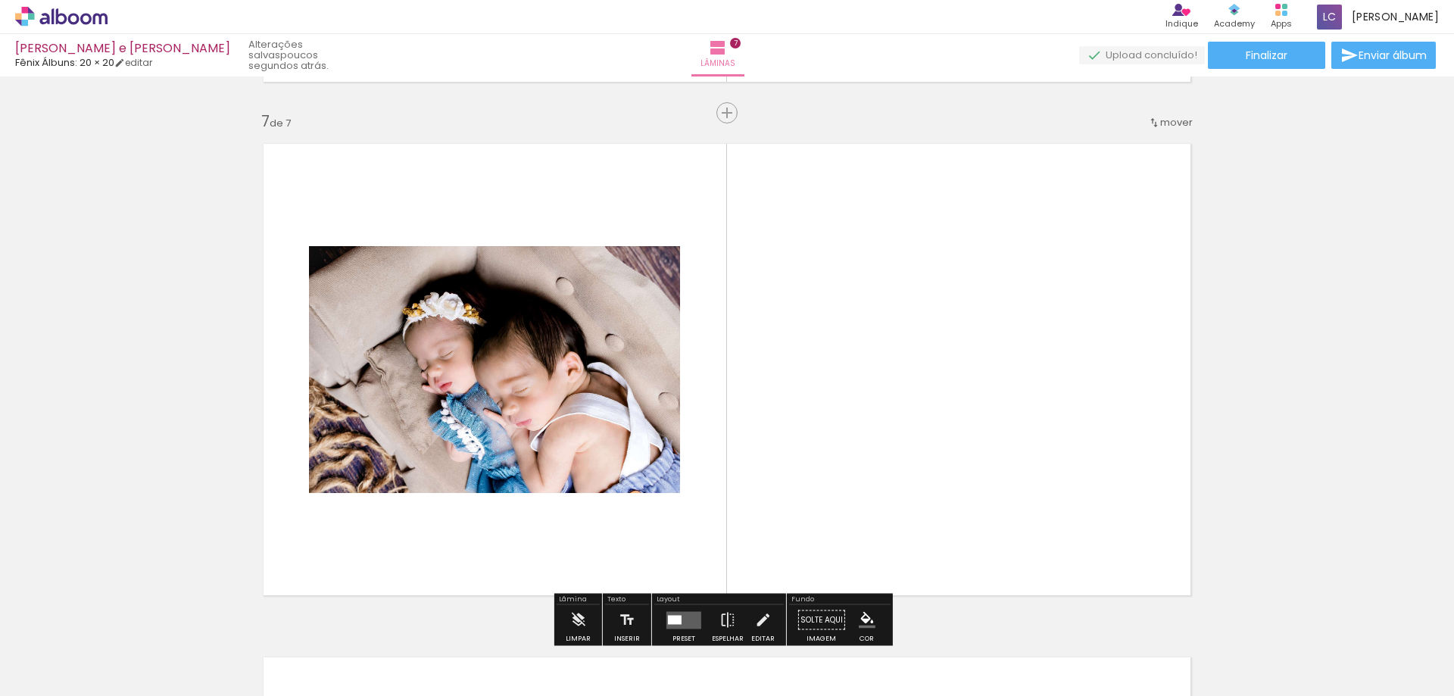
scroll to position [3100, 0]
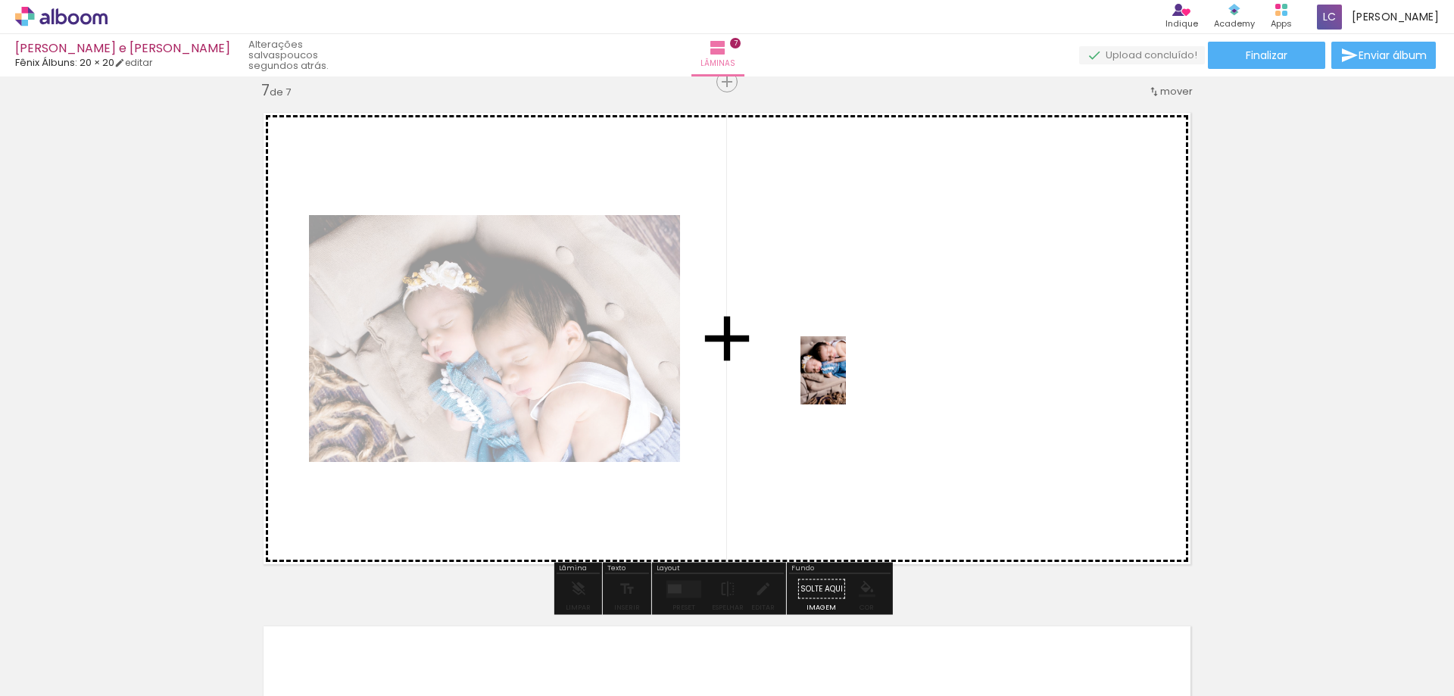
drag, startPoint x: 824, startPoint y: 518, endPoint x: 846, endPoint y: 382, distance: 138.0
click at [846, 382] on quentale-workspace at bounding box center [727, 348] width 1454 height 696
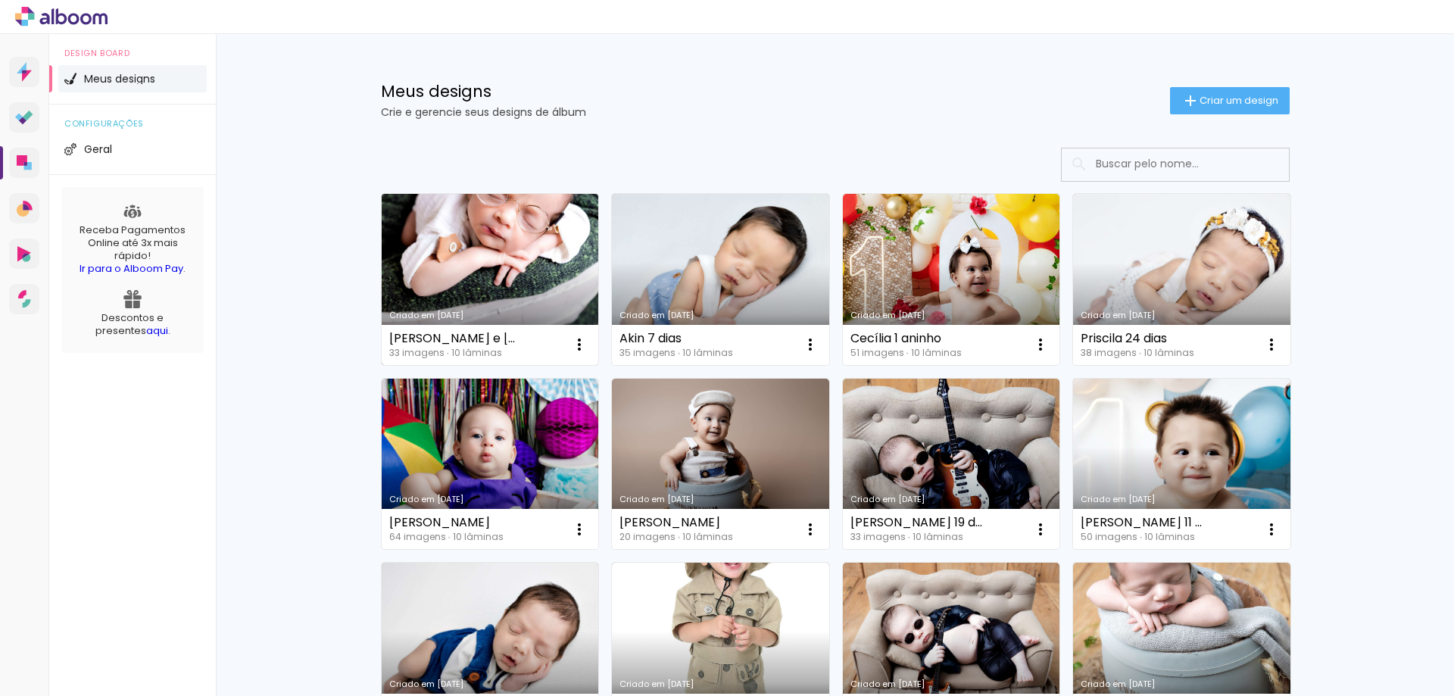
click at [516, 248] on link "Criado em [DATE]" at bounding box center [490, 279] width 217 height 171
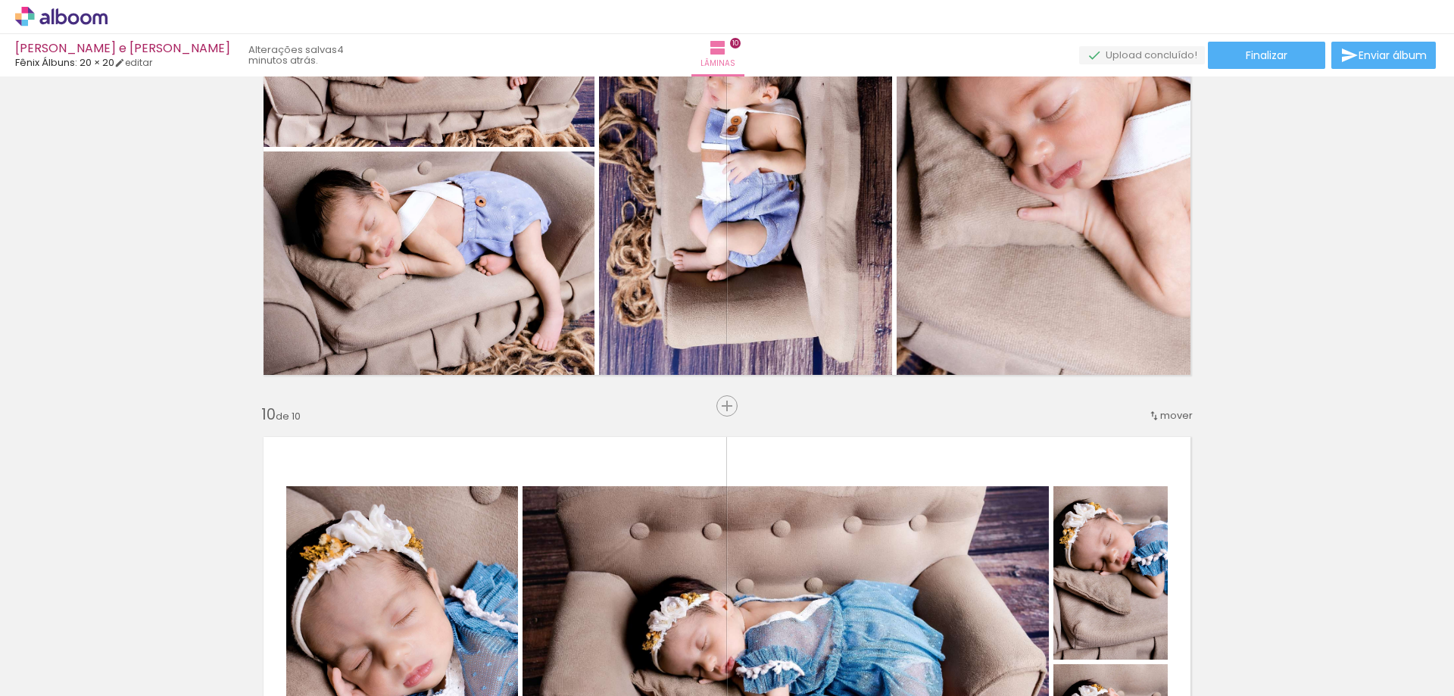
scroll to position [4694, 0]
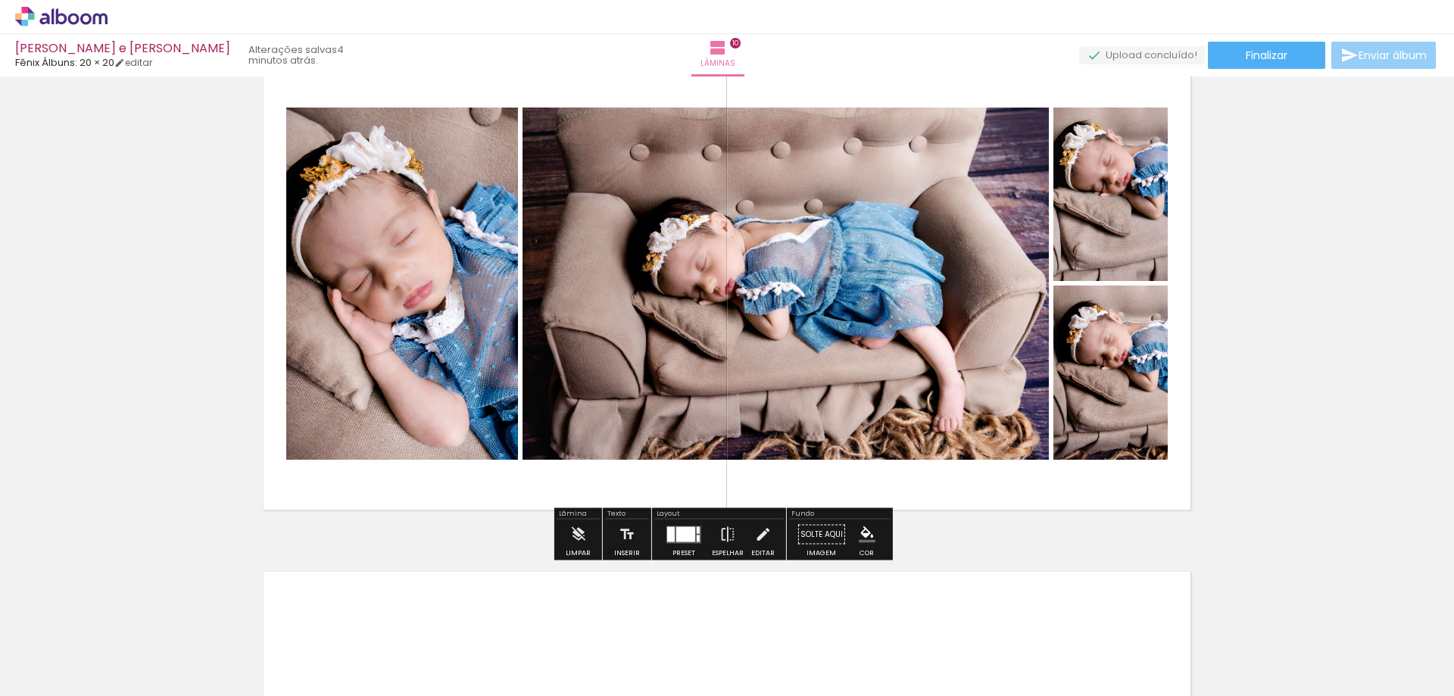
click at [1359, 60] on span "Enviar álbum" at bounding box center [1392, 55] width 68 height 11
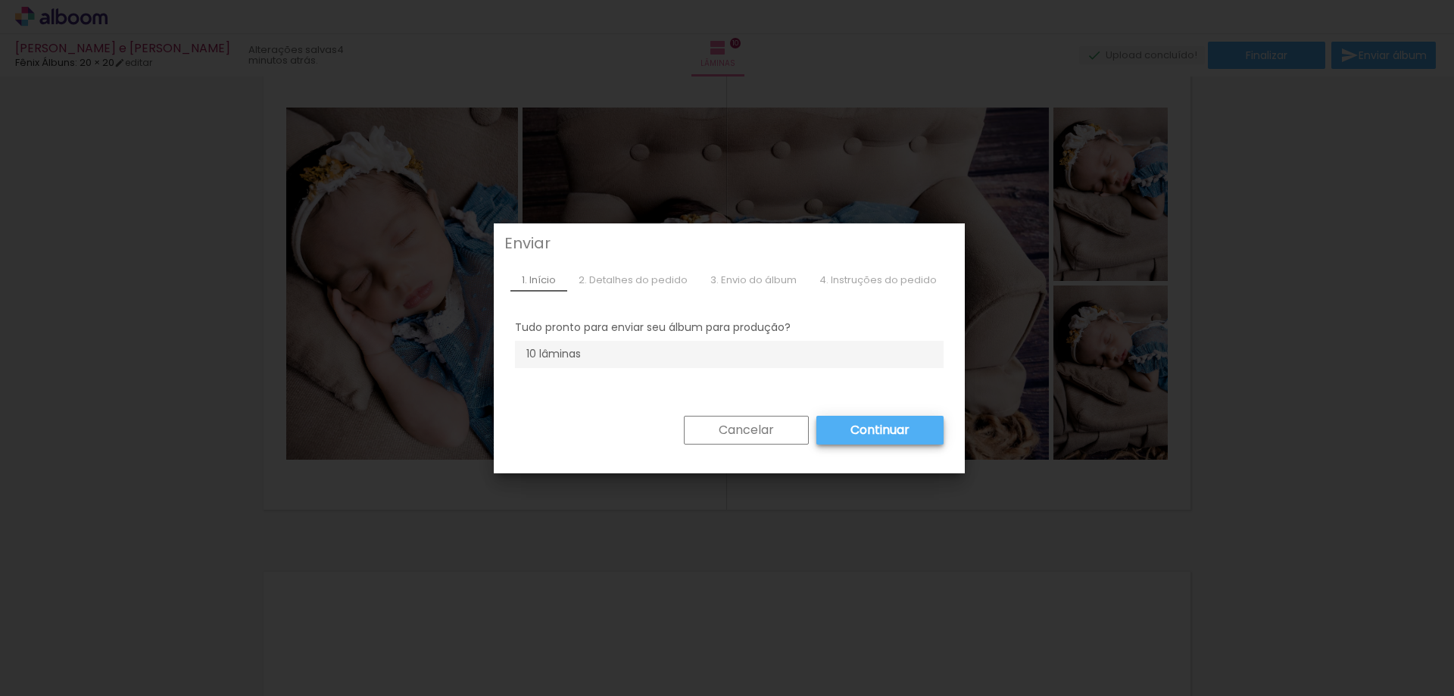
click at [1318, 220] on iron-overlay-backdrop at bounding box center [727, 348] width 1454 height 696
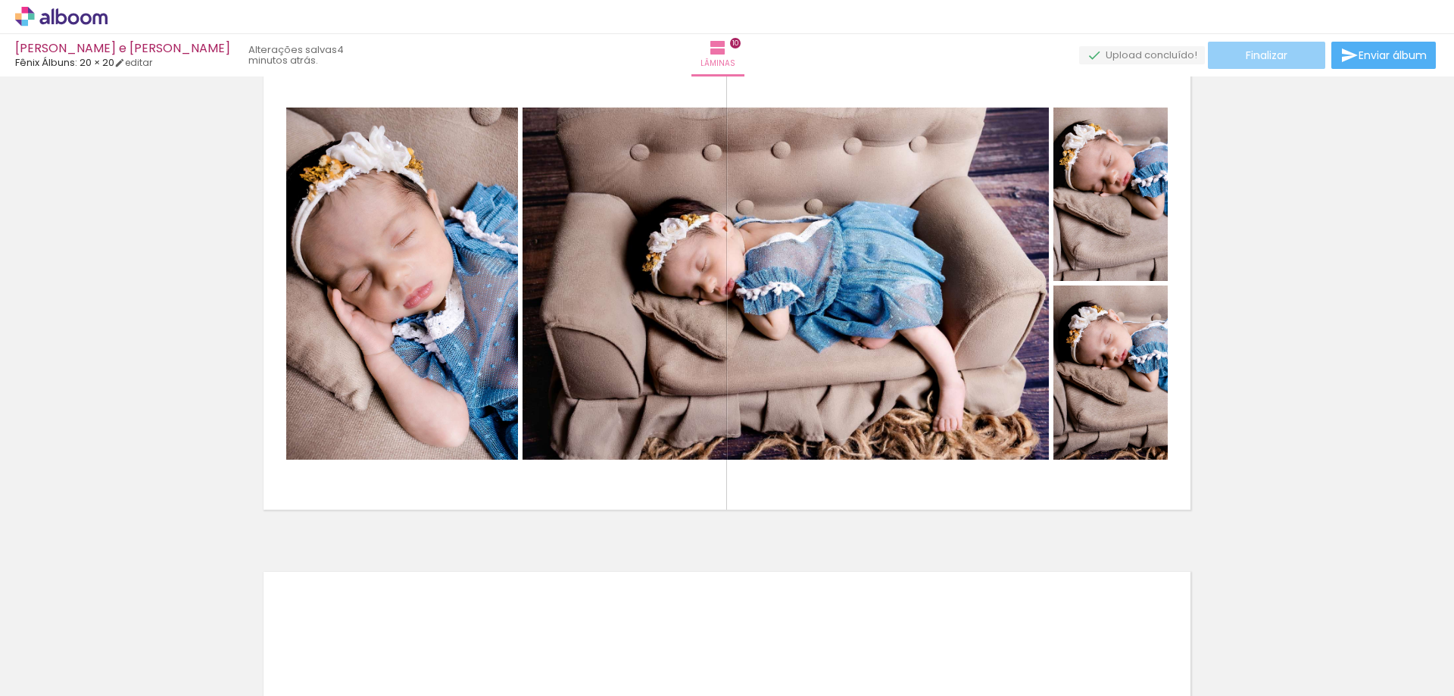
click at [1252, 56] on span "Finalizar" at bounding box center [1266, 55] width 42 height 11
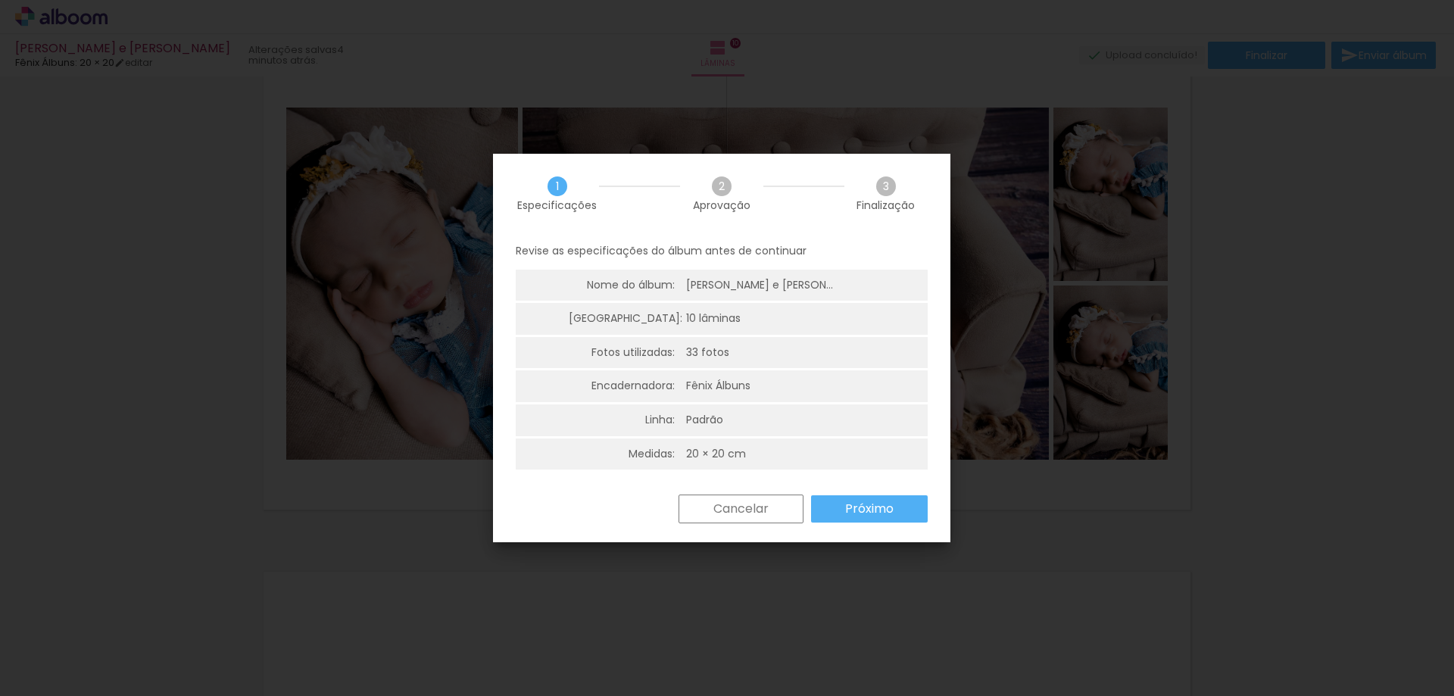
click at [0, 0] on slot "Próximo" at bounding box center [0, 0] width 0 height 0
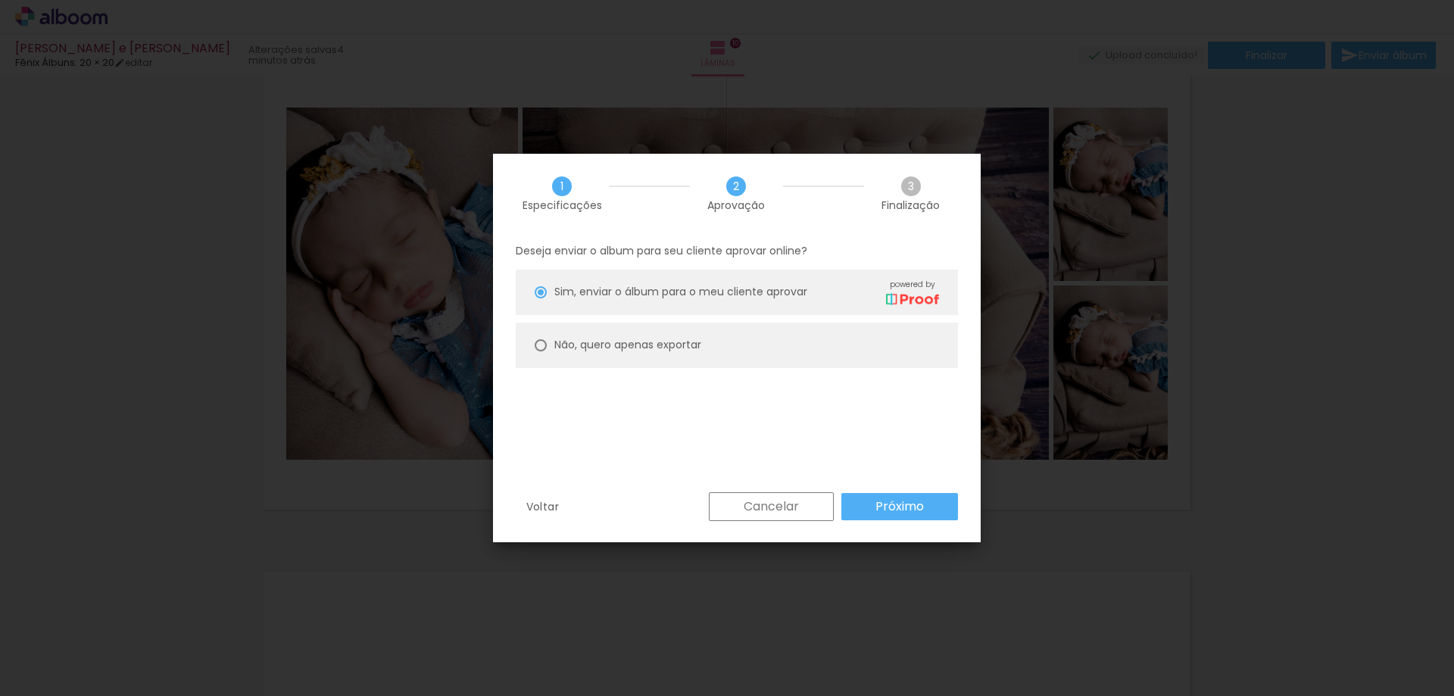
click at [872, 510] on paper-button "Próximo" at bounding box center [899, 506] width 117 height 27
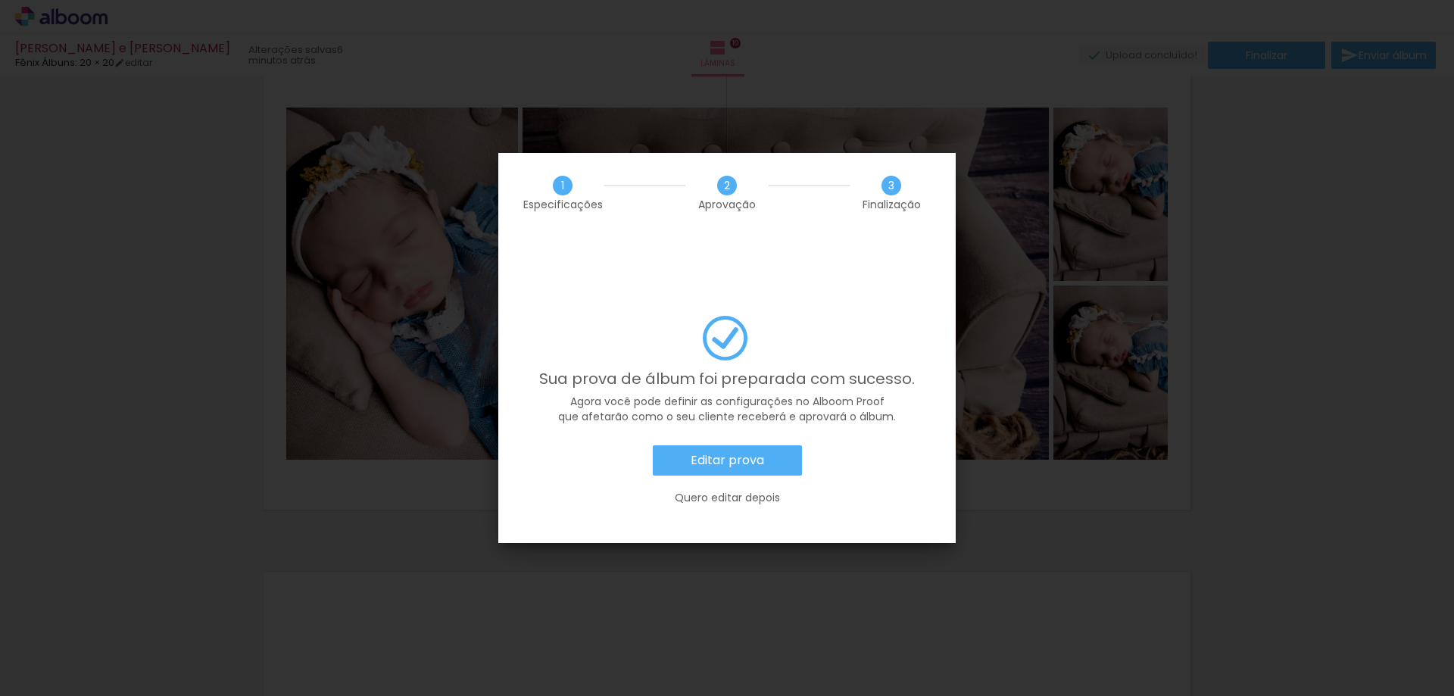
click at [756, 445] on paper-button "Editar prova" at bounding box center [727, 460] width 149 height 30
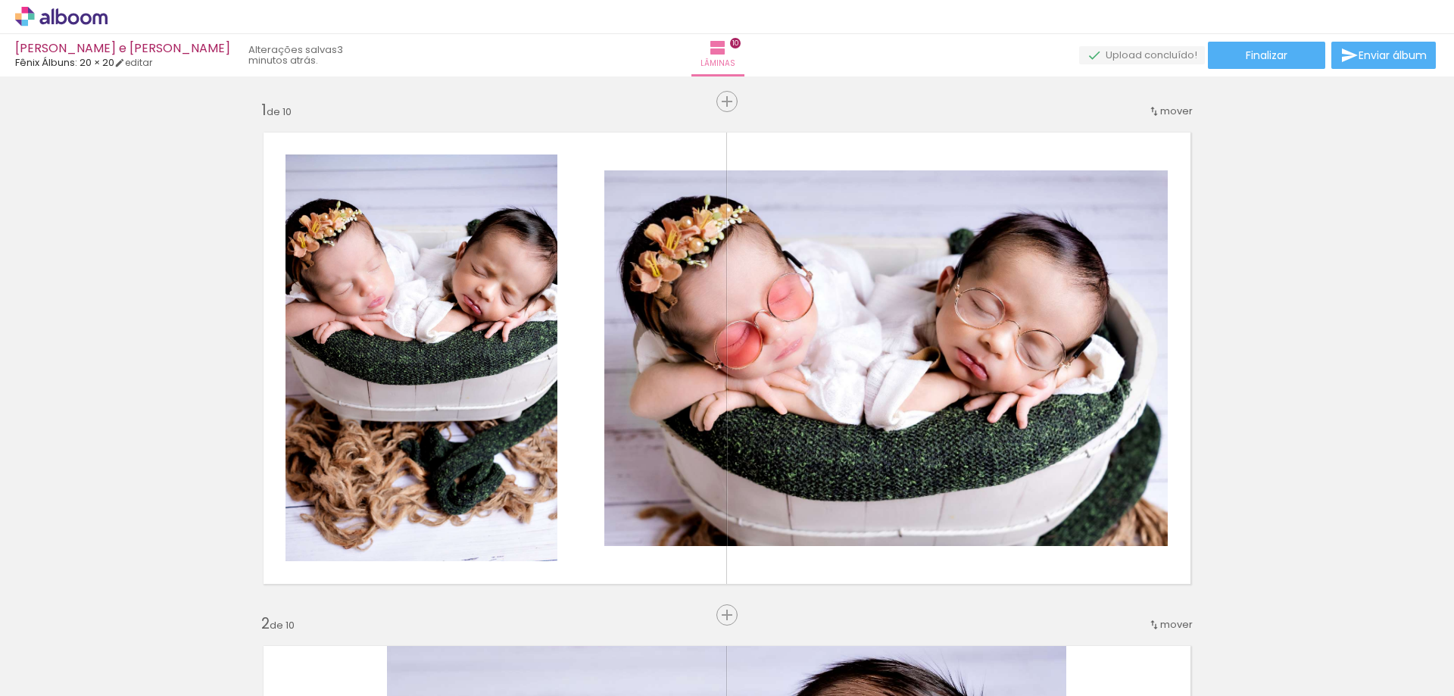
scroll to position [4694, 0]
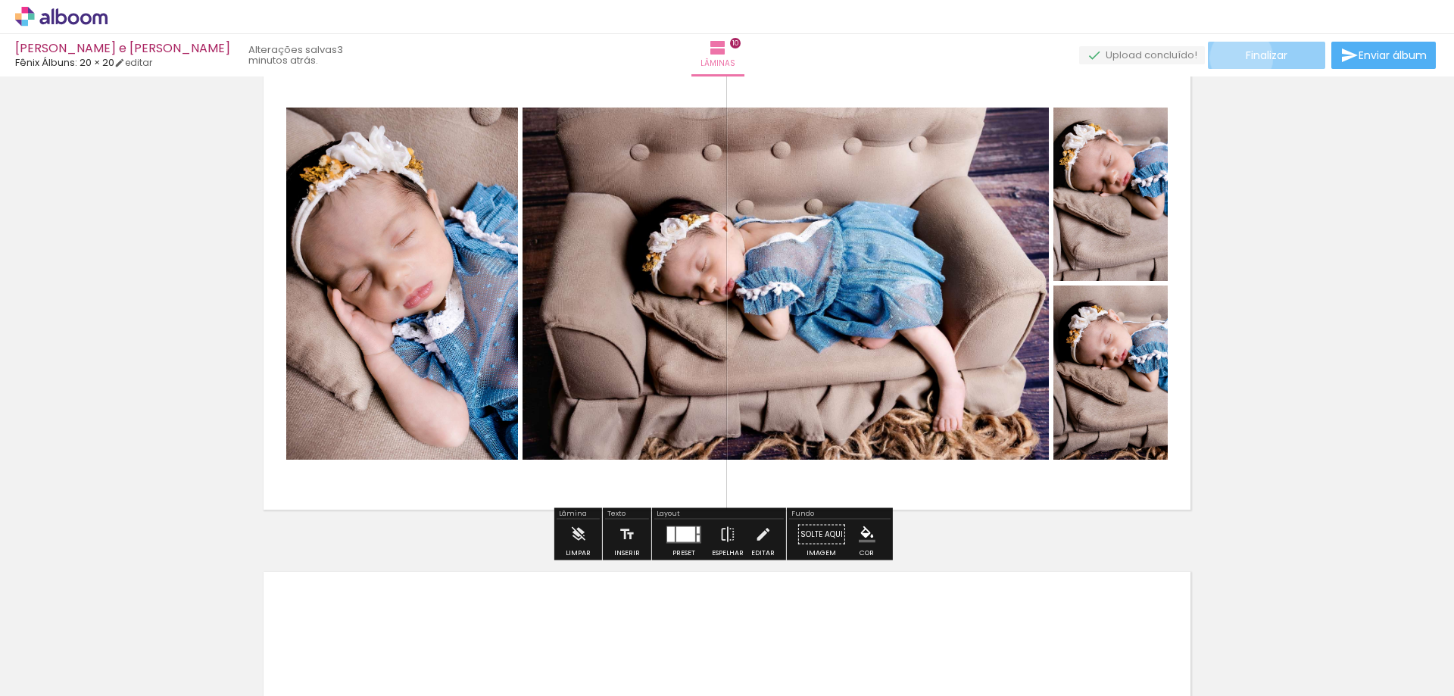
click at [1236, 58] on paper-button "Finalizar" at bounding box center [1266, 55] width 117 height 27
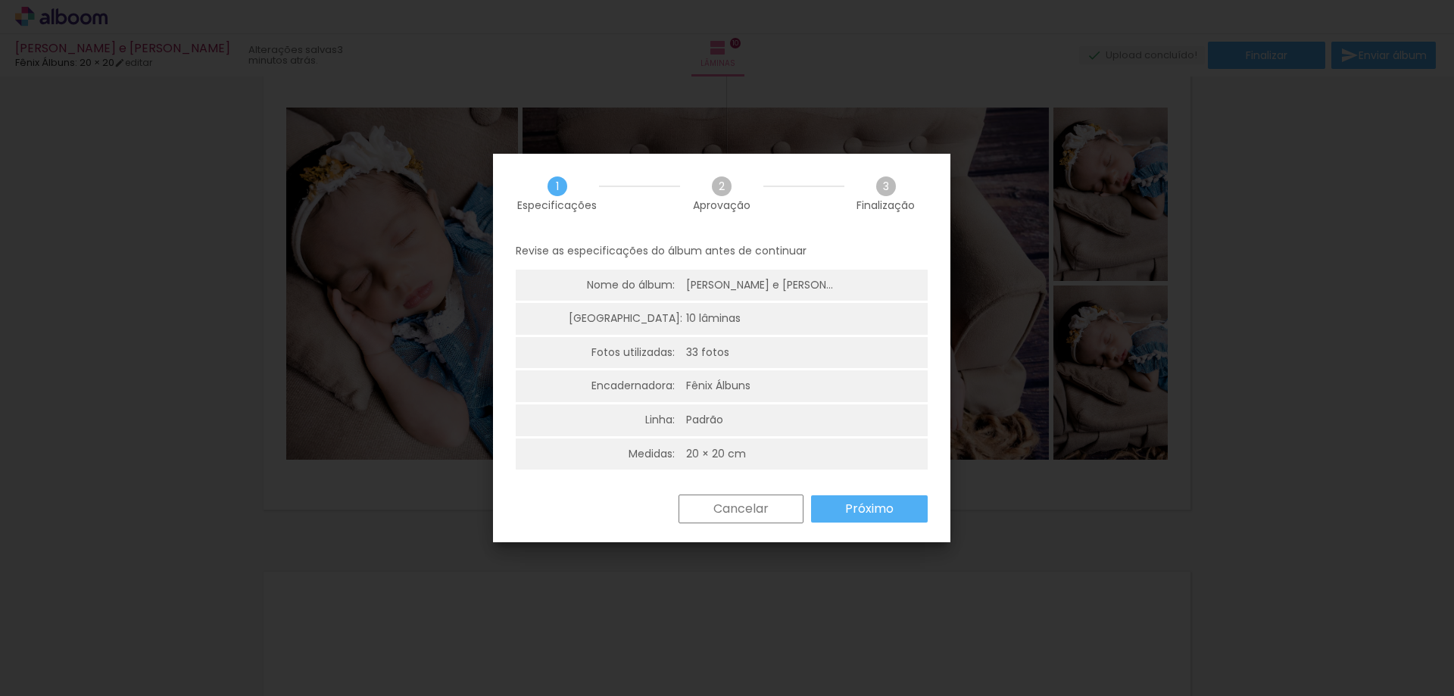
click at [843, 507] on paper-button "Próximo" at bounding box center [869, 508] width 117 height 27
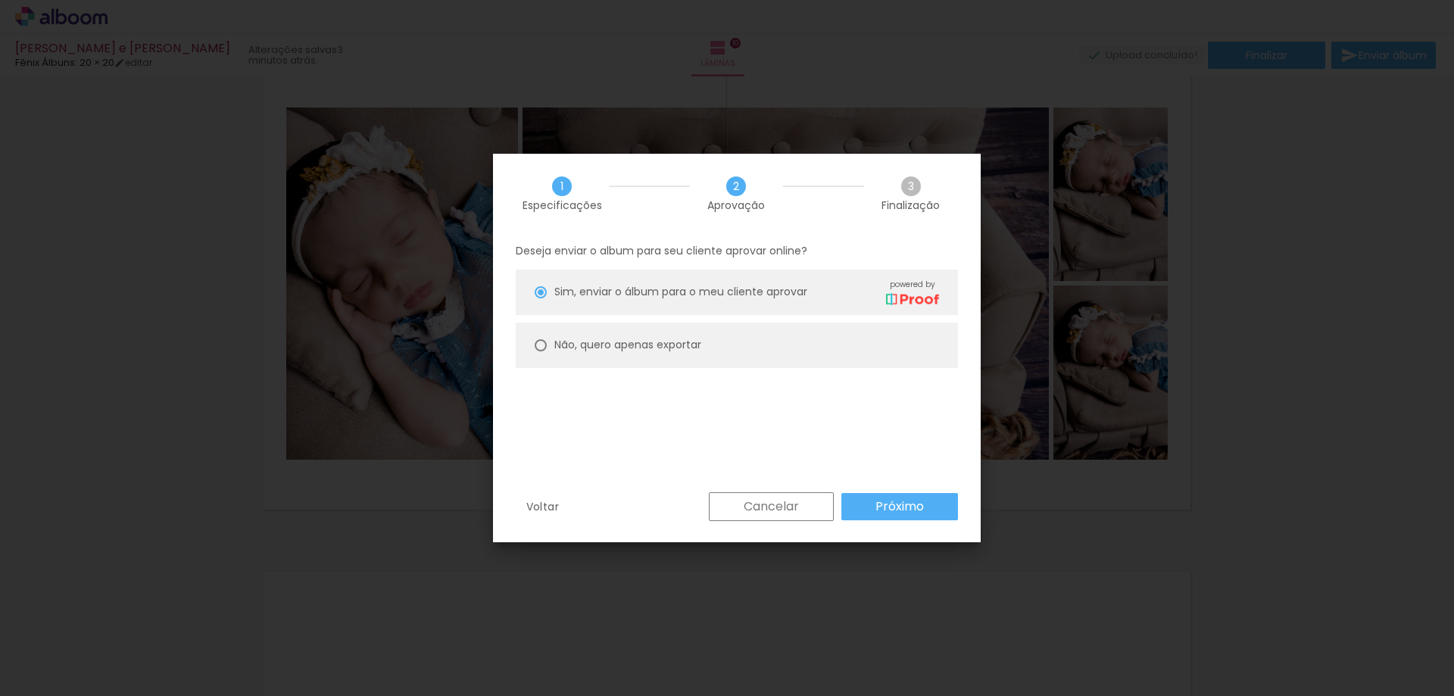
click at [0, 0] on slot "Não, quero apenas exportar" at bounding box center [0, 0] width 0 height 0
type paper-radio-button "on"
click at [0, 0] on slot "Próximo" at bounding box center [0, 0] width 0 height 0
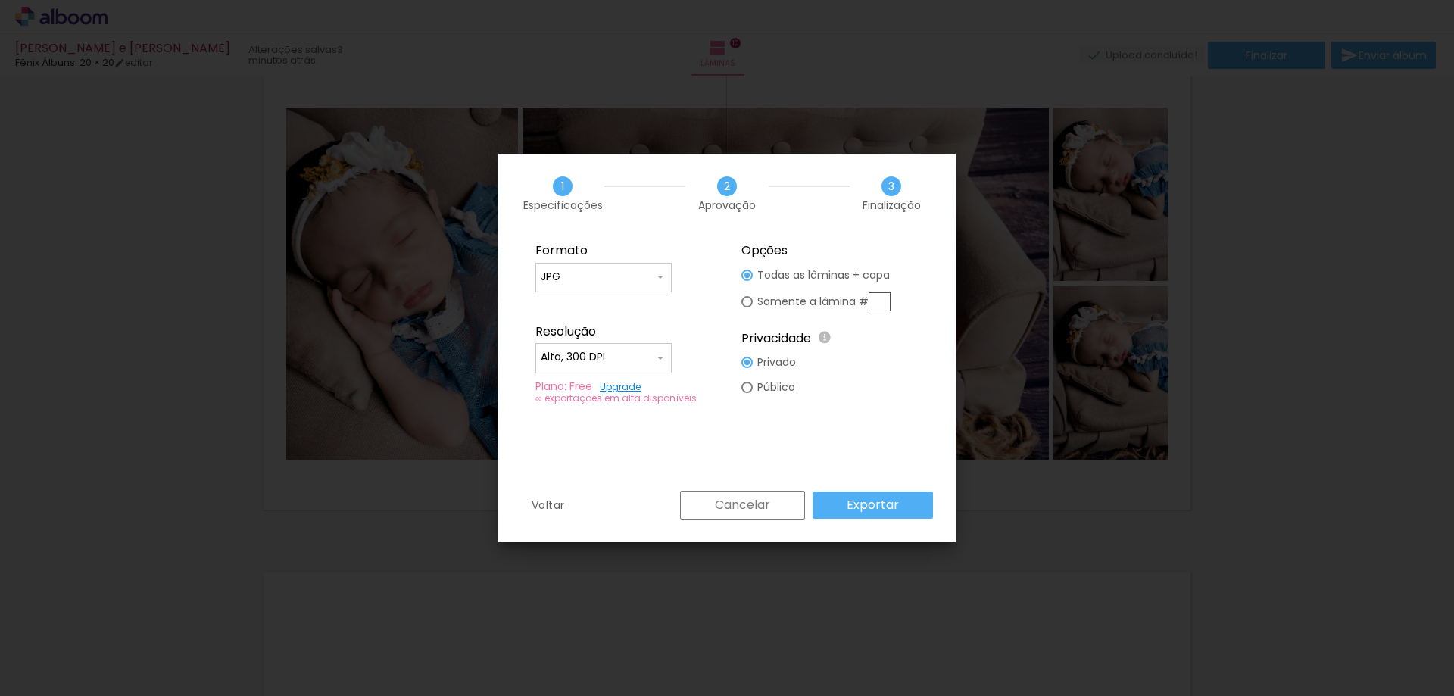
click at [603, 366] on div at bounding box center [604, 366] width 126 height 2
click at [588, 383] on paper-item "Baixa" at bounding box center [603, 385] width 136 height 30
type input "Baixa"
click at [0, 0] on slot "Exportar" at bounding box center [0, 0] width 0 height 0
